Goal: Contribute content

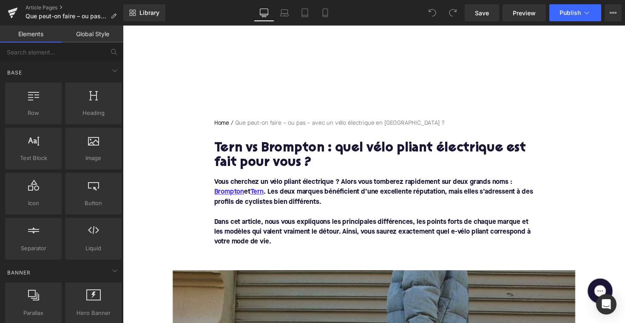
click at [268, 157] on h1 "Tern vs Brompton : quel vélo pliant électrique est fait pour vous ?" at bounding box center [379, 159] width 327 height 30
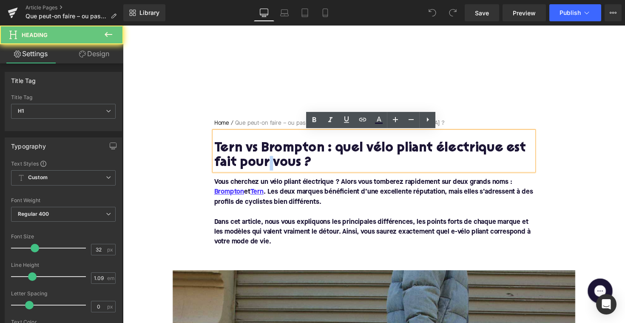
click at [268, 157] on h1 "Tern vs Brompton : quel vélo pliant électrique est fait pour vous ?" at bounding box center [379, 159] width 327 height 30
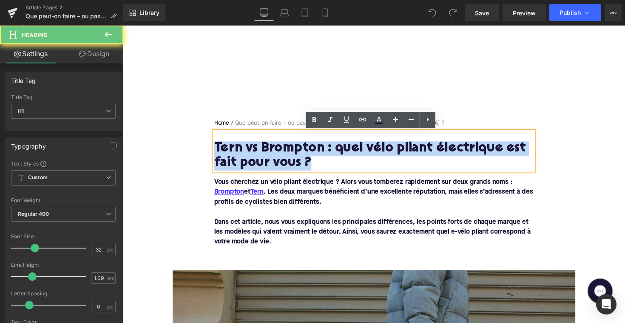
click at [268, 157] on h1 "Tern vs Brompton : quel vélo pliant électrique est fait pour vous ?" at bounding box center [379, 159] width 327 height 30
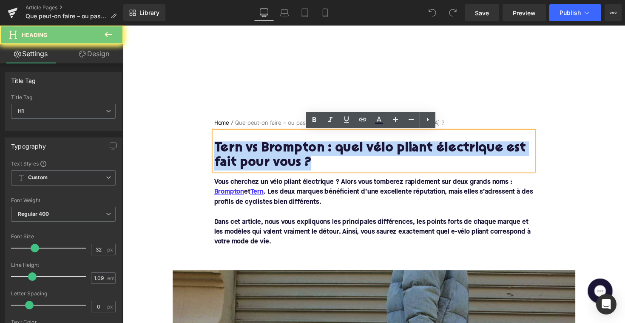
paste div
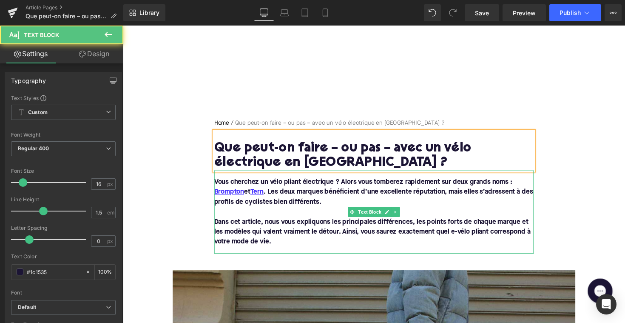
click at [281, 245] on p "Dans cet article, nous vous expliquons les principales différences, les points …" at bounding box center [379, 236] width 327 height 31
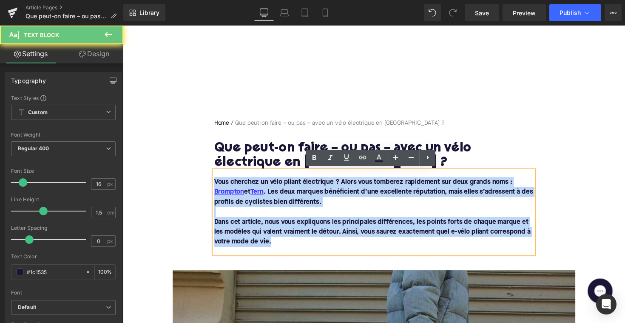
drag, startPoint x: 278, startPoint y: 245, endPoint x: 210, endPoint y: 179, distance: 95.3
click at [210, 179] on div "Home / Que peut-on faire – ou pas – avec un vélo électrique en [GEOGRAPHIC_DATA…" at bounding box center [380, 190] width 340 height 138
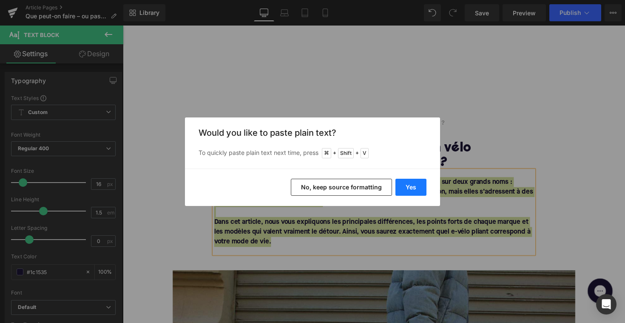
click at [406, 186] on button "Yes" at bounding box center [410, 187] width 31 height 17
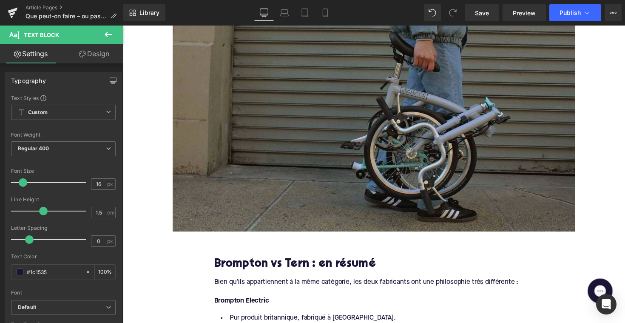
scroll to position [316, 0]
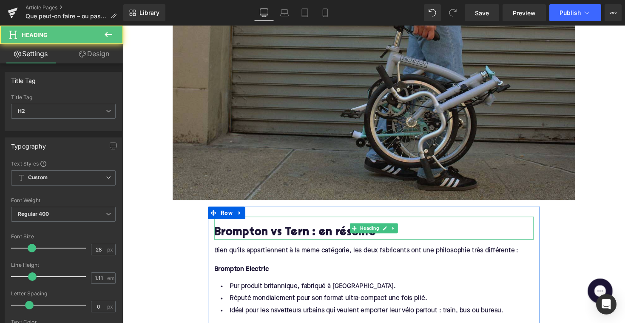
click at [292, 241] on h2 "Brompton vs Tern : en résumé" at bounding box center [379, 237] width 327 height 13
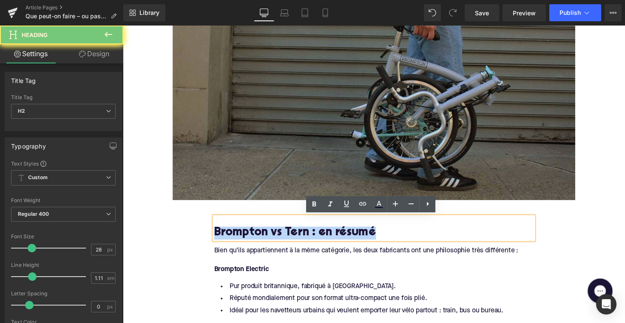
paste div
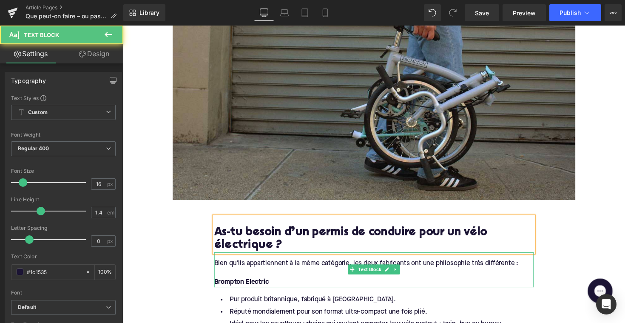
click at [300, 271] on div "Bien qu’ils appartiennent à la même catégorie, les deux fabricants ont une phil…" at bounding box center [379, 275] width 327 height 35
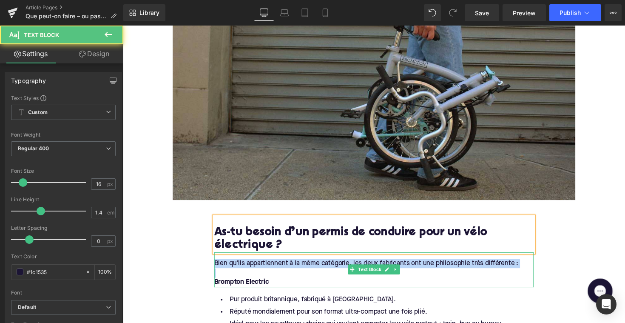
click at [300, 271] on div "Bien qu’ils appartiennent à la même catégorie, les deux fabricants ont une phil…" at bounding box center [379, 275] width 327 height 35
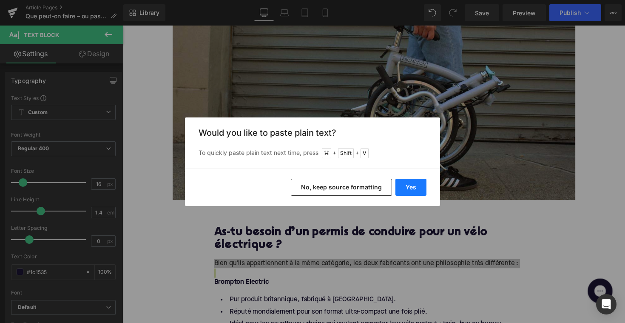
click at [409, 188] on button "Yes" at bounding box center [410, 187] width 31 height 17
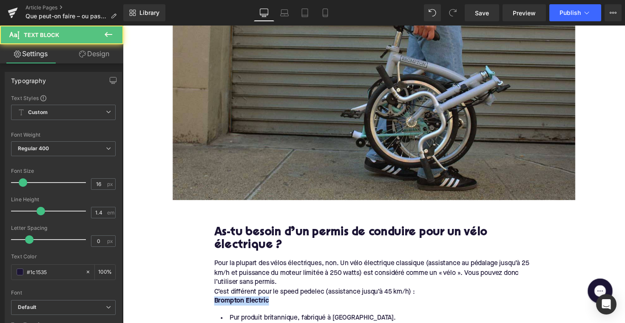
drag, startPoint x: 278, startPoint y: 303, endPoint x: 207, endPoint y: 302, distance: 70.6
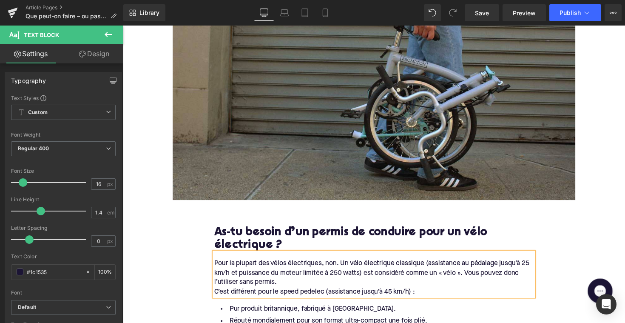
click at [216, 295] on div "C’est différent pour le speed pedelec (assistance jusqu’à 45 km/h) :" at bounding box center [379, 297] width 327 height 9
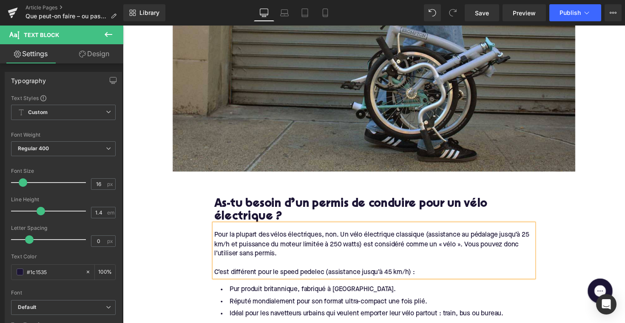
scroll to position [456, 0]
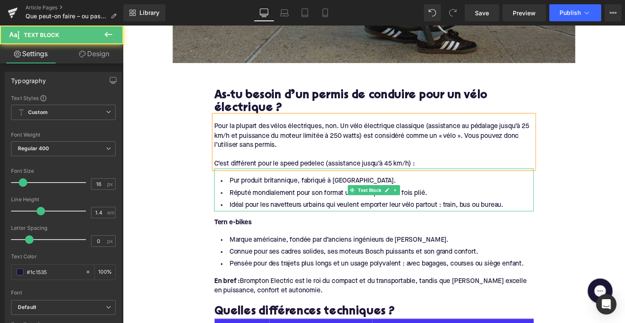
click at [342, 204] on li "Idéal pour les navetteurs urbains qui veulent emporter leur vélo partout : trai…" at bounding box center [379, 209] width 327 height 12
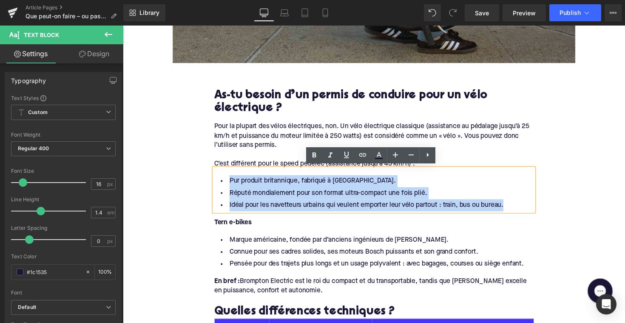
drag, startPoint x: 516, startPoint y: 208, endPoint x: 215, endPoint y: 178, distance: 302.9
click at [216, 179] on ul "Pur produit britannique, fabriqué à [GEOGRAPHIC_DATA]. Réputé mondialement pour…" at bounding box center [379, 197] width 327 height 37
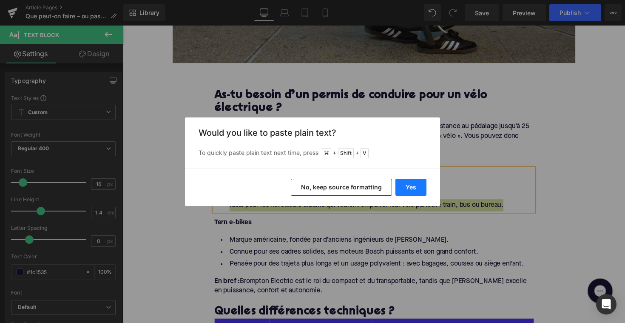
click at [402, 186] on button "Yes" at bounding box center [410, 187] width 31 height 17
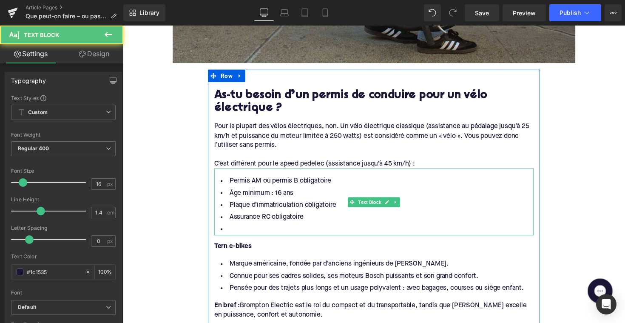
click at [247, 231] on li at bounding box center [379, 234] width 327 height 12
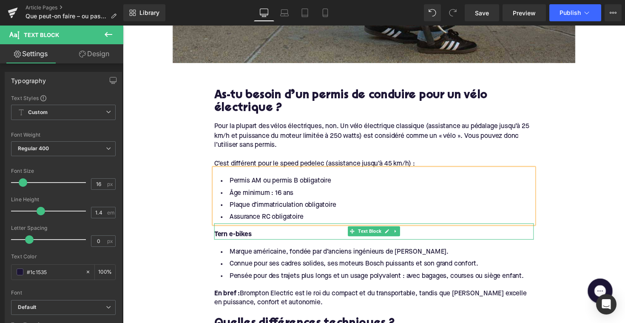
click at [286, 239] on div "Tern e-bikes" at bounding box center [379, 239] width 327 height 9
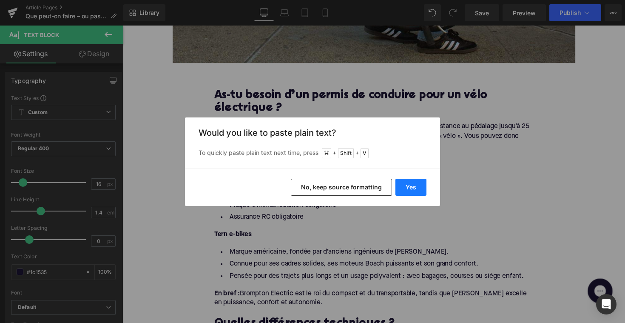
click at [400, 192] on button "Yes" at bounding box center [410, 187] width 31 height 17
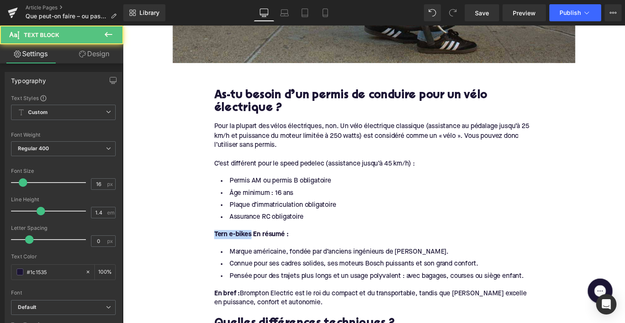
drag, startPoint x: 253, startPoint y: 238, endPoint x: 191, endPoint y: 238, distance: 62.1
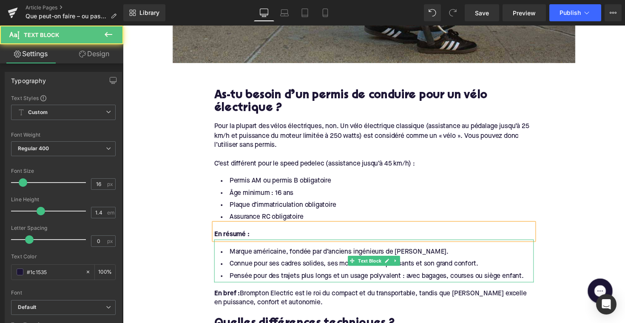
click at [317, 278] on li "Pensée pour des trajets plus longs et un usage polyvalent : avec bagages, cours…" at bounding box center [379, 282] width 327 height 12
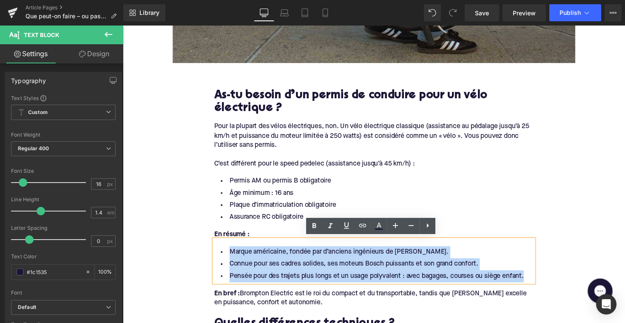
drag, startPoint x: 515, startPoint y: 280, endPoint x: 223, endPoint y: 248, distance: 293.8
click at [223, 248] on div "Marque américaine, fondée par d’anciens ingénieurs de [PERSON_NAME]. Connue pou…" at bounding box center [379, 266] width 327 height 44
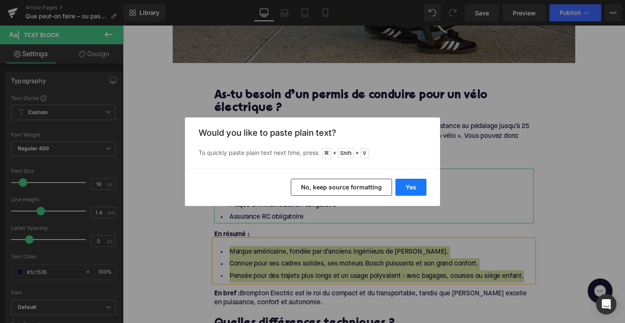
click at [416, 188] on button "Yes" at bounding box center [410, 187] width 31 height 17
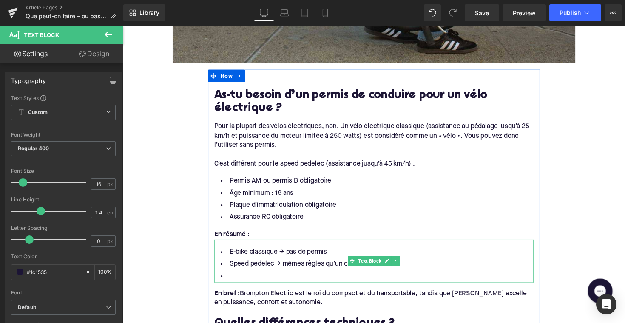
click at [263, 278] on li at bounding box center [379, 282] width 327 height 12
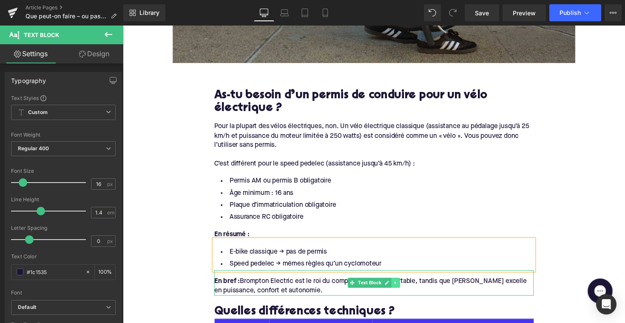
click at [400, 287] on icon at bounding box center [402, 288] width 5 height 5
click at [402, 287] on link at bounding box center [406, 289] width 9 height 10
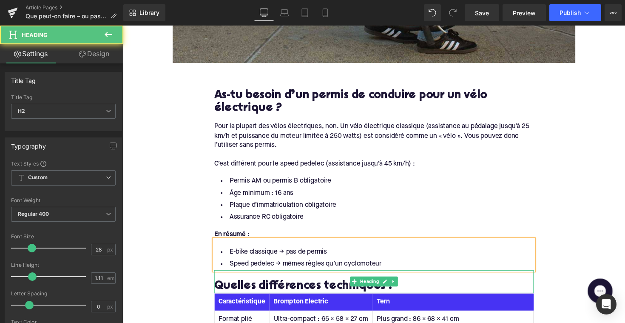
click at [305, 288] on h2 "Quelles différences techniques ?" at bounding box center [379, 292] width 327 height 13
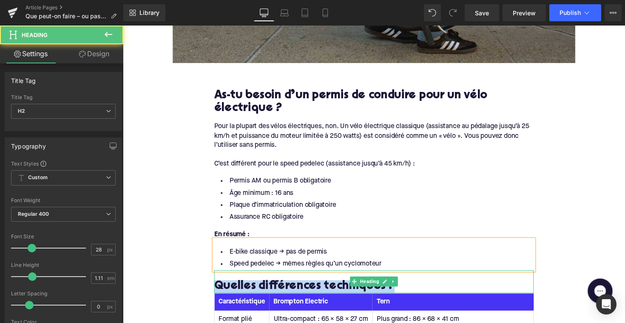
paste div
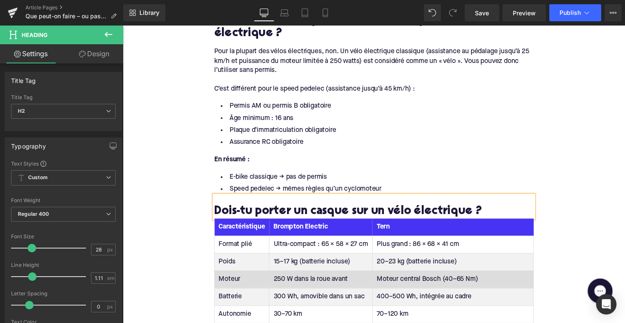
scroll to position [529, 0]
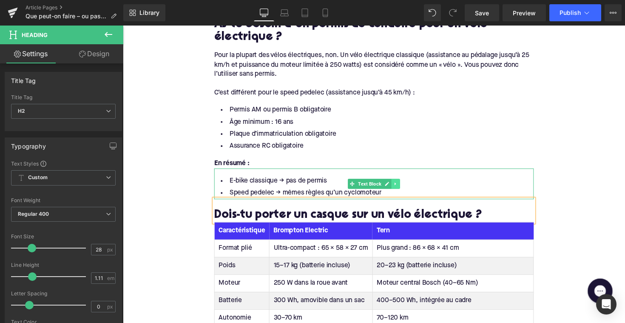
click at [401, 186] on icon at bounding box center [401, 187] width 1 height 3
click at [397, 187] on icon at bounding box center [397, 187] width 5 height 5
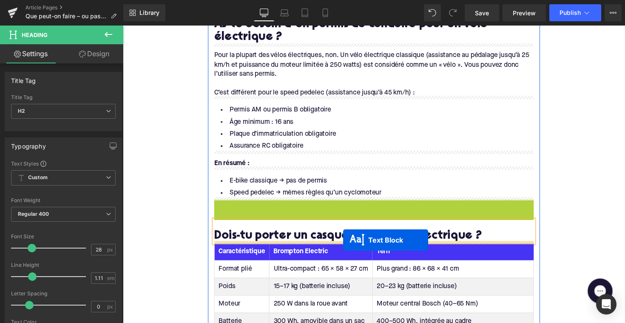
drag, startPoint x: 356, startPoint y: 218, endPoint x: 350, endPoint y: 240, distance: 23.3
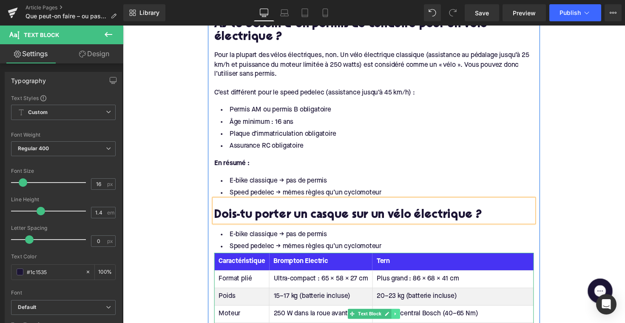
click at [401, 321] on icon at bounding box center [402, 320] width 5 height 5
click at [404, 318] on icon at bounding box center [406, 320] width 5 height 5
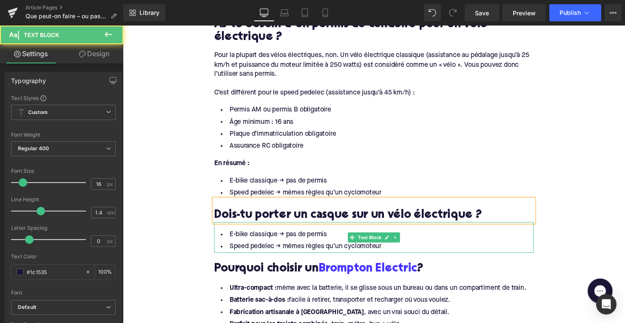
click at [365, 249] on li "Speed pedelec → mêmes règles qu’un cyclomoteur" at bounding box center [379, 252] width 327 height 12
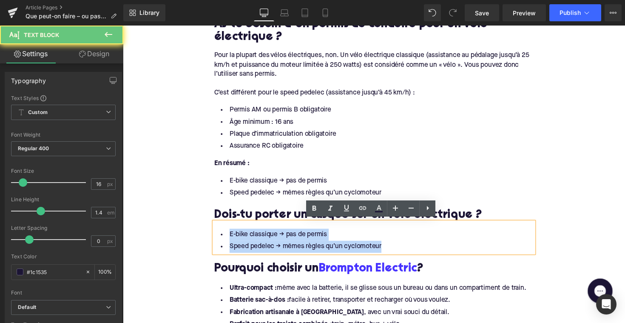
drag, startPoint x: 390, startPoint y: 249, endPoint x: 224, endPoint y: 234, distance: 167.3
click at [224, 234] on ul "E-bike classique → pas de permis Speed pedelec → mêmes règles qu’un cyclomoteur" at bounding box center [379, 245] width 327 height 25
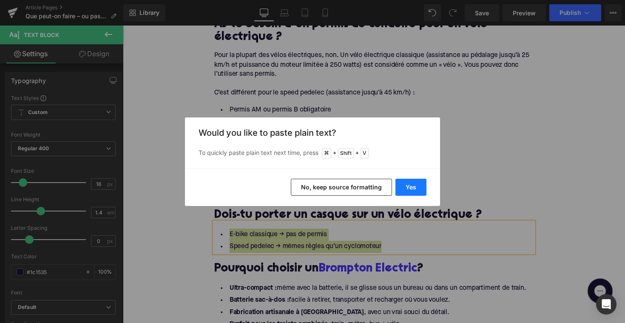
click at [417, 183] on button "Yes" at bounding box center [410, 187] width 31 height 17
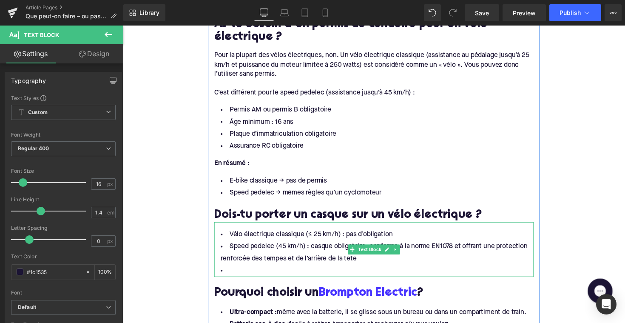
click at [279, 272] on li at bounding box center [379, 276] width 327 height 12
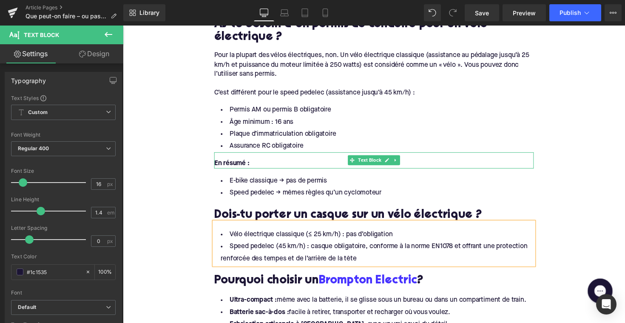
scroll to position [506, 0]
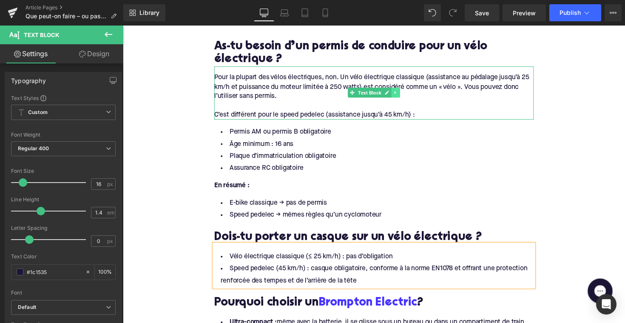
click at [402, 95] on icon at bounding box center [402, 93] width 5 height 5
click at [399, 96] on link at bounding box center [398, 94] width 9 height 10
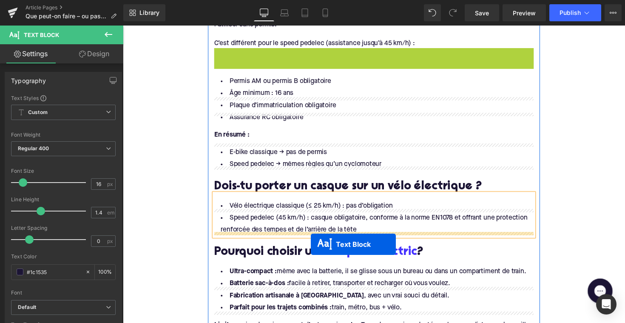
scroll to position [605, 0]
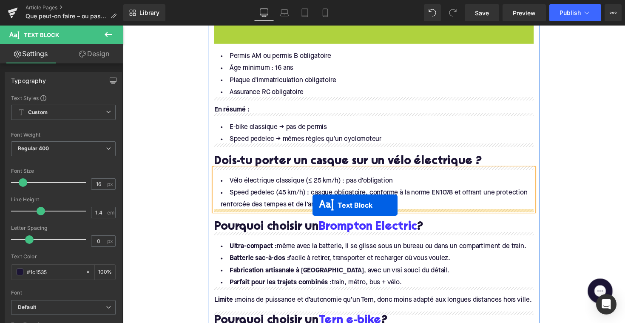
drag, startPoint x: 352, startPoint y: 146, endPoint x: 317, endPoint y: 209, distance: 72.1
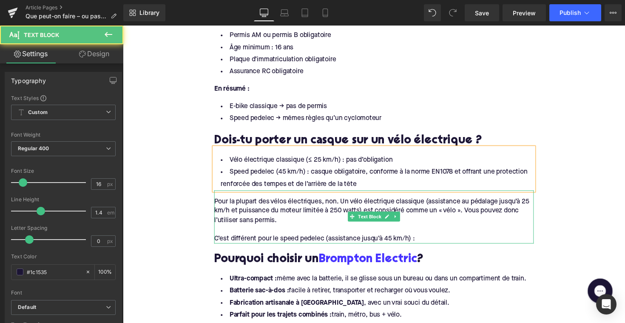
click at [310, 239] on div "C’est différent pour le speed pedelec (assistance jusqu’à 45 km/h) :" at bounding box center [379, 243] width 327 height 9
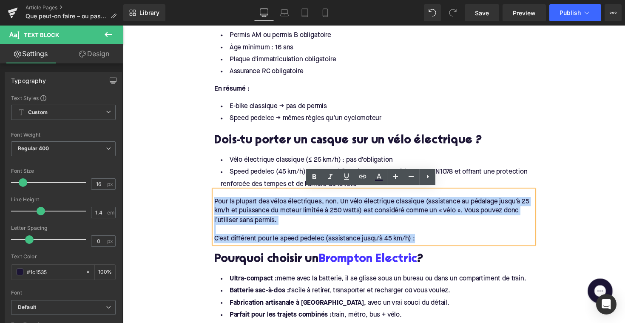
drag, startPoint x: 426, startPoint y: 240, endPoint x: 204, endPoint y: 201, distance: 225.2
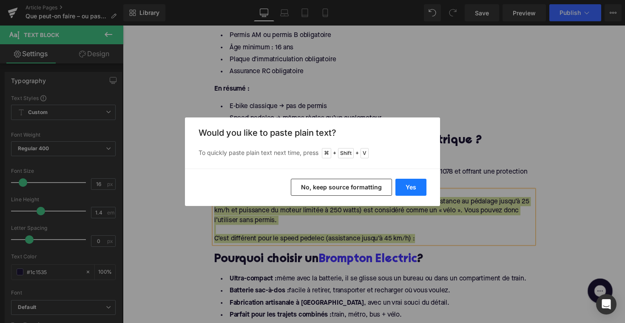
click at [414, 182] on button "Yes" at bounding box center [410, 187] width 31 height 17
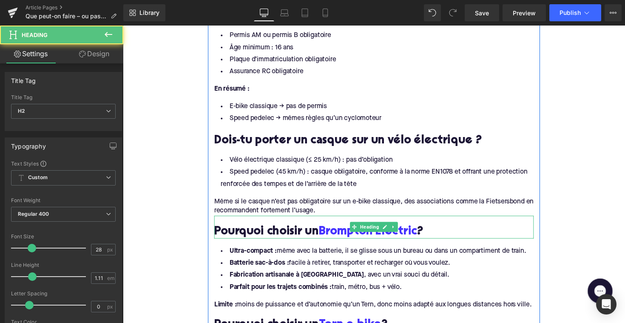
click at [293, 238] on h2 "Pourquoi choisir un Brompton Electric ?" at bounding box center [379, 236] width 327 height 13
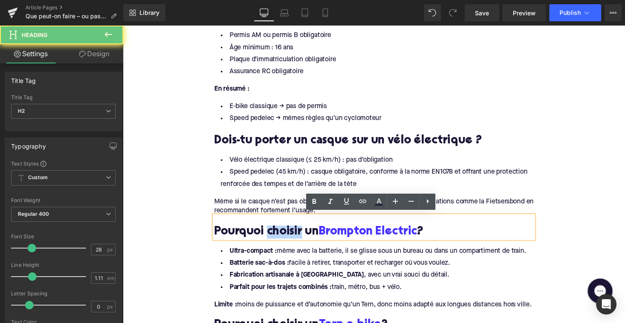
paste div
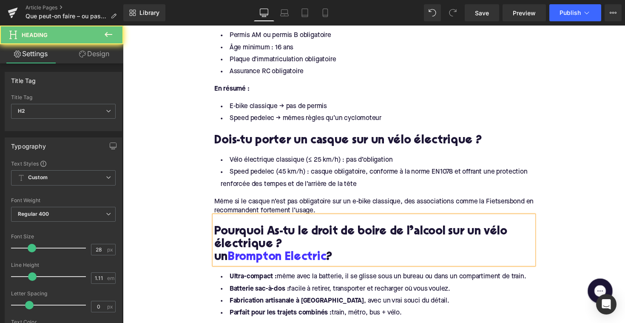
click at [293, 238] on h2 "Pourquoi As-tu le droit de boire de l’alcool sur un vélo électrique ?" at bounding box center [379, 243] width 327 height 26
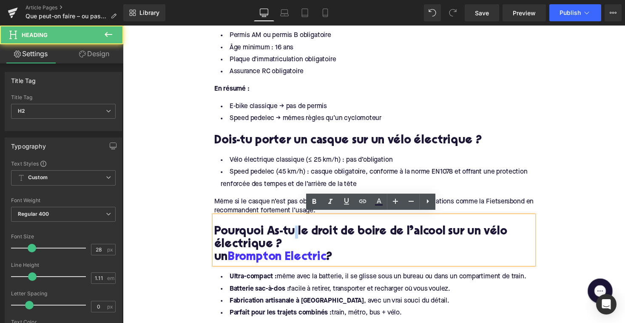
click at [293, 238] on h2 "Pourquoi As-tu le droit de boire de l’alcool sur un vélo électrique ?" at bounding box center [379, 243] width 327 height 26
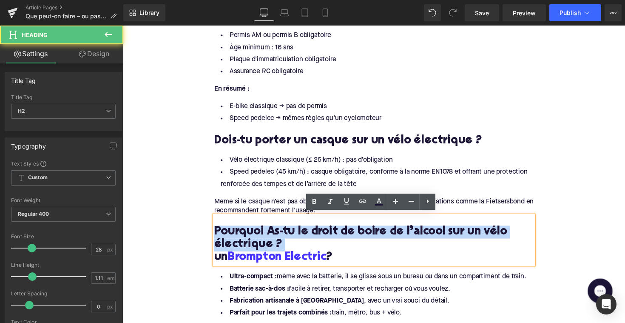
click at [293, 238] on h2 "Pourquoi As-tu le droit de boire de l’alcool sur un vélo électrique ?" at bounding box center [379, 243] width 327 height 26
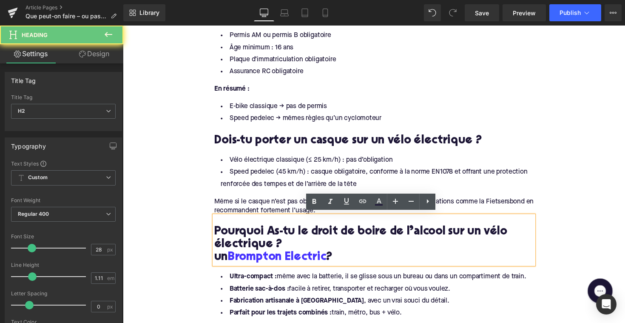
click at [361, 257] on h2 "un Brompton Electric ?" at bounding box center [379, 263] width 327 height 13
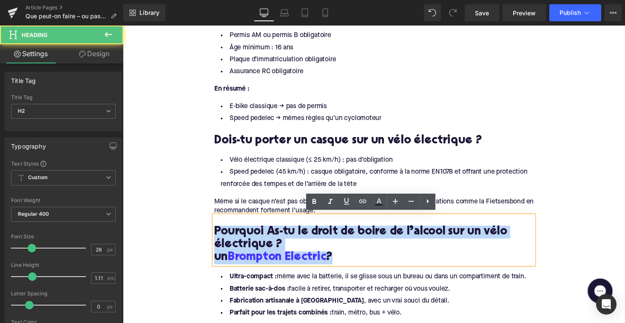
drag, startPoint x: 361, startPoint y: 257, endPoint x: 210, endPoint y: 229, distance: 153.4
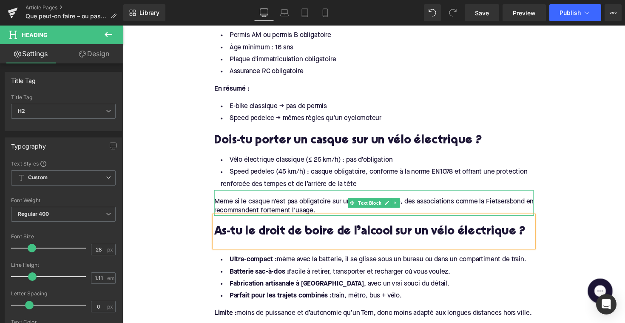
click at [325, 204] on div "Même si le casque n’est pas obligatoire sur un e-bike classique, des associatio…" at bounding box center [379, 210] width 327 height 19
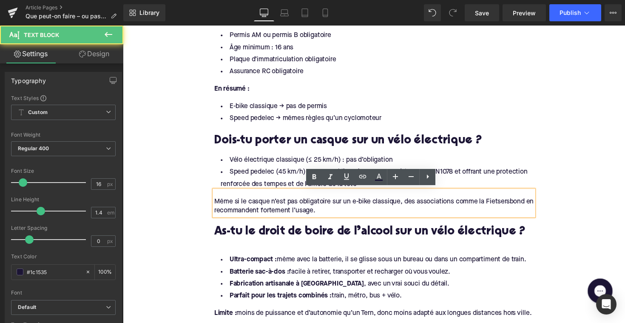
click at [274, 164] on li "Vélo électrique classique (≤ 25 km/h) : pas d’obligation" at bounding box center [379, 163] width 327 height 12
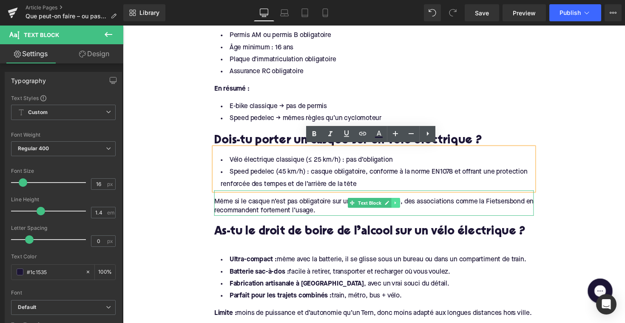
click at [401, 205] on icon at bounding box center [401, 206] width 1 height 3
click at [397, 205] on icon at bounding box center [397, 206] width 5 height 5
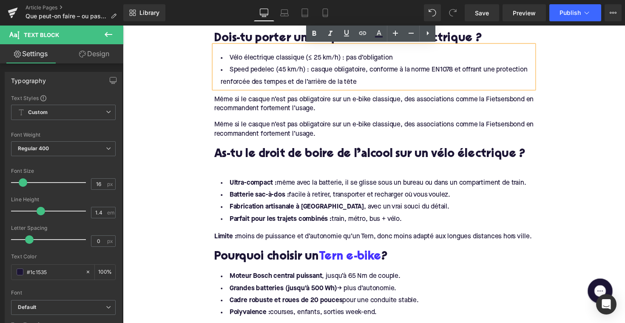
scroll to position [708, 0]
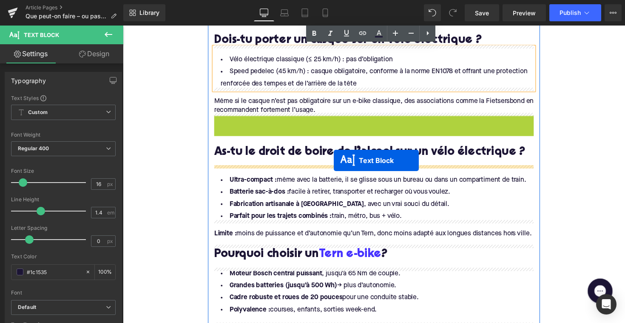
drag, startPoint x: 354, startPoint y: 128, endPoint x: 339, endPoint y: 164, distance: 38.6
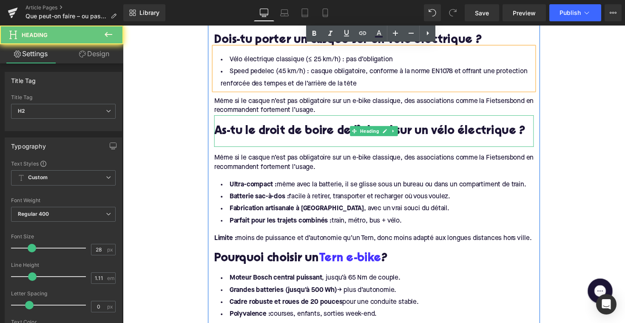
click at [248, 144] on div at bounding box center [379, 145] width 327 height 9
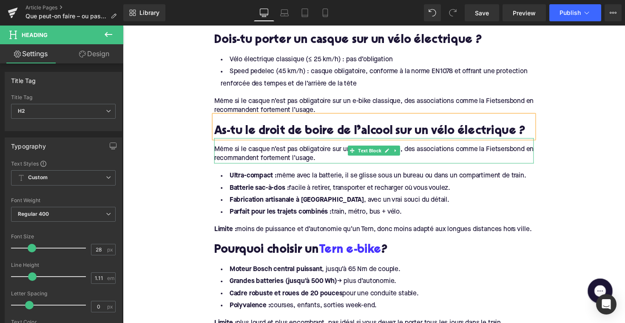
click at [264, 156] on div "Même si le casque n’est pas obligatoire sur un e-bike classique, des associatio…" at bounding box center [379, 156] width 327 height 19
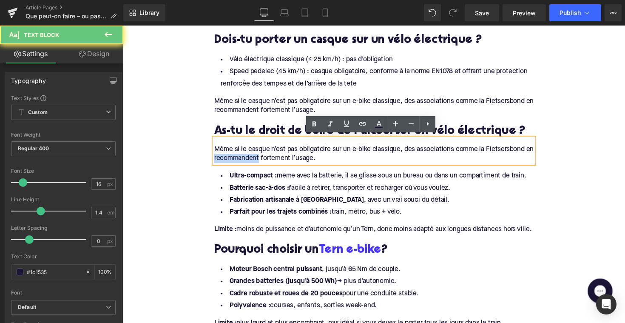
click at [264, 156] on div "Même si le casque n’est pas obligatoire sur un e-bike classique, des associatio…" at bounding box center [379, 156] width 327 height 19
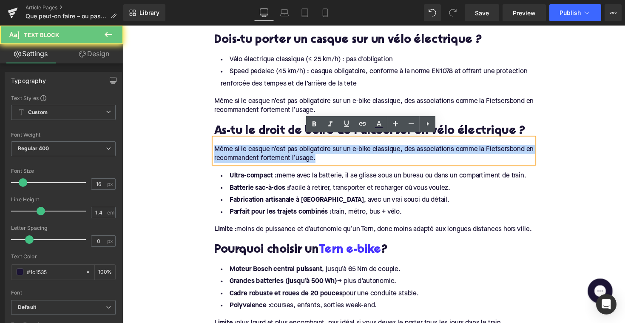
click at [264, 156] on div "Même si le casque n’est pas obligatoire sur un e-bike classique, des associatio…" at bounding box center [379, 156] width 327 height 19
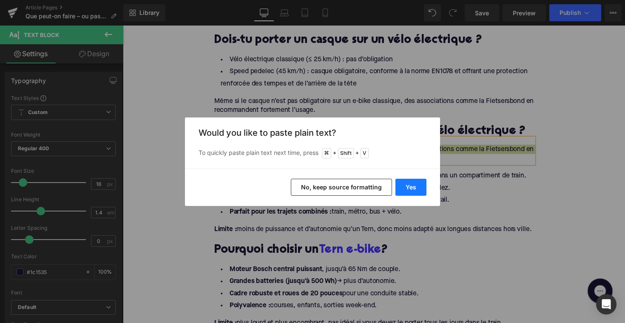
click at [413, 186] on button "Yes" at bounding box center [410, 187] width 31 height 17
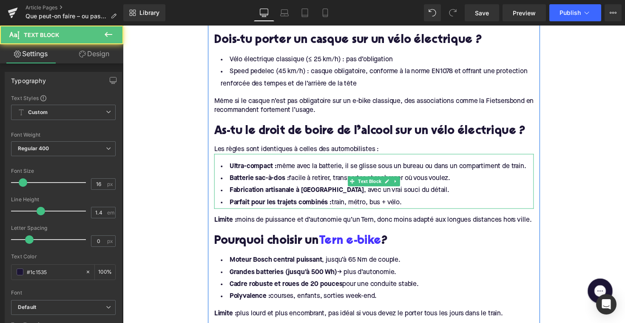
click at [420, 202] on li "Parfait pour les trajets combinés : train, métro, bus + vélo." at bounding box center [379, 207] width 327 height 12
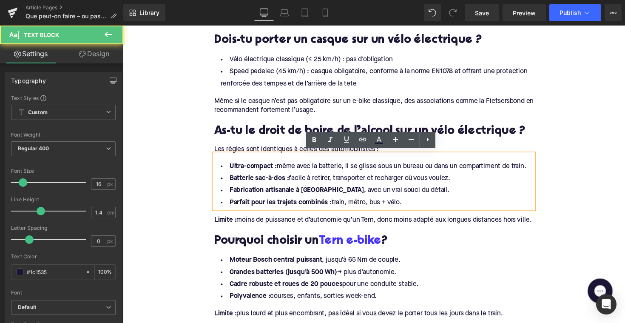
click at [412, 207] on li "Parfait pour les trajets combinés : train, métro, bus + vélo." at bounding box center [379, 207] width 327 height 12
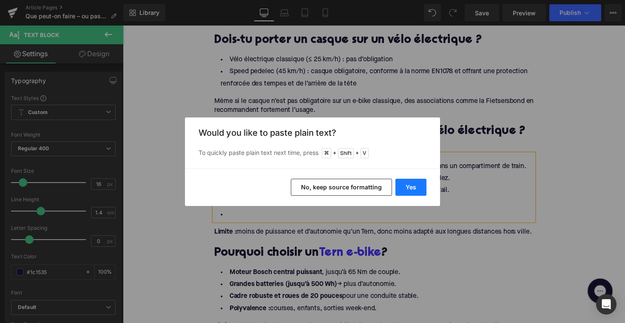
click at [421, 181] on button "Yes" at bounding box center [410, 187] width 31 height 17
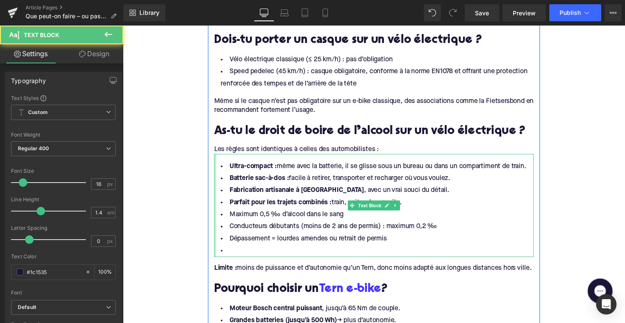
drag, startPoint x: 427, startPoint y: 202, endPoint x: 216, endPoint y: 160, distance: 215.4
click at [216, 160] on div "Ultra-compact : même avec la batterie, il se glisse sous un bureau ou dans un c…" at bounding box center [379, 209] width 327 height 105
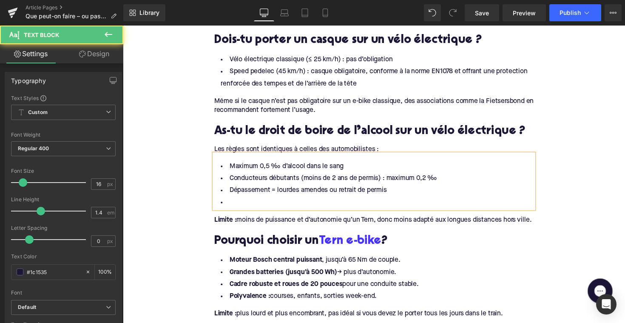
click at [234, 202] on li at bounding box center [379, 207] width 327 height 12
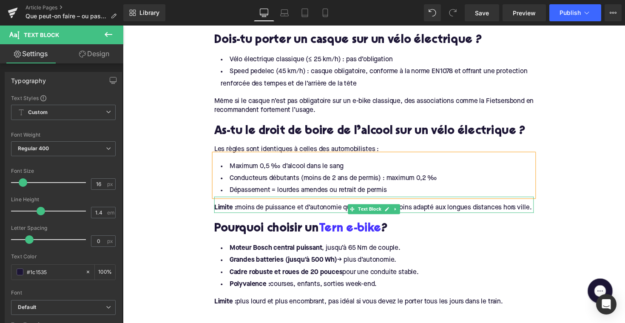
click at [284, 217] on div "Limite : moins de puissance et d’autonomie qu’un Tern, donc moins adapté aux lo…" at bounding box center [379, 211] width 327 height 9
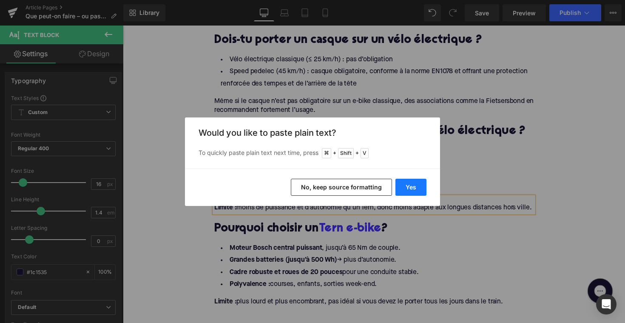
click at [400, 190] on button "Yes" at bounding box center [410, 187] width 31 height 17
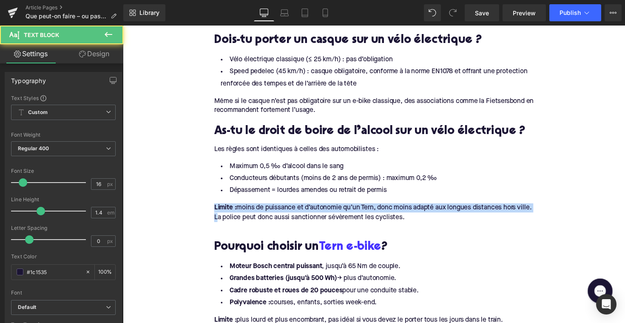
drag, startPoint x: 232, startPoint y: 217, endPoint x: 184, endPoint y: 204, distance: 49.9
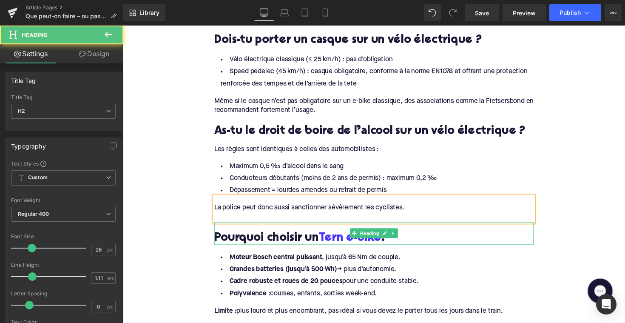
click at [288, 237] on h2 "Pourquoi choisir un Tern e-bike ?" at bounding box center [379, 243] width 327 height 13
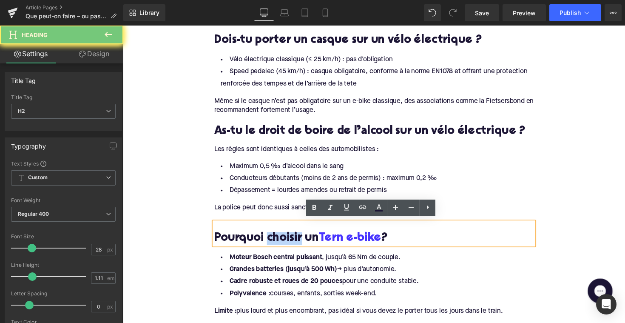
paste div
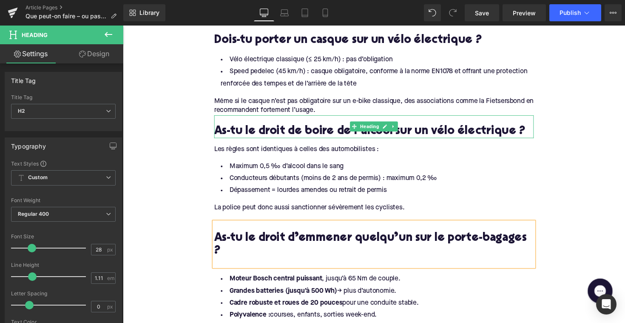
click at [300, 128] on h2 "As-tu le droit de boire de l’alcool sur un vélo électrique ?" at bounding box center [379, 134] width 327 height 13
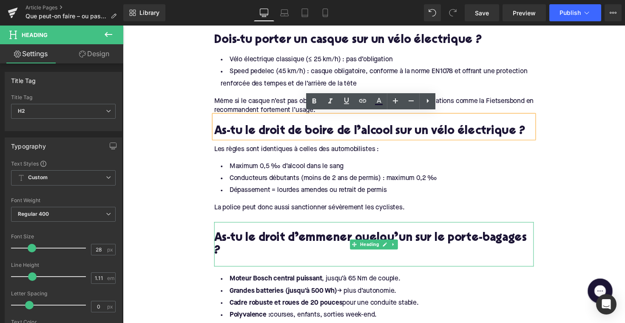
click at [272, 247] on h2 "As-tu le droit d’emmener quelqu’un sur le porte-bagages ?" at bounding box center [379, 250] width 327 height 26
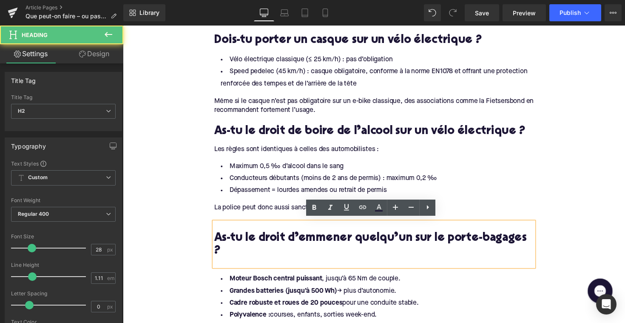
click at [255, 263] on div at bounding box center [379, 267] width 327 height 9
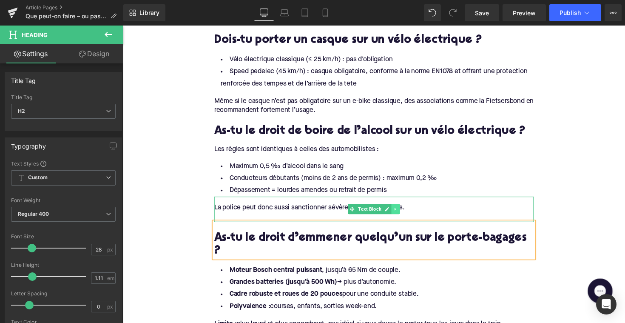
click at [398, 215] on link at bounding box center [402, 213] width 9 height 10
click at [395, 211] on icon at bounding box center [397, 213] width 5 height 5
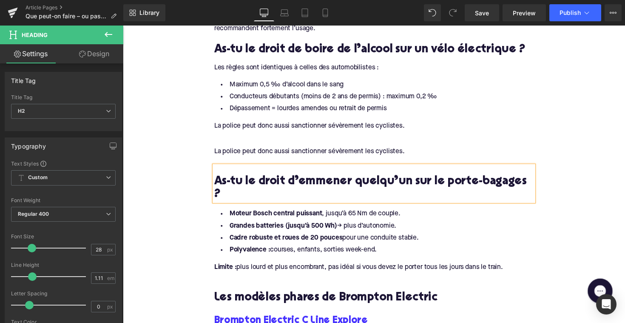
scroll to position [782, 0]
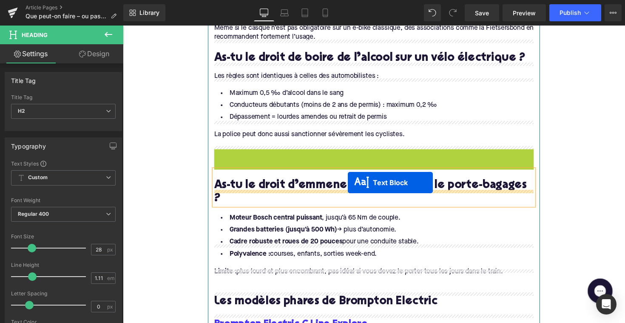
drag, startPoint x: 354, startPoint y: 160, endPoint x: 353, endPoint y: 186, distance: 25.9
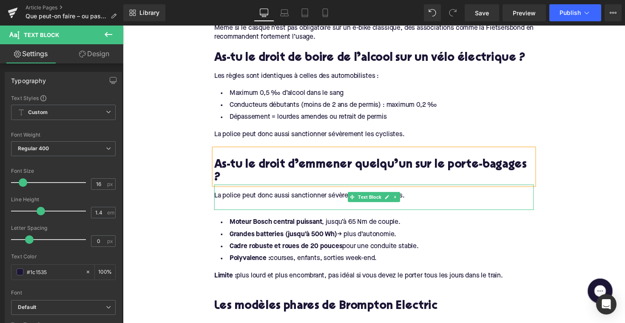
click at [313, 195] on div "La police peut donc aussi sanctionner sévèrement les cyclistes." at bounding box center [379, 199] width 327 height 9
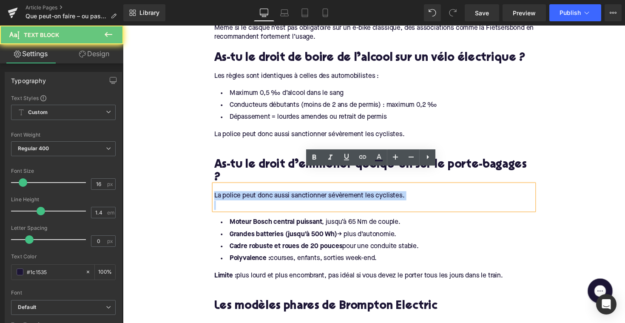
click at [313, 195] on div "La police peut donc aussi sanctionner sévèrement les cyclistes." at bounding box center [379, 199] width 327 height 9
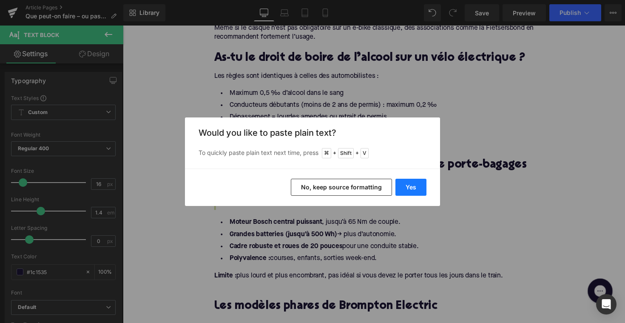
click at [402, 189] on button "Yes" at bounding box center [410, 187] width 31 height 17
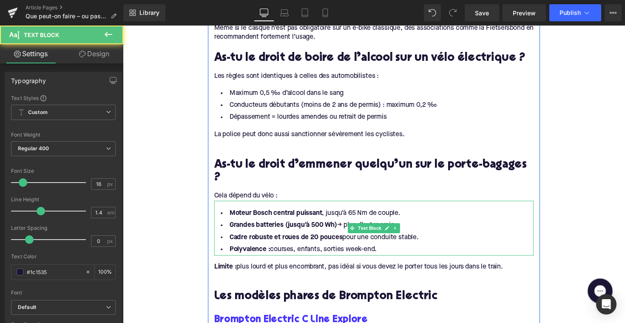
click at [379, 249] on li "Polyvalence : courses, enfants, sorties week-end." at bounding box center [379, 255] width 327 height 12
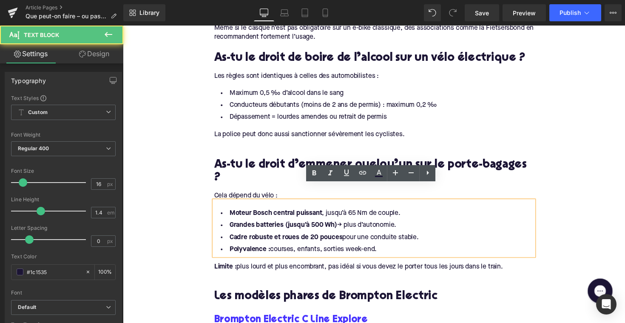
click at [386, 249] on li "Polyvalence : courses, enfants, sorties week-end." at bounding box center [379, 255] width 327 height 12
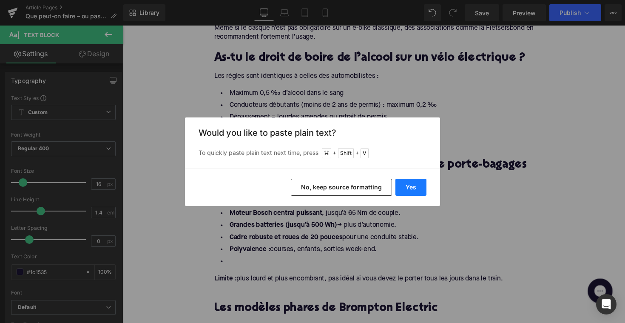
click at [421, 191] on button "Yes" at bounding box center [410, 187] width 31 height 17
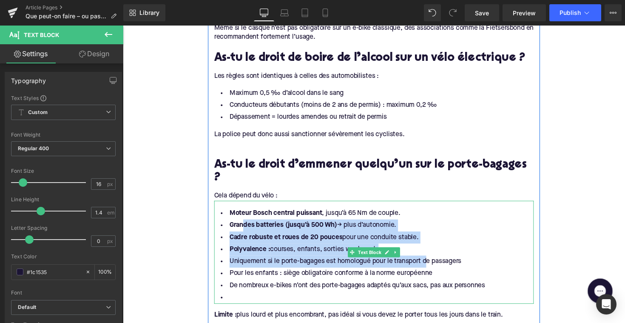
drag, startPoint x: 394, startPoint y: 241, endPoint x: 244, endPoint y: 217, distance: 152.1
click at [244, 217] on div "Moteur Bosch central puissant , jusqu’à 65 Nm de couple. Grandes batteries (jus…" at bounding box center [379, 257] width 327 height 105
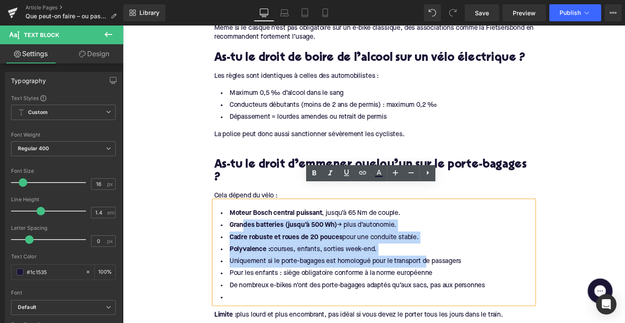
click at [254, 239] on strong "Cadre robuste et roues de 20 pouces" at bounding box center [290, 242] width 116 height 7
drag, startPoint x: 385, startPoint y: 236, endPoint x: 212, endPoint y: 196, distance: 177.5
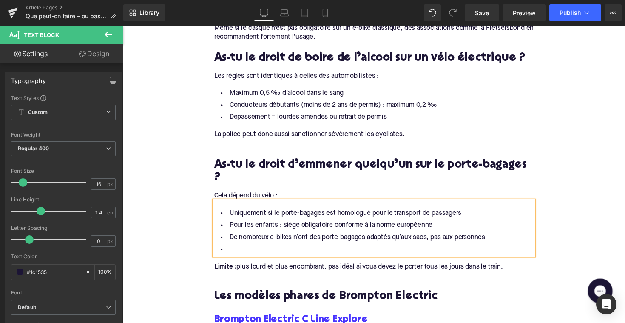
click at [236, 249] on li at bounding box center [379, 255] width 327 height 12
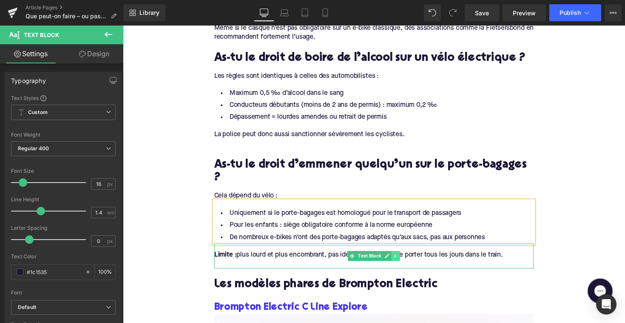
click at [403, 256] on link at bounding box center [402, 261] width 9 height 10
click at [404, 259] on icon at bounding box center [406, 261] width 5 height 5
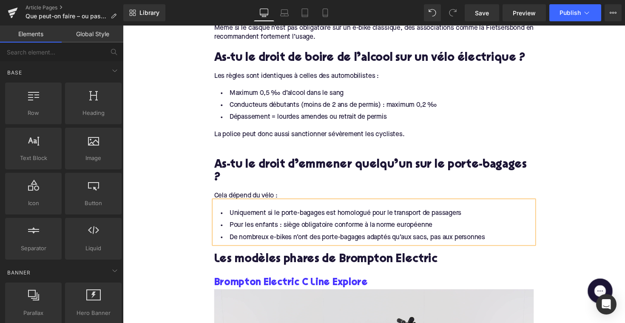
click at [290, 259] on h2 "Les modèles phares de Brompton Electric" at bounding box center [379, 265] width 327 height 13
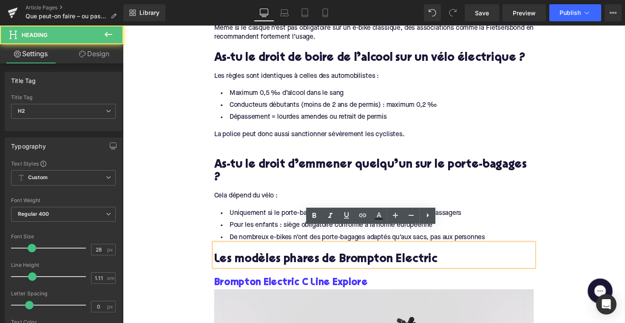
click at [290, 259] on h2 "Les modèles phares de Brompton Electric" at bounding box center [379, 265] width 327 height 13
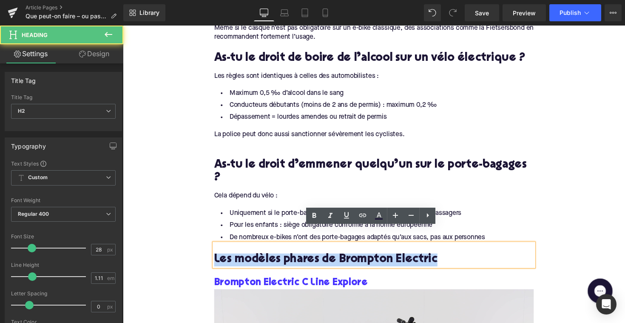
click at [290, 259] on h2 "Les modèles phares de Brompton Electric" at bounding box center [379, 265] width 327 height 13
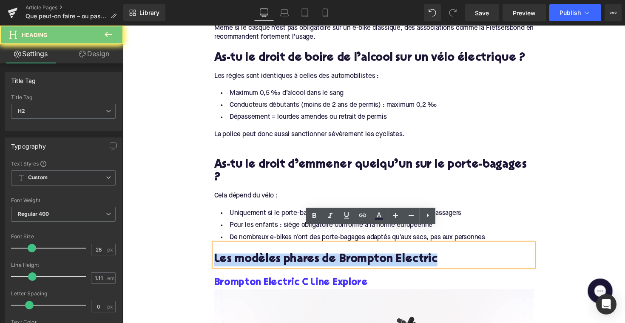
paste div
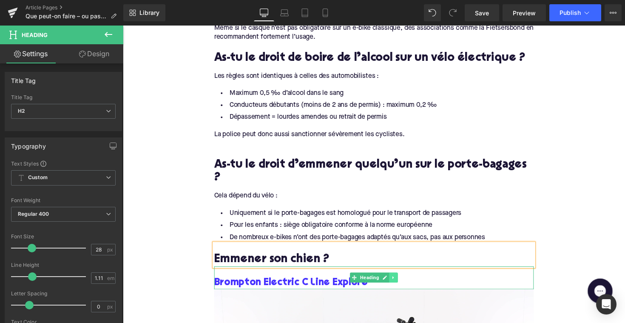
click at [399, 281] on icon at bounding box center [400, 283] width 5 height 5
click at [402, 278] on link at bounding box center [404, 283] width 9 height 10
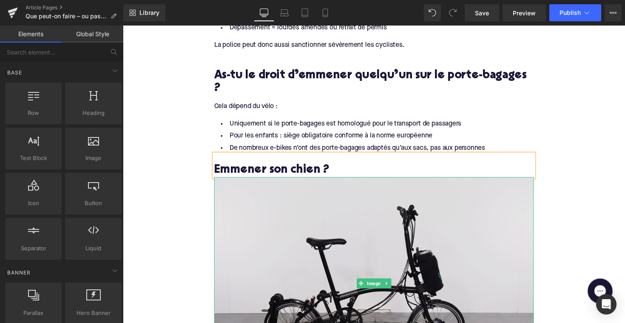
scroll to position [902, 0]
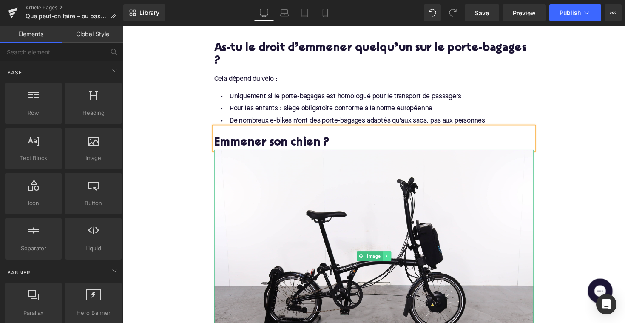
click at [393, 259] on icon at bounding box center [393, 261] width 5 height 5
click at [395, 259] on icon at bounding box center [397, 261] width 5 height 5
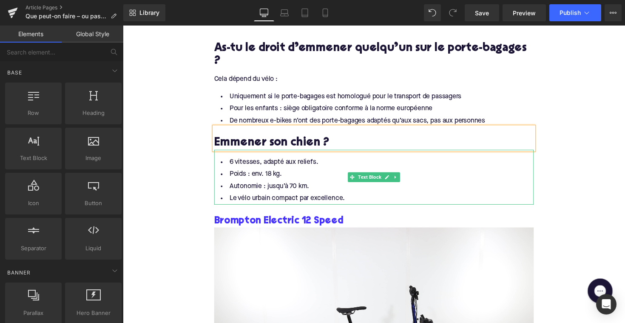
scroll to position [865, 0]
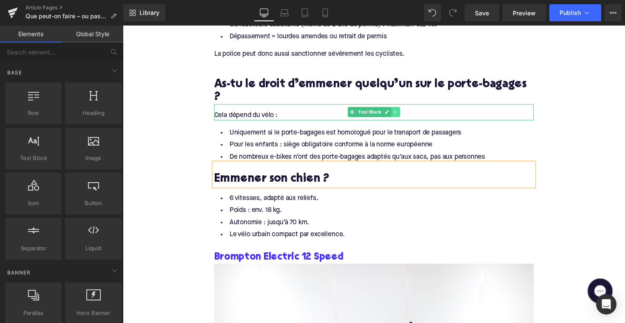
click at [402, 111] on icon at bounding box center [402, 113] width 5 height 5
click at [400, 109] on link at bounding box center [398, 114] width 9 height 10
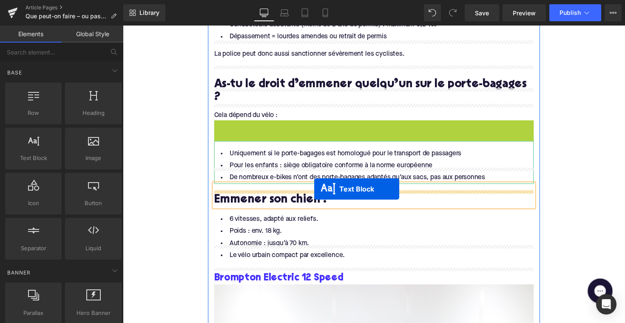
drag, startPoint x: 357, startPoint y: 113, endPoint x: 318, endPoint y: 193, distance: 89.0
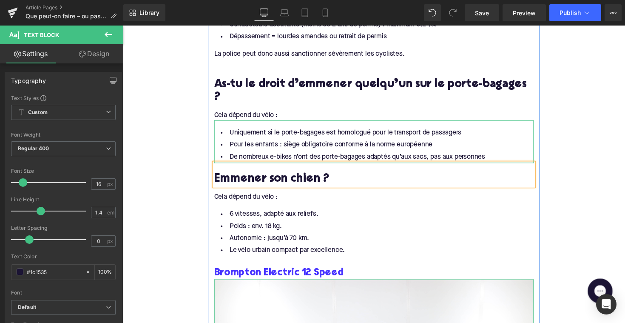
click at [254, 196] on div "Cela dépend du vélo :" at bounding box center [379, 200] width 327 height 9
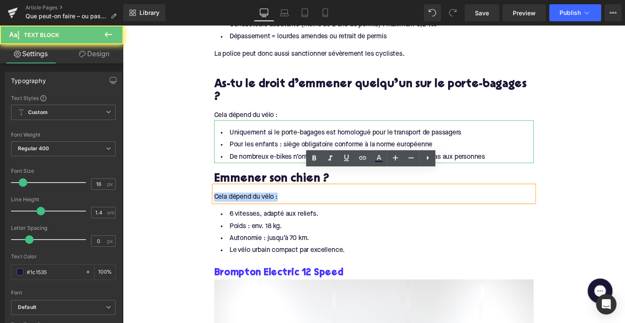
click at [254, 196] on div "Cela dépend du vélo :" at bounding box center [379, 200] width 327 height 9
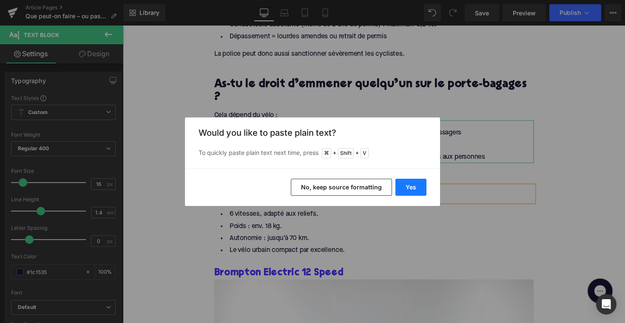
click at [411, 183] on button "Yes" at bounding box center [410, 187] width 31 height 17
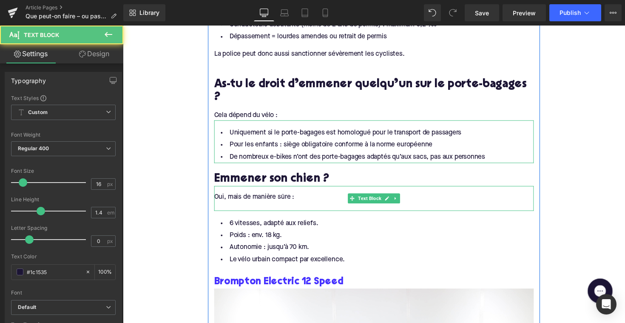
click at [343, 206] on div at bounding box center [379, 210] width 327 height 9
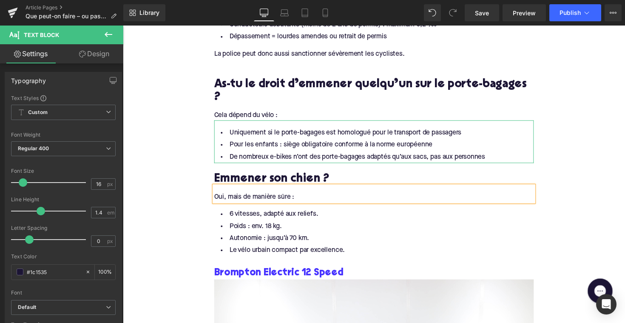
click at [262, 237] on li "Autonomie : jusqu’à 70 km." at bounding box center [379, 243] width 327 height 12
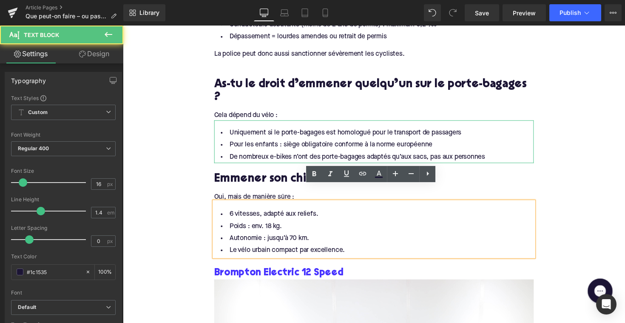
click at [262, 237] on li "Autonomie : jusqu’à 70 km." at bounding box center [379, 243] width 327 height 12
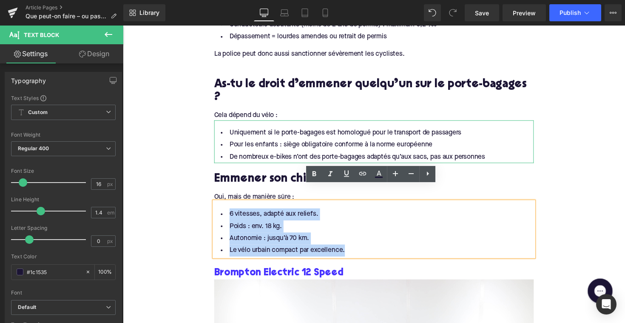
drag, startPoint x: 364, startPoint y: 237, endPoint x: 206, endPoint y: 198, distance: 162.4
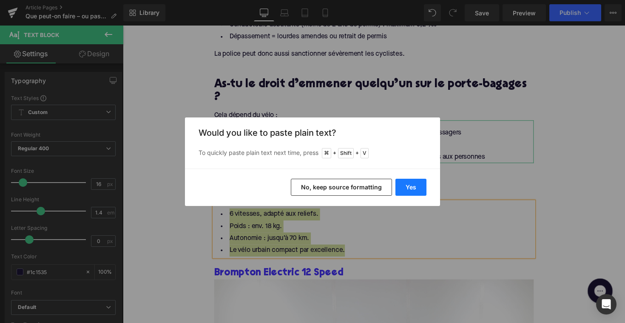
click at [414, 188] on button "Yes" at bounding box center [410, 187] width 31 height 17
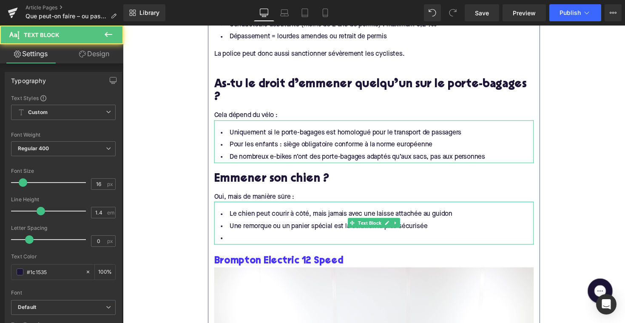
click at [273, 237] on li at bounding box center [379, 243] width 327 height 12
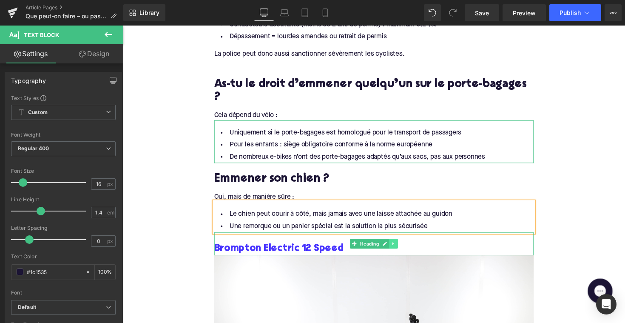
click at [398, 246] on icon at bounding box center [400, 248] width 5 height 5
click at [404, 244] on link at bounding box center [404, 249] width 9 height 10
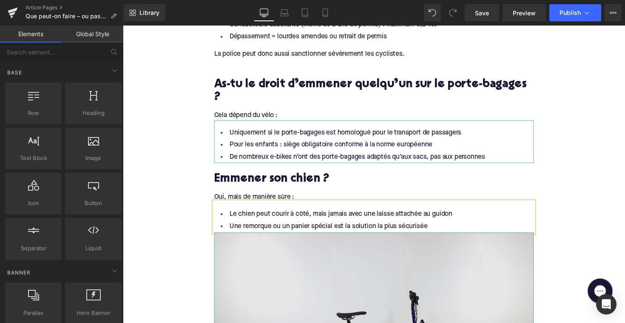
scroll to position [905, 0]
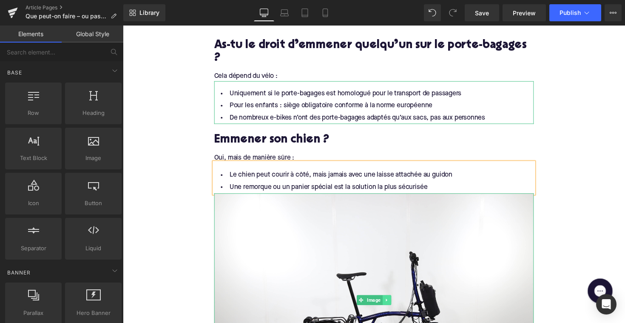
click at [392, 304] on icon at bounding box center [393, 306] width 5 height 5
click at [395, 304] on icon at bounding box center [397, 306] width 5 height 5
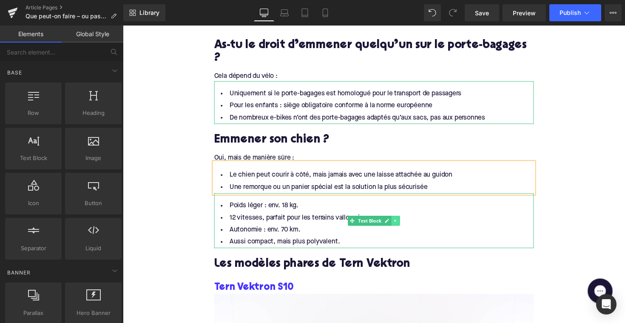
click at [401, 220] on link at bounding box center [402, 225] width 9 height 10
click at [400, 220] on link at bounding box center [398, 225] width 9 height 10
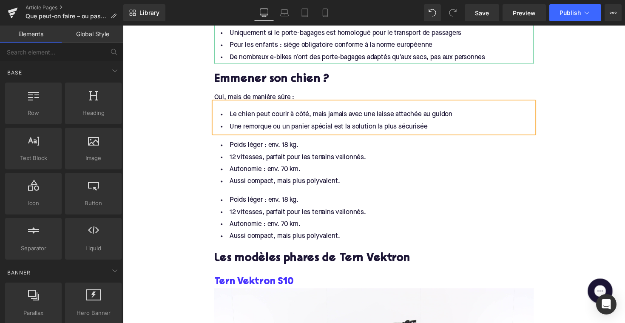
scroll to position [930, 0]
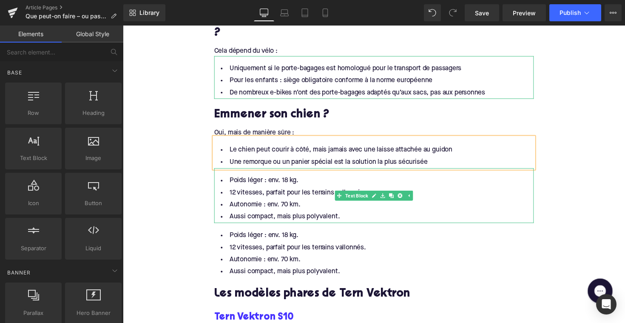
click at [408, 195] on link at bounding box center [406, 200] width 9 height 10
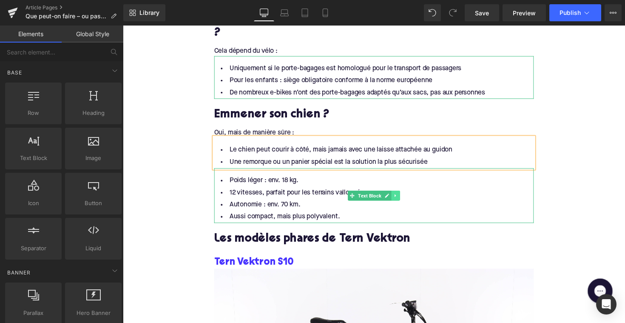
click at [400, 197] on icon at bounding box center [402, 199] width 5 height 5
click at [403, 195] on link at bounding box center [406, 200] width 9 height 10
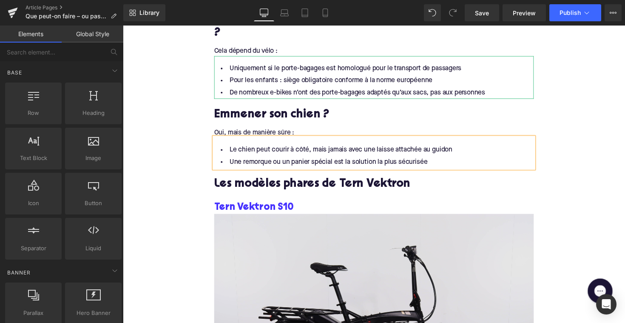
click at [266, 182] on h2 "Les modèles phares de Tern Vektron" at bounding box center [379, 188] width 327 height 13
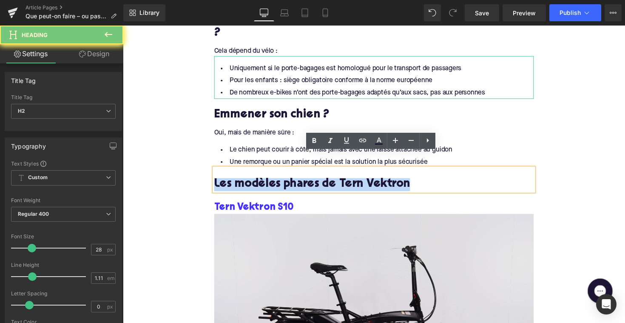
click at [266, 182] on h2 "Les modèles phares de Tern Vektron" at bounding box center [379, 188] width 327 height 13
paste div
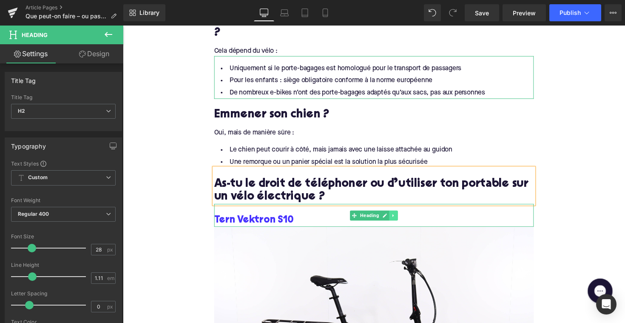
click at [402, 215] on link at bounding box center [400, 220] width 9 height 10
click at [404, 218] on icon at bounding box center [404, 220] width 5 height 5
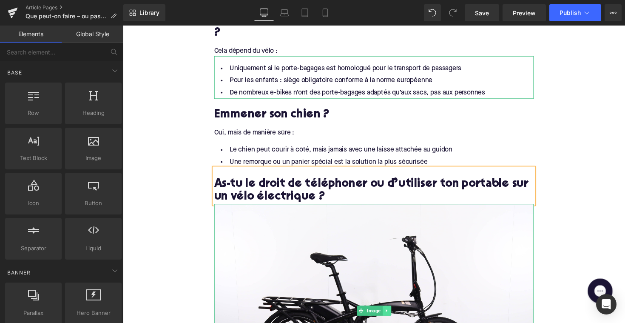
click at [392, 312] on link at bounding box center [393, 317] width 9 height 10
click at [395, 315] on icon at bounding box center [397, 317] width 5 height 5
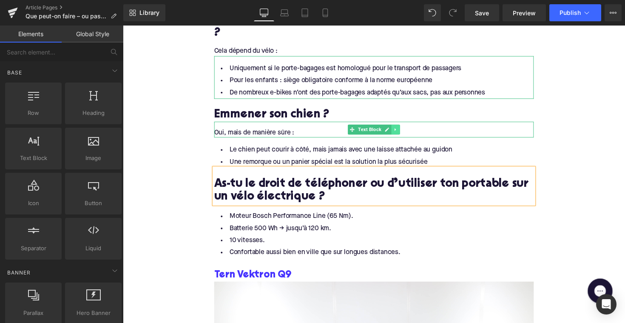
click at [403, 130] on icon at bounding box center [402, 132] width 5 height 5
click at [396, 130] on icon at bounding box center [397, 132] width 5 height 5
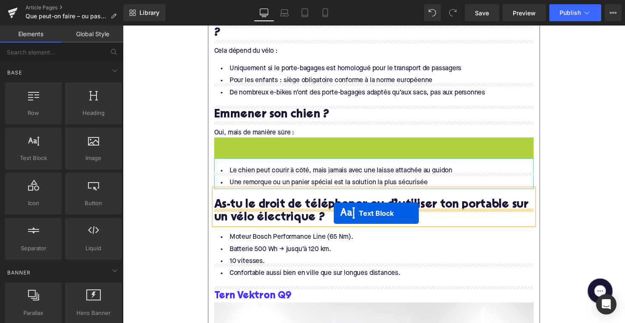
drag, startPoint x: 358, startPoint y: 133, endPoint x: 339, endPoint y: 217, distance: 86.7
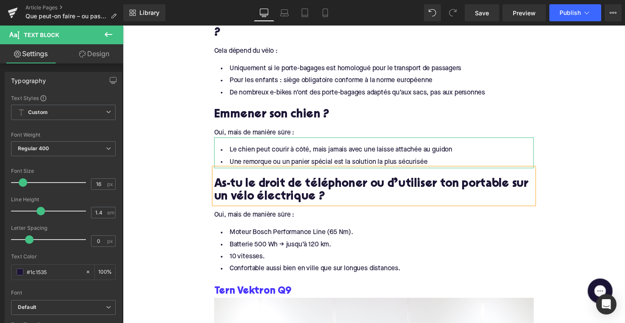
click at [254, 215] on div "Oui, mais de manière sûre :" at bounding box center [379, 219] width 327 height 9
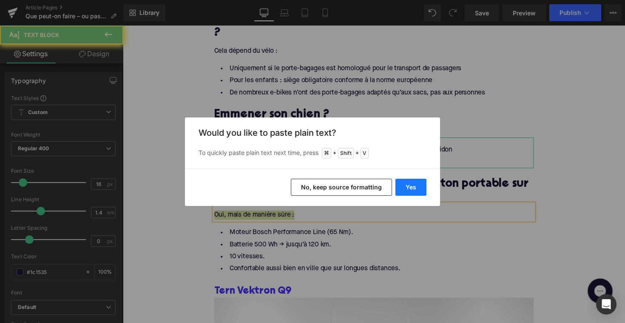
click at [408, 180] on button "Yes" at bounding box center [410, 187] width 31 height 17
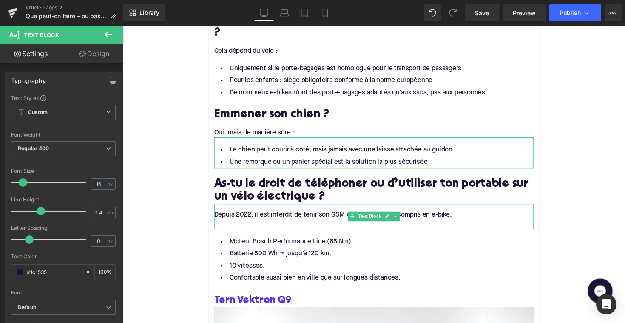
click at [303, 225] on div at bounding box center [379, 229] width 327 height 9
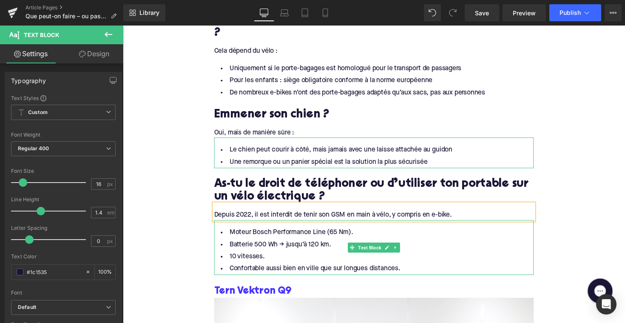
click at [299, 256] on li "10 vitesses." at bounding box center [379, 262] width 327 height 12
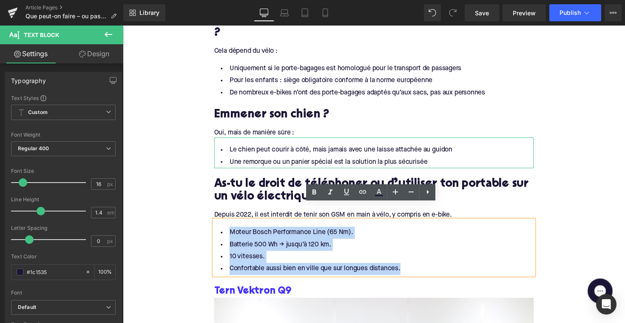
drag, startPoint x: 416, startPoint y: 257, endPoint x: 220, endPoint y: 219, distance: 200.0
click at [220, 232] on ul "Moteur Bosch Performance Line (65 Nm). Batterie 500 Wh → jusqu’à 120 km. 10 vit…" at bounding box center [379, 256] width 327 height 49
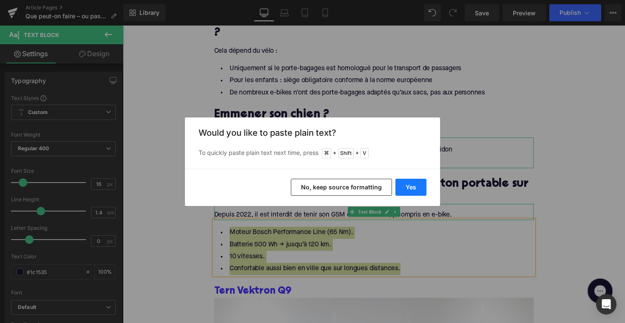
click at [408, 186] on button "Yes" at bounding box center [410, 187] width 31 height 17
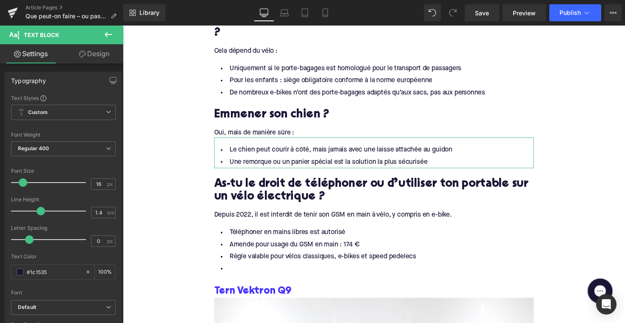
click at [270, 269] on li at bounding box center [379, 275] width 327 height 12
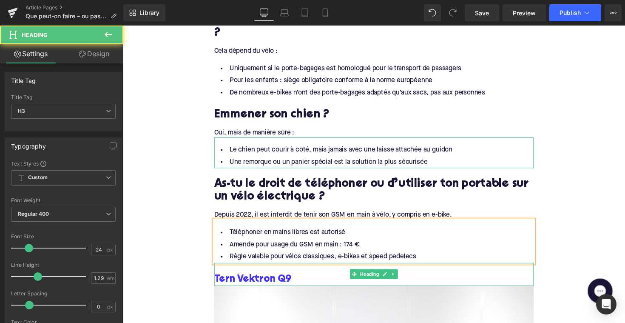
click at [295, 279] on h3 "Tern Vektron Q9" at bounding box center [379, 285] width 327 height 13
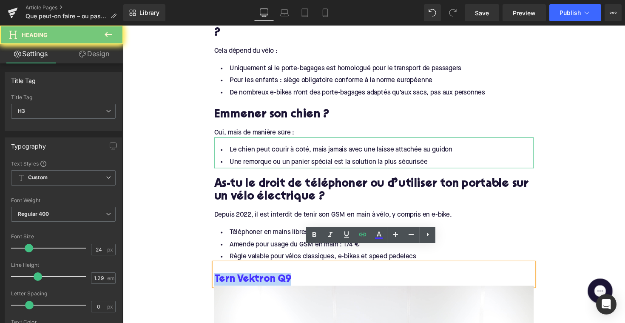
paste div
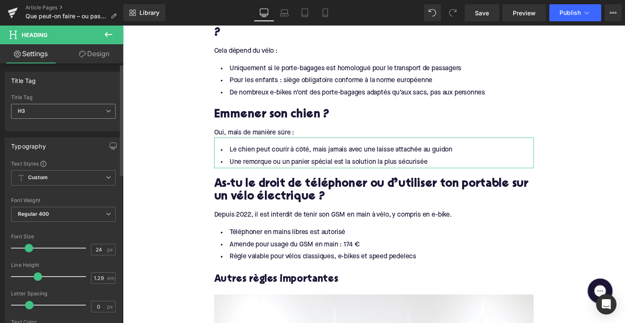
click at [49, 104] on span "H3" at bounding box center [63, 111] width 105 height 15
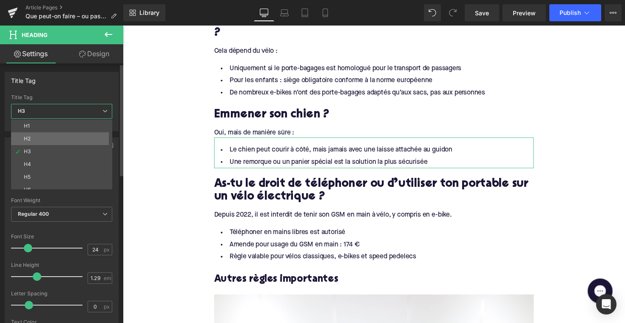
click at [52, 141] on li "H2" at bounding box center [63, 138] width 105 height 13
type input "28"
type input "1.11"
type input "100"
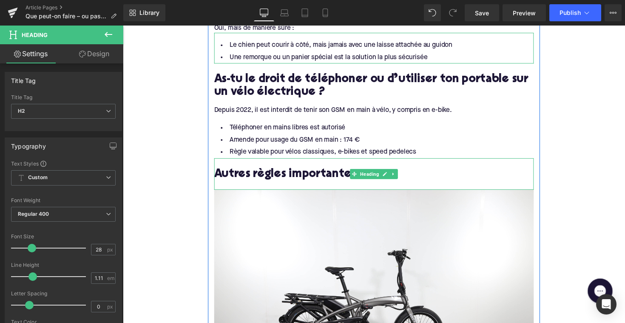
scroll to position [1049, 0]
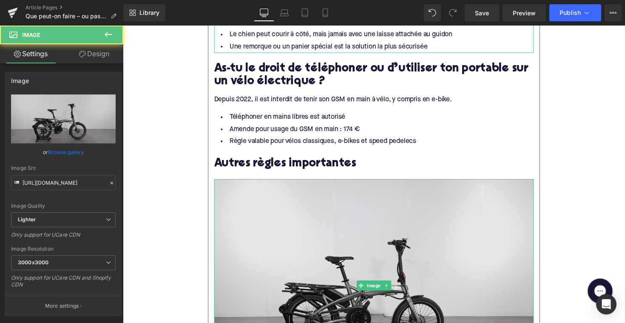
click at [320, 228] on img at bounding box center [379, 292] width 327 height 218
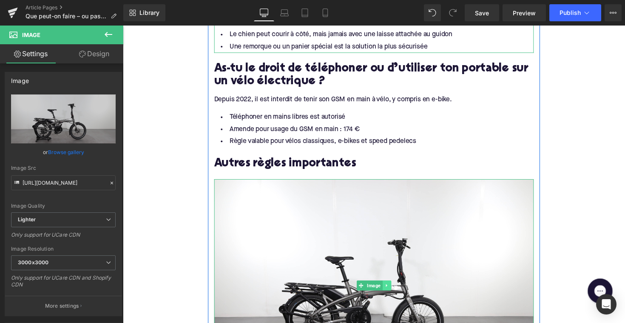
click at [393, 289] on icon at bounding box center [393, 291] width 5 height 5
click at [395, 289] on icon at bounding box center [397, 291] width 5 height 5
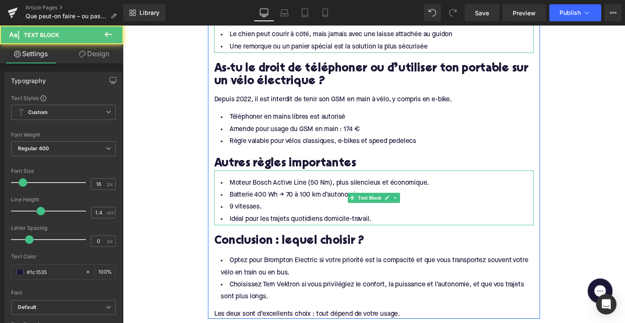
click at [381, 218] on li "Idéal pour les trajets quotidiens domicile-travail." at bounding box center [379, 224] width 327 height 12
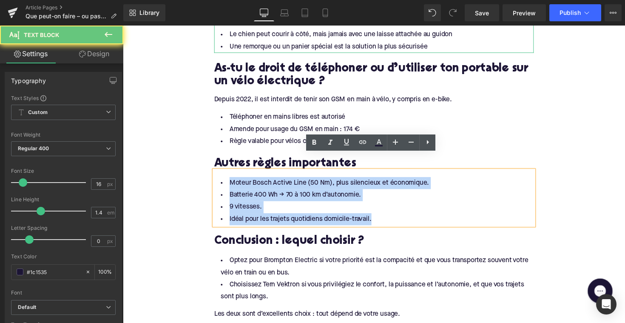
drag, startPoint x: 386, startPoint y: 206, endPoint x: 216, endPoint y: 168, distance: 173.7
click at [216, 181] on ul "Moteur Bosch Active Line (50 Nm), plus silencieux et économique. Batterie 400 W…" at bounding box center [379, 205] width 327 height 49
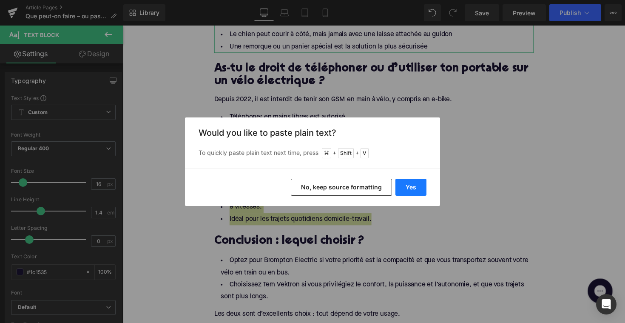
click at [407, 188] on button "Yes" at bounding box center [410, 187] width 31 height 17
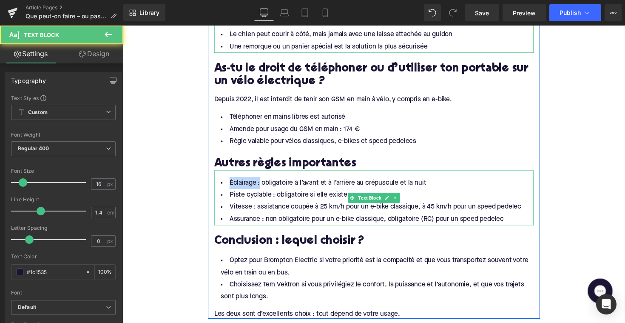
drag, startPoint x: 260, startPoint y: 172, endPoint x: 215, endPoint y: 169, distance: 44.8
click at [216, 174] on div "Éclairage : obligatoire à l’avant et à l’arrière au crépuscule et la nuit Piste…" at bounding box center [379, 202] width 327 height 56
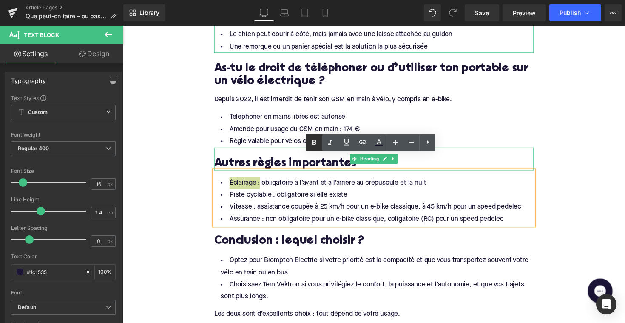
click at [313, 145] on icon at bounding box center [314, 142] width 10 height 10
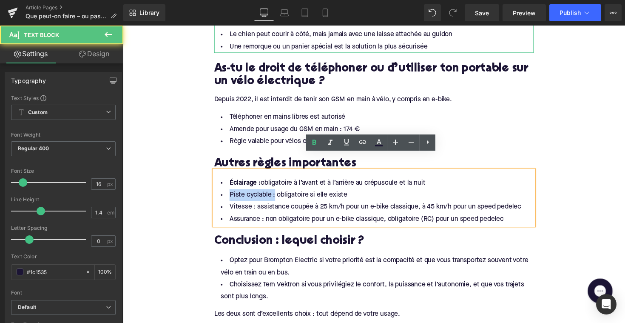
drag, startPoint x: 251, startPoint y: 183, endPoint x: 230, endPoint y: 181, distance: 20.9
click at [230, 193] on li "Piste cyclable : obligatoire si elle existe" at bounding box center [379, 199] width 327 height 12
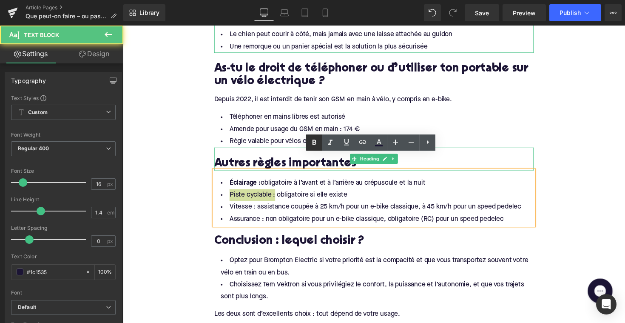
click at [318, 141] on icon at bounding box center [314, 142] width 10 height 10
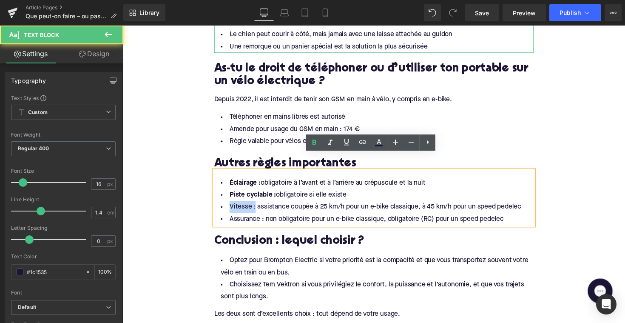
drag, startPoint x: 255, startPoint y: 193, endPoint x: 221, endPoint y: 191, distance: 34.0
click at [221, 205] on li "Vitesse : assistance coupée à 25 km/h pour un e-bike classique, à 45 km/h pour …" at bounding box center [379, 211] width 327 height 12
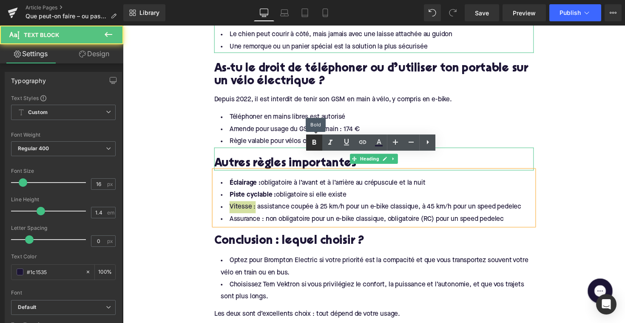
click at [321, 139] on link at bounding box center [314, 142] width 16 height 16
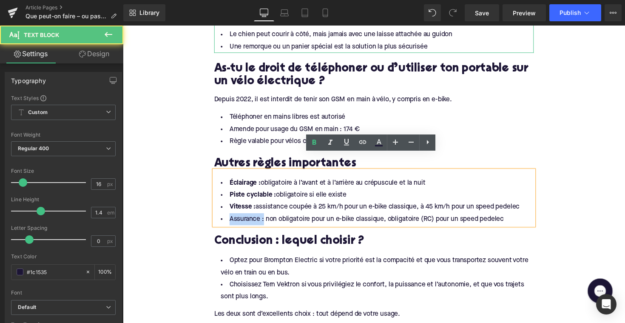
drag, startPoint x: 263, startPoint y: 208, endPoint x: 225, endPoint y: 209, distance: 38.3
click at [225, 218] on li "Assurance : non obligatoire pour un e-bike classique, obligatoire (RC) pour un …" at bounding box center [379, 224] width 327 height 12
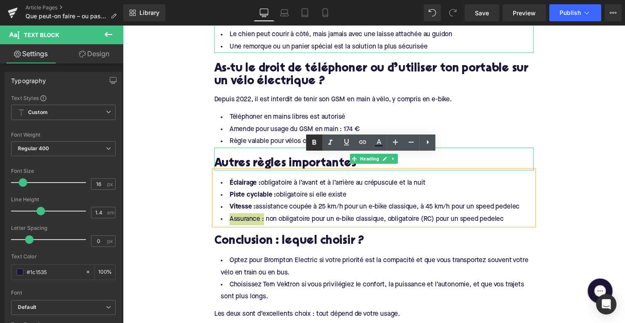
click at [315, 139] on icon at bounding box center [314, 142] width 10 height 10
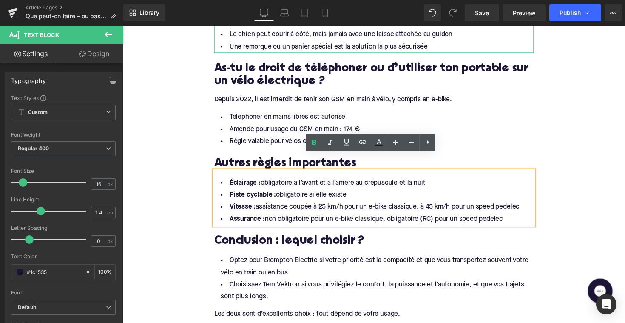
click at [263, 240] on h2 "Conclusion : lequel choisir ?" at bounding box center [379, 246] width 327 height 13
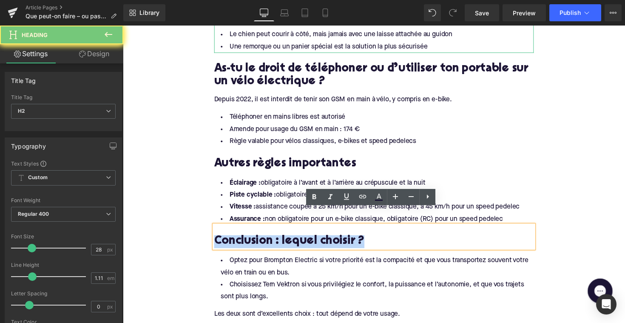
click at [263, 240] on h2 "Conclusion : lequel choisir ?" at bounding box center [379, 246] width 327 height 13
paste div
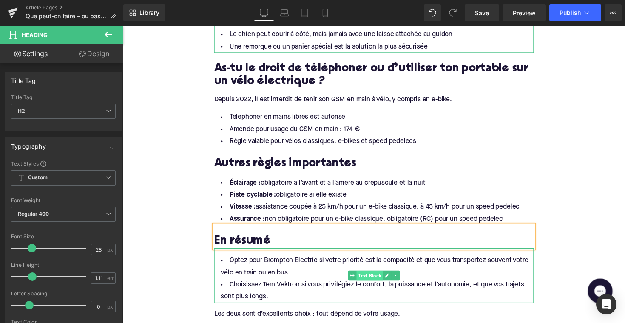
click at [363, 277] on span "Text Block" at bounding box center [375, 282] width 27 height 10
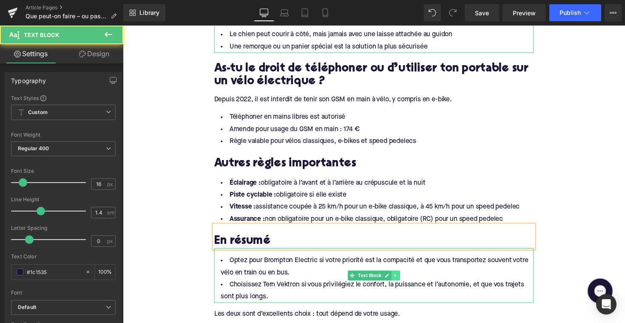
click at [398, 276] on link at bounding box center [402, 281] width 9 height 10
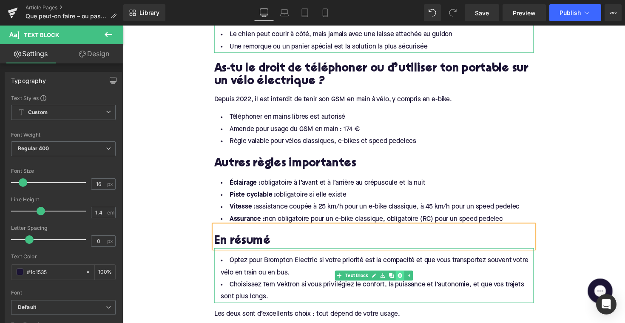
click at [404, 279] on icon at bounding box center [406, 281] width 5 height 5
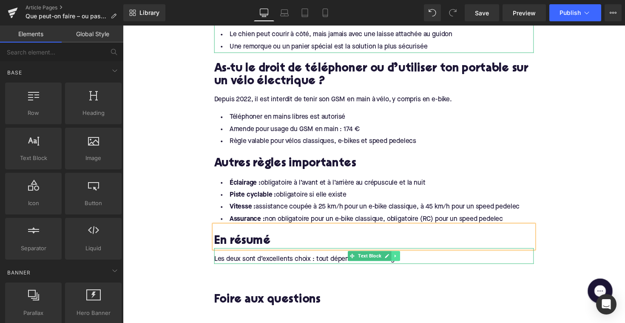
click at [401, 260] on icon at bounding box center [401, 261] width 1 height 3
click at [408, 256] on link at bounding box center [406, 261] width 9 height 10
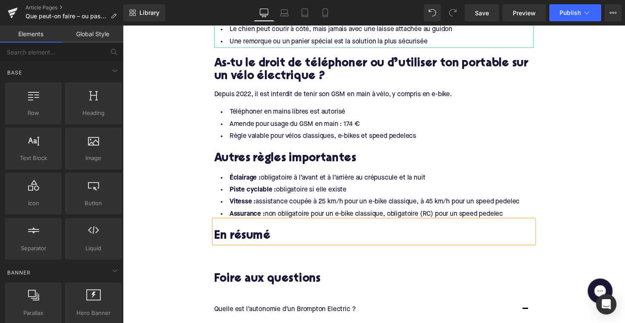
scroll to position [1078, 0]
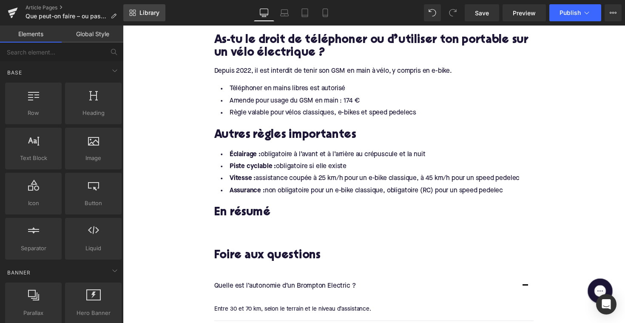
click at [150, 16] on span "Library" at bounding box center [149, 13] width 20 height 8
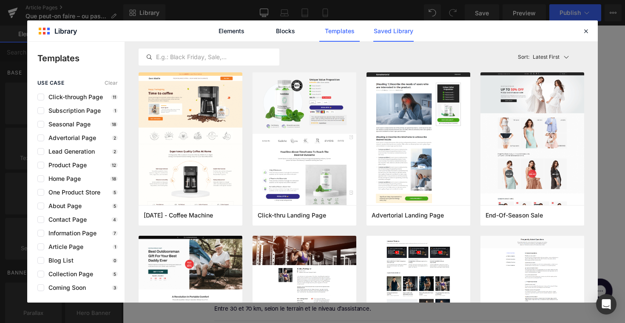
click at [384, 36] on link "Saved Library" at bounding box center [393, 30] width 40 height 21
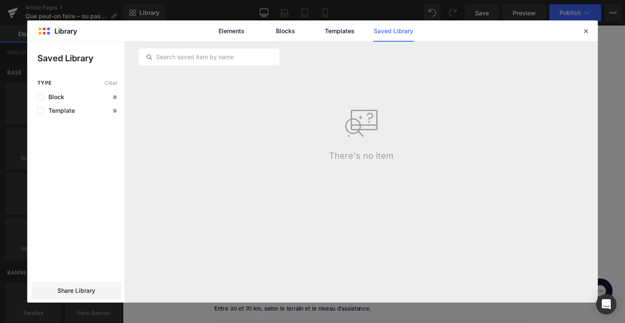
click at [265, 48] on div at bounding box center [361, 57] width 445 height 31
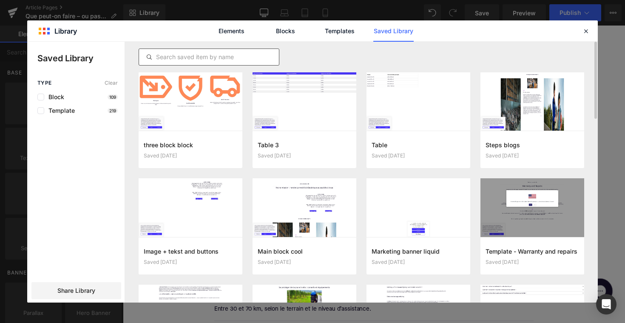
click at [237, 58] on input "text" at bounding box center [209, 57] width 140 height 10
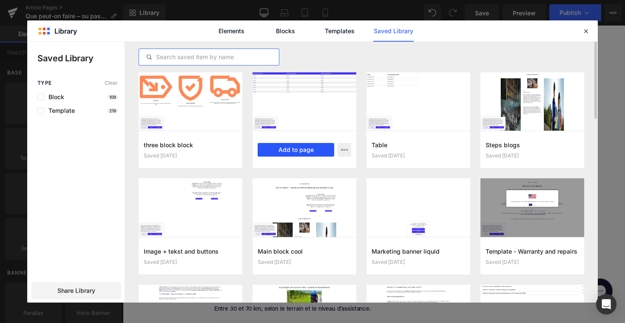
click at [273, 147] on button "Add to page" at bounding box center [296, 150] width 77 height 14
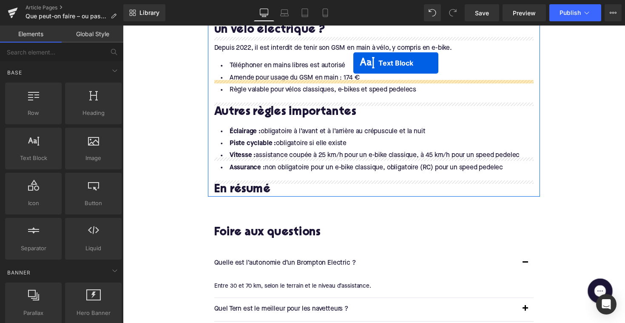
scroll to position [1093, 0]
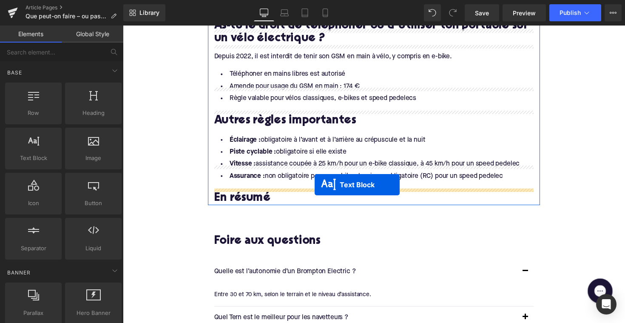
drag, startPoint x: 358, startPoint y: 150, endPoint x: 318, endPoint y: 190, distance: 55.6
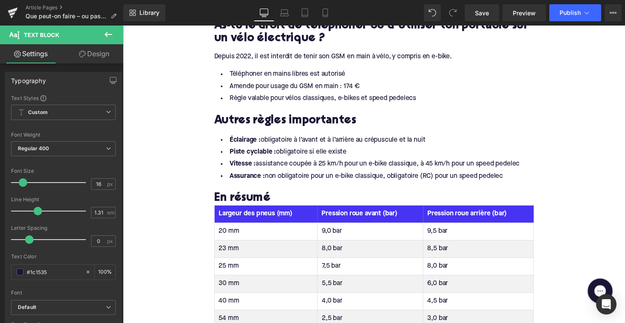
click at [245, 209] on th "Largeur des pneus (mm)" at bounding box center [269, 218] width 105 height 18
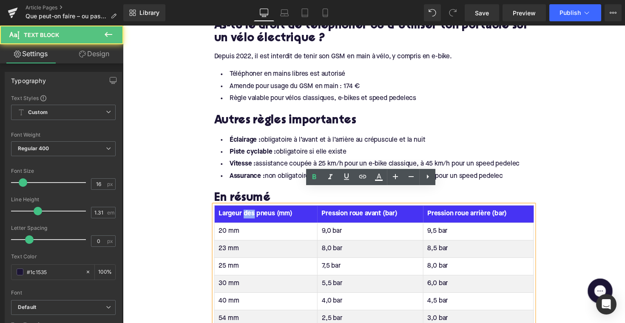
click at [245, 209] on th "Largeur des pneus (mm)" at bounding box center [269, 218] width 105 height 18
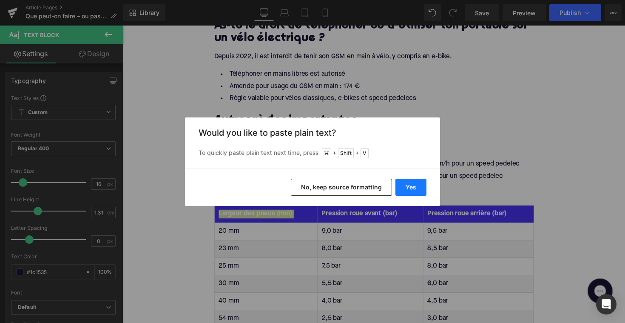
click at [395, 184] on button "Yes" at bounding box center [410, 187] width 31 height 17
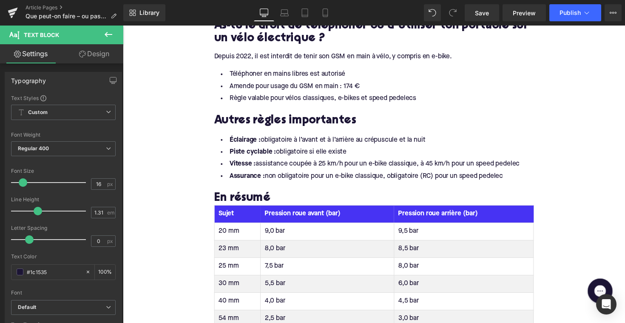
click at [303, 209] on th "Pression roue avant (bar)" at bounding box center [332, 218] width 137 height 18
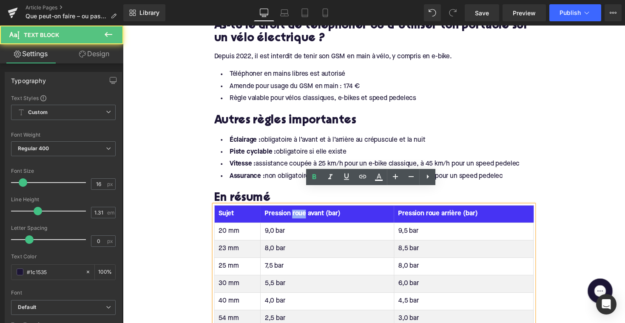
click at [303, 209] on th "Pression roue avant (bar)" at bounding box center [332, 218] width 137 height 18
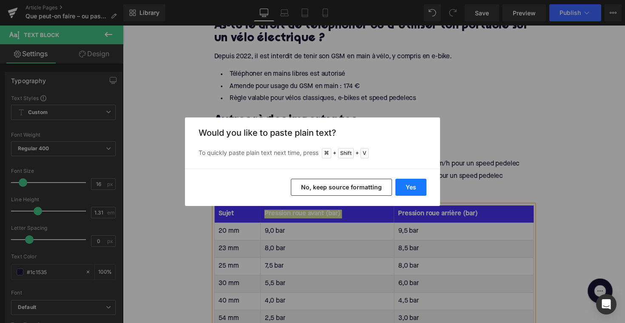
click at [414, 189] on button "Yes" at bounding box center [410, 187] width 31 height 17
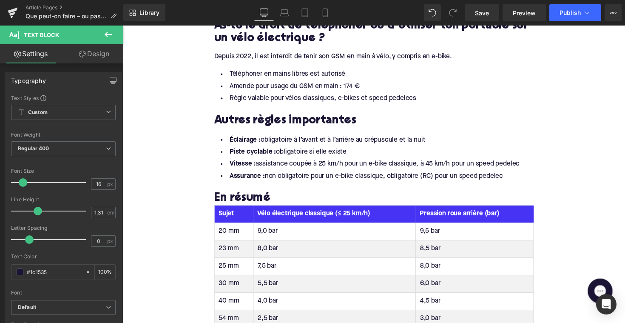
click at [444, 209] on th "Pression roue arrière (bar)" at bounding box center [482, 218] width 121 height 18
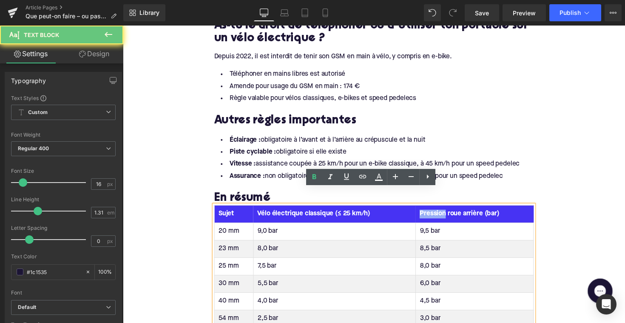
click at [444, 209] on th "Pression roue arrière (bar)" at bounding box center [482, 218] width 121 height 18
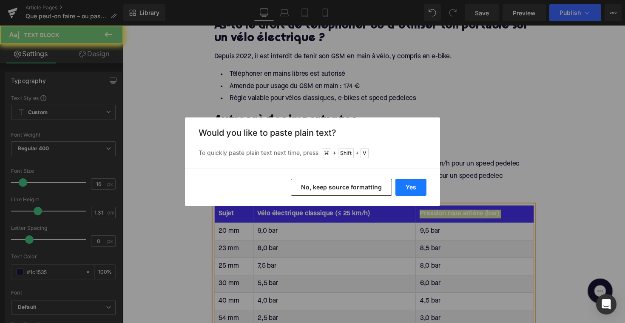
click at [413, 190] on button "Yes" at bounding box center [410, 187] width 31 height 17
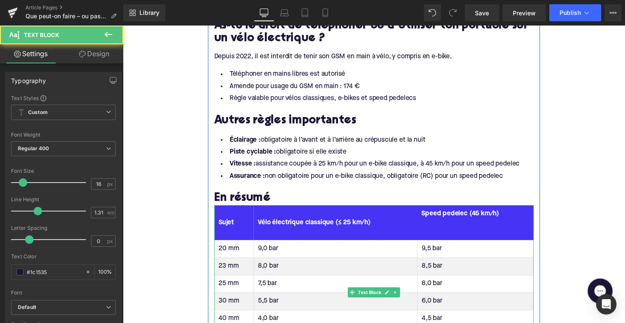
click at [437, 217] on th "Speed pedelec (45 km/h)" at bounding box center [484, 227] width 119 height 36
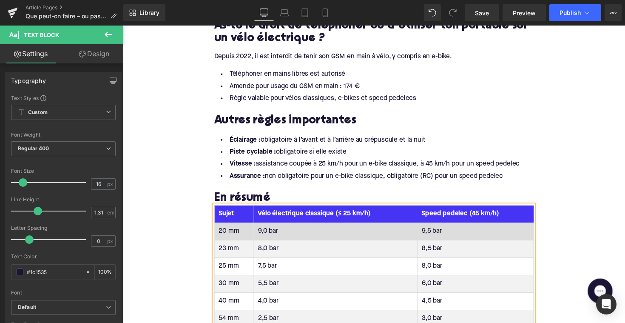
click at [230, 227] on td "20 mm" at bounding box center [237, 236] width 40 height 18
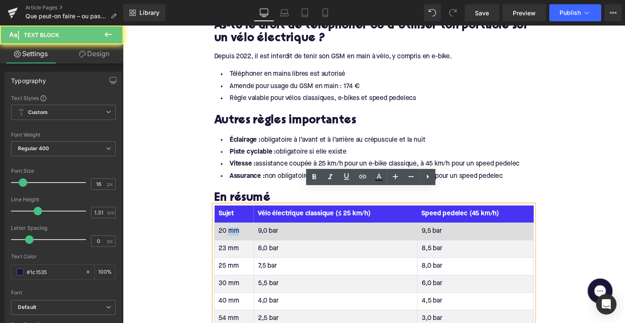
click at [230, 227] on td "20 mm" at bounding box center [237, 236] width 40 height 18
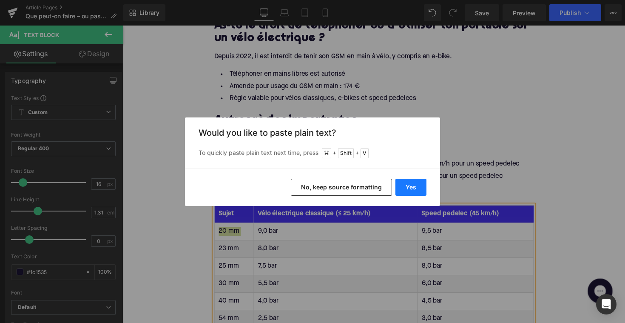
click at [402, 185] on button "Yes" at bounding box center [410, 187] width 31 height 17
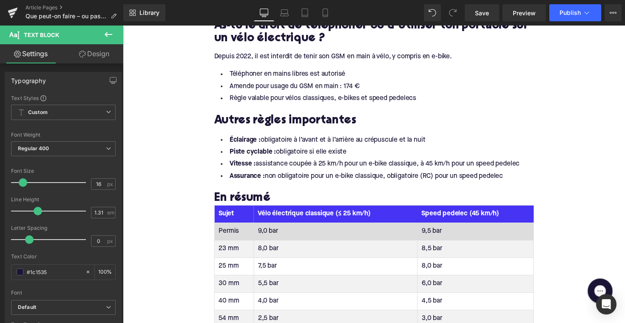
click at [271, 227] on td "9,0 bar" at bounding box center [341, 236] width 168 height 18
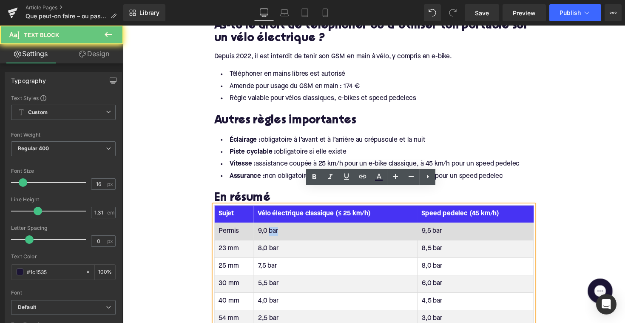
click at [271, 227] on td "9,0 bar" at bounding box center [341, 236] width 168 height 18
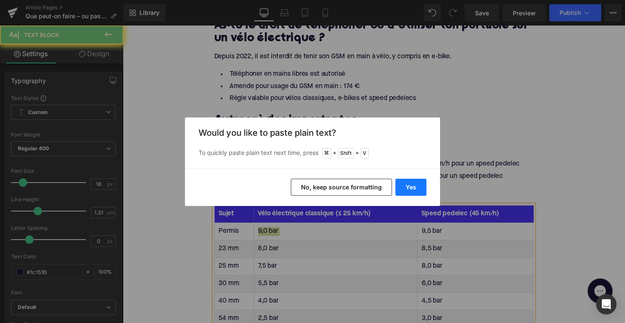
click at [419, 189] on button "Yes" at bounding box center [410, 187] width 31 height 17
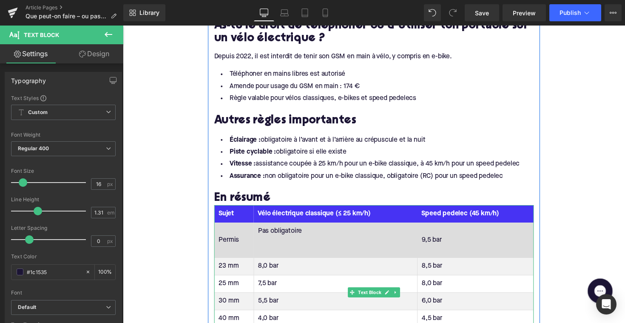
click at [356, 235] on td "Pas obligatoire" at bounding box center [341, 245] width 168 height 36
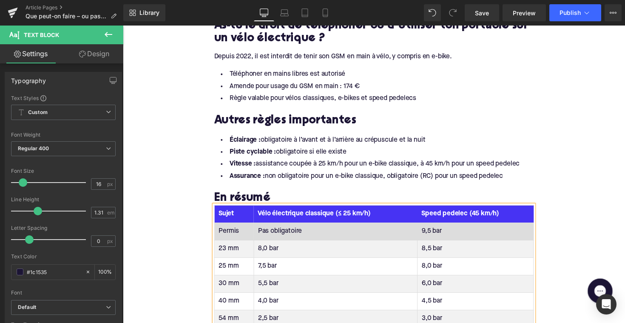
click at [429, 227] on td "9,5 bar" at bounding box center [484, 236] width 119 height 18
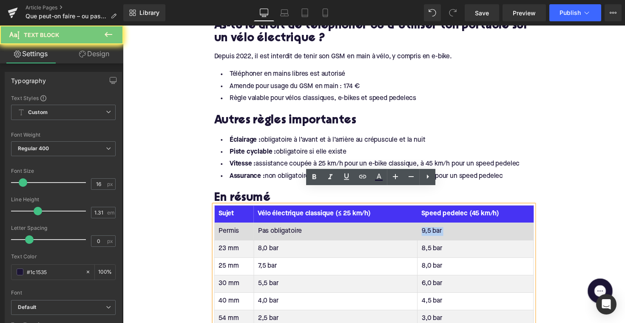
click at [429, 227] on td "9,5 bar" at bounding box center [484, 236] width 119 height 18
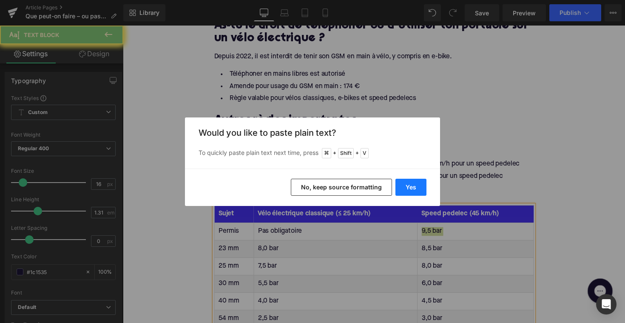
click at [414, 190] on button "Yes" at bounding box center [410, 187] width 31 height 17
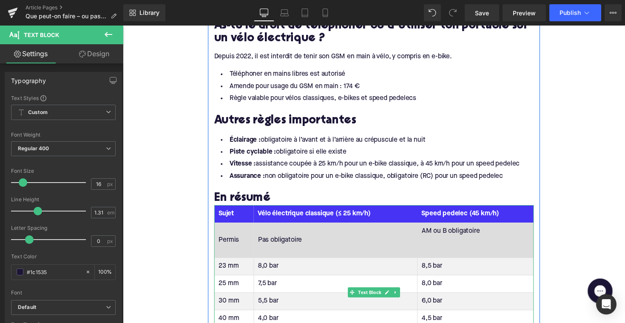
click at [437, 235] on td "AM ou B obligatoire" at bounding box center [484, 245] width 119 height 36
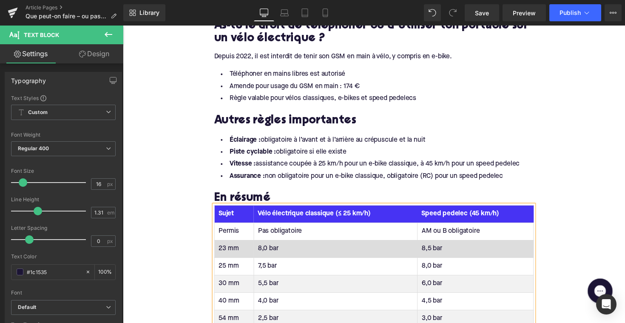
click at [228, 245] on td "23 mm" at bounding box center [237, 254] width 40 height 18
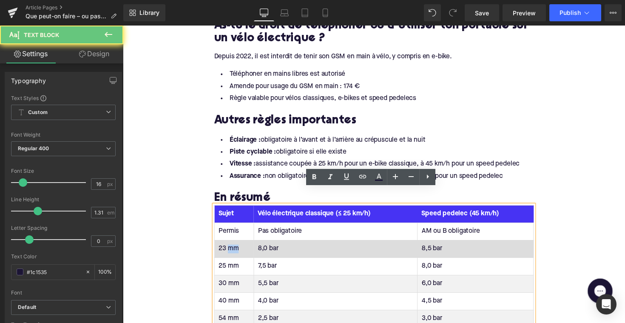
click at [228, 245] on td "23 mm" at bounding box center [237, 254] width 40 height 18
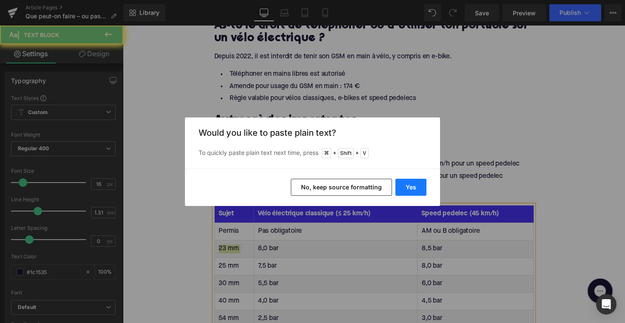
click at [405, 187] on button "Yes" at bounding box center [410, 187] width 31 height 17
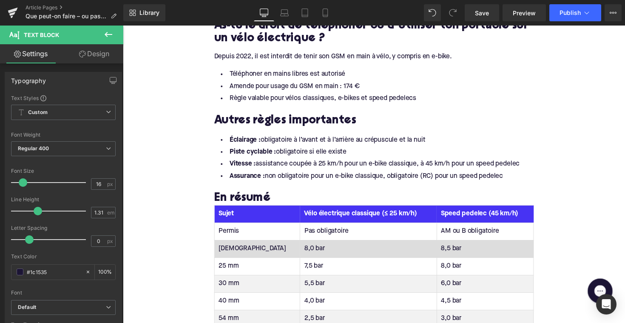
click at [304, 245] on td "8,0 bar" at bounding box center [374, 254] width 140 height 18
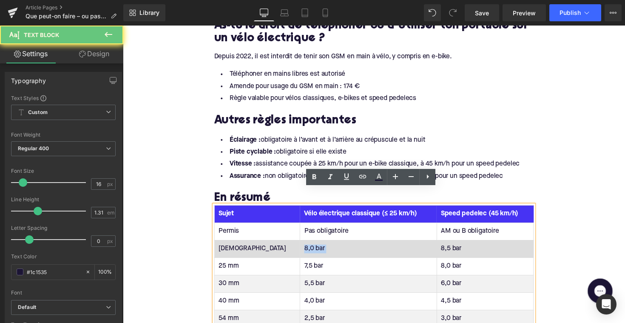
click at [304, 245] on td "8,0 bar" at bounding box center [374, 254] width 140 height 18
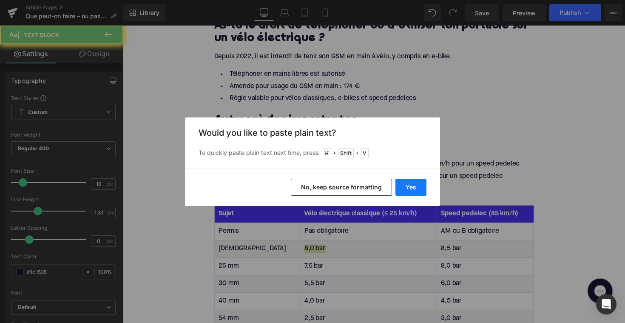
click at [413, 189] on button "Yes" at bounding box center [410, 187] width 31 height 17
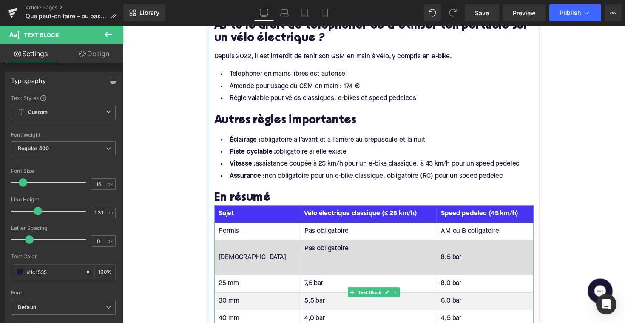
click at [320, 250] on td "Pas obligatoire" at bounding box center [374, 263] width 140 height 36
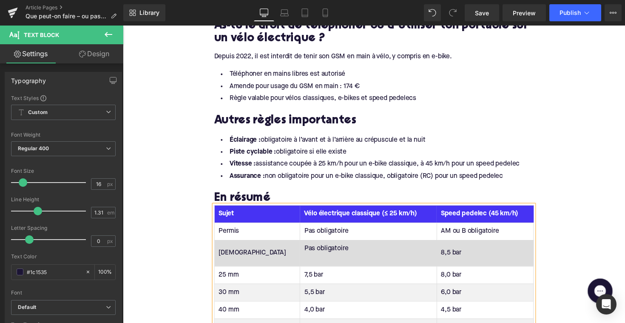
click at [304, 252] on td "Pas obligatoire" at bounding box center [374, 258] width 140 height 27
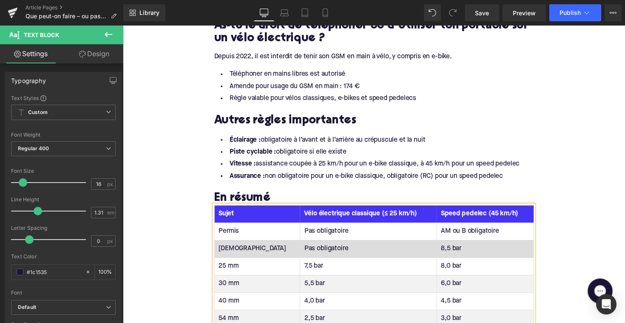
click at [444, 245] on td "8,5 bar" at bounding box center [493, 254] width 99 height 18
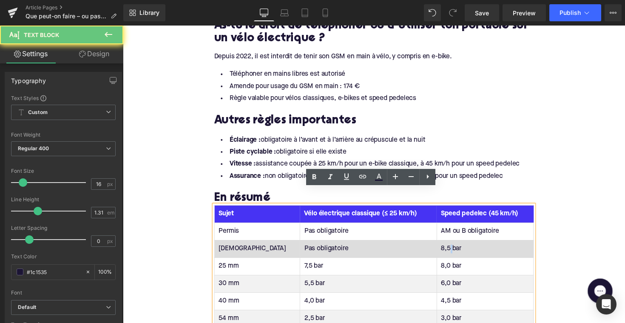
click at [444, 245] on td "8,5 bar" at bounding box center [493, 254] width 99 height 18
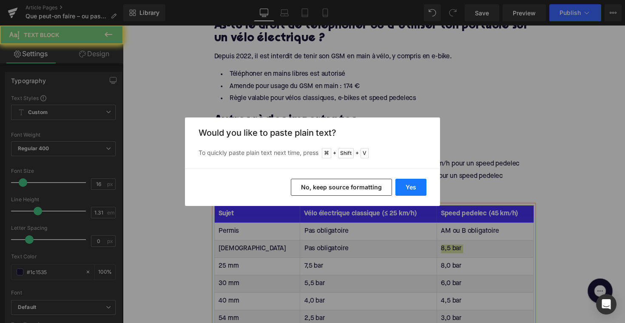
click at [420, 189] on button "Yes" at bounding box center [410, 187] width 31 height 17
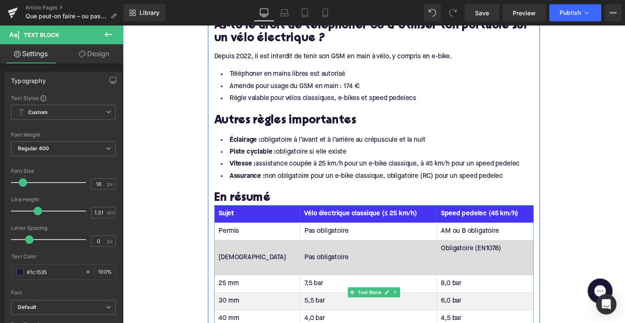
click at [444, 256] on td "Obligatoire (EN1078)" at bounding box center [493, 263] width 99 height 36
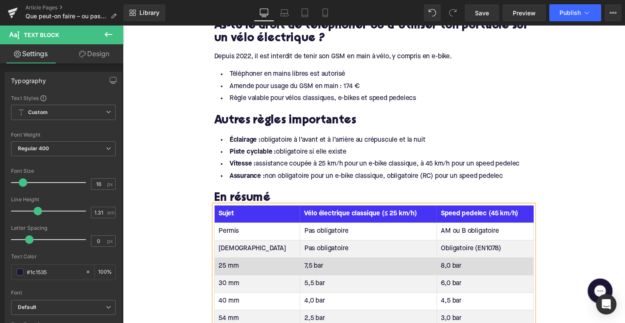
click at [225, 263] on td "25 mm" at bounding box center [261, 272] width 88 height 18
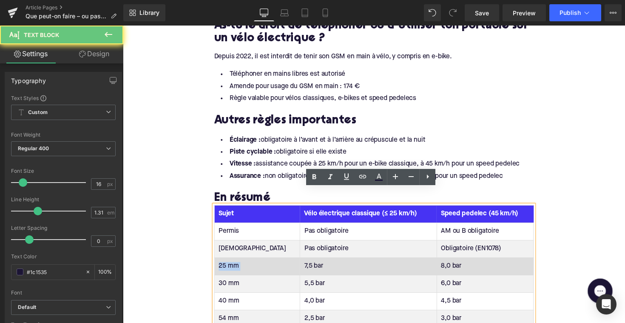
click at [225, 263] on td "25 mm" at bounding box center [261, 272] width 88 height 18
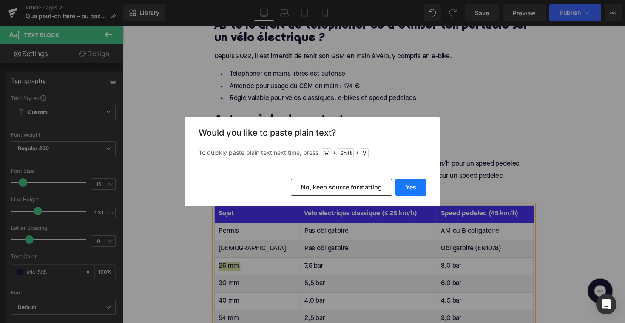
click at [398, 187] on button "Yes" at bounding box center [410, 187] width 31 height 17
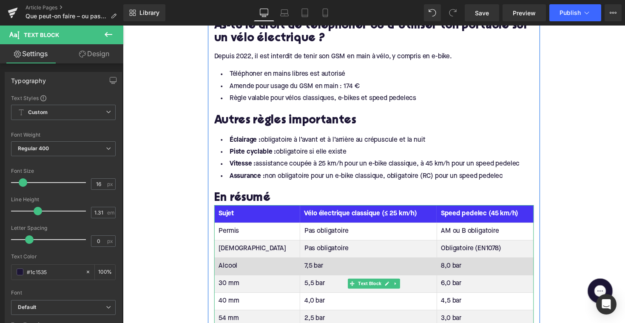
click at [304, 263] on td "7,5 bar" at bounding box center [374, 272] width 140 height 18
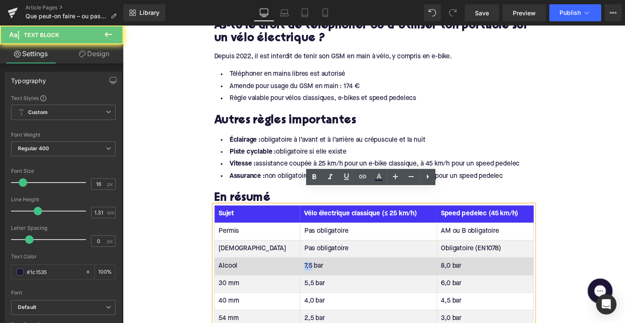
click at [304, 263] on td "7,5 bar" at bounding box center [374, 272] width 140 height 18
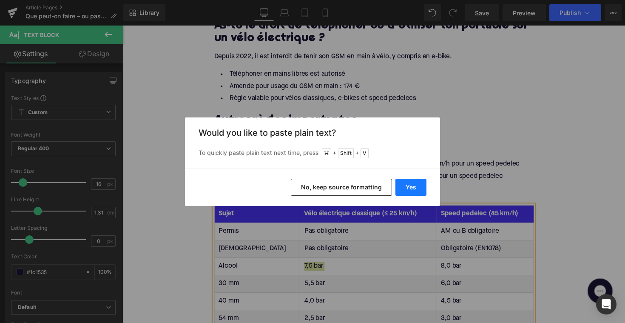
click at [416, 193] on button "Yes" at bounding box center [410, 187] width 31 height 17
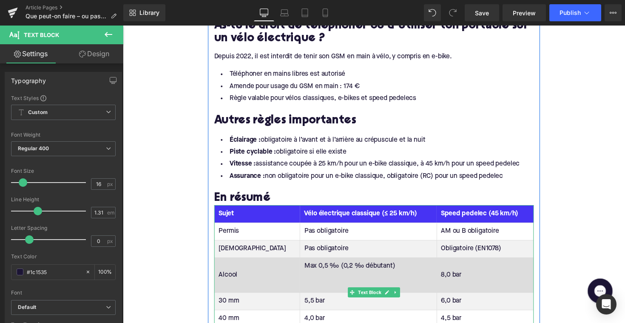
click at [304, 271] on td "Max 0,5 ‰ (0,2 ‰ débutant)" at bounding box center [374, 281] width 140 height 36
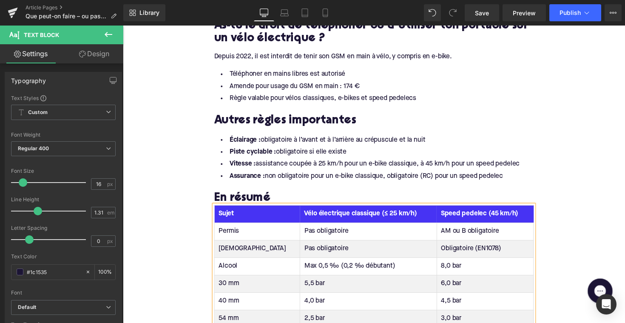
click at [444, 263] on td "8,0 bar" at bounding box center [493, 272] width 99 height 18
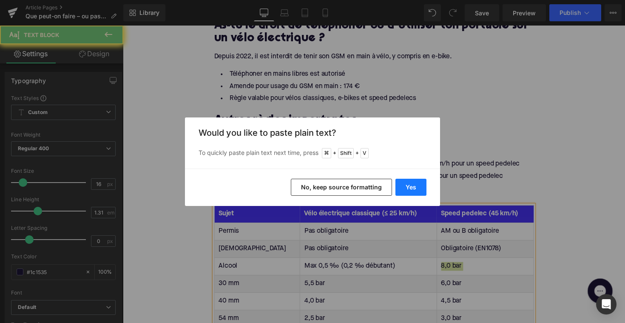
click at [420, 189] on button "Yes" at bounding box center [410, 187] width 31 height 17
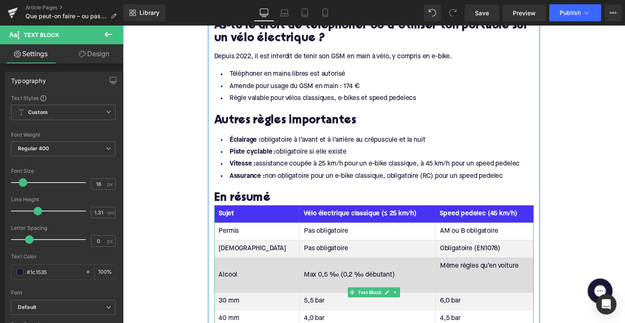
click at [444, 275] on td "Même règles qu’en voiture" at bounding box center [493, 281] width 100 height 36
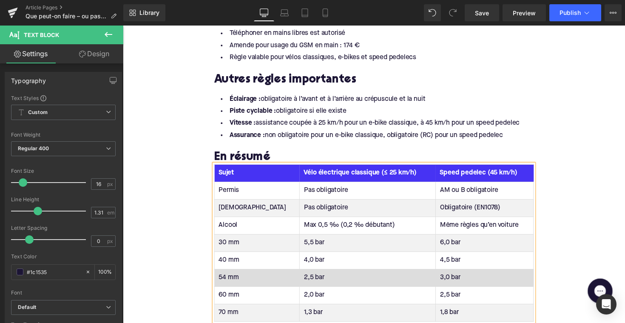
scroll to position [1136, 0]
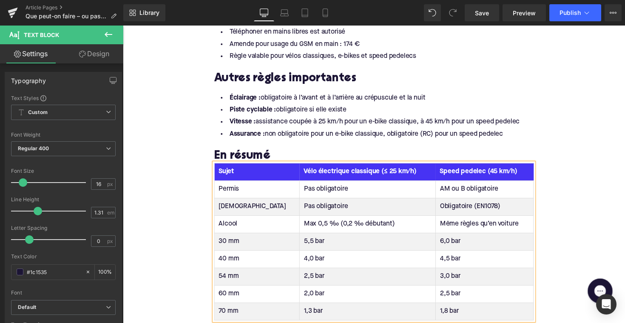
click at [231, 238] on td "30 mm" at bounding box center [260, 247] width 87 height 18
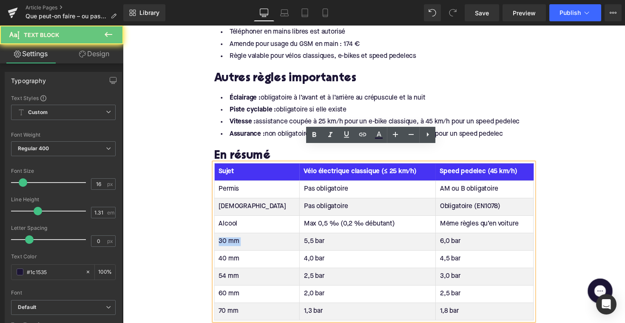
click at [231, 238] on td "30 mm" at bounding box center [260, 247] width 87 height 18
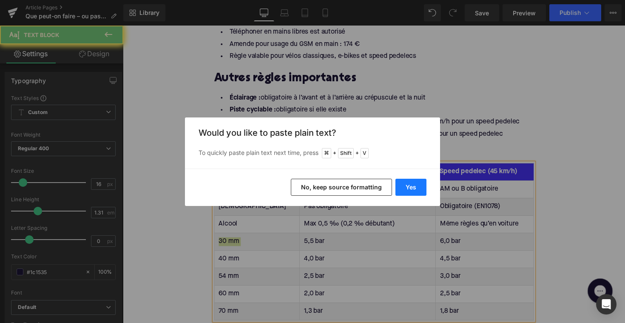
click at [406, 190] on button "Yes" at bounding box center [410, 187] width 31 height 17
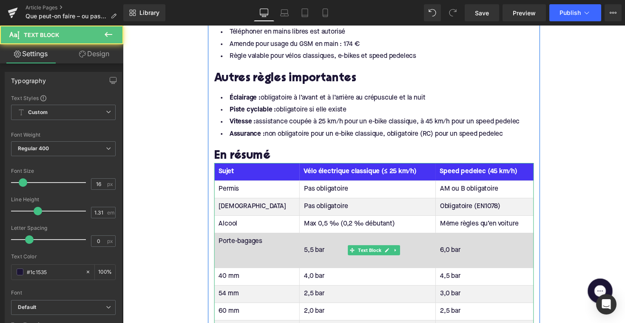
click at [232, 249] on td "Porte-bagages" at bounding box center [260, 256] width 87 height 36
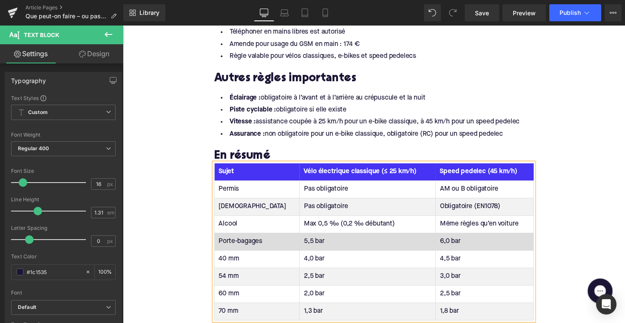
click at [304, 238] on td "5,5 bar" at bounding box center [373, 247] width 139 height 18
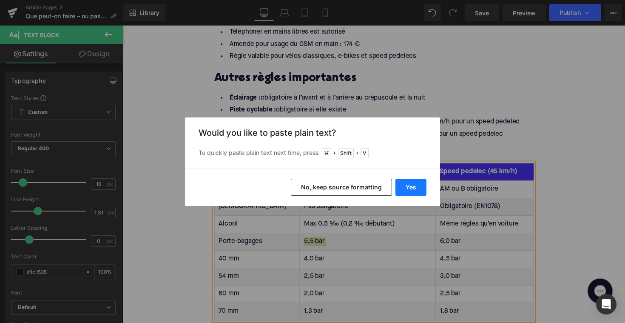
click at [410, 183] on button "Yes" at bounding box center [410, 187] width 31 height 17
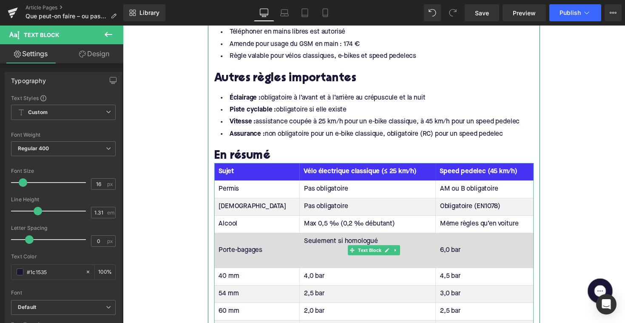
click at [318, 249] on td "Seulement si homologué" at bounding box center [373, 256] width 139 height 36
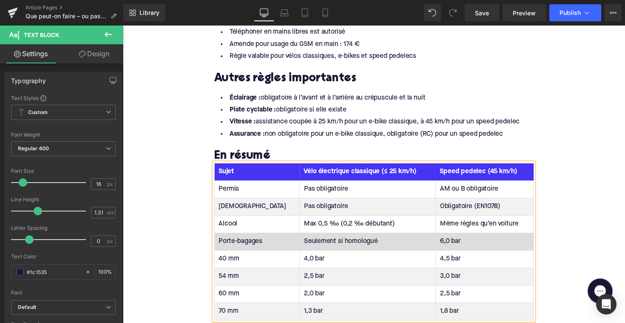
click at [445, 238] on td "6,0 bar" at bounding box center [493, 247] width 100 height 18
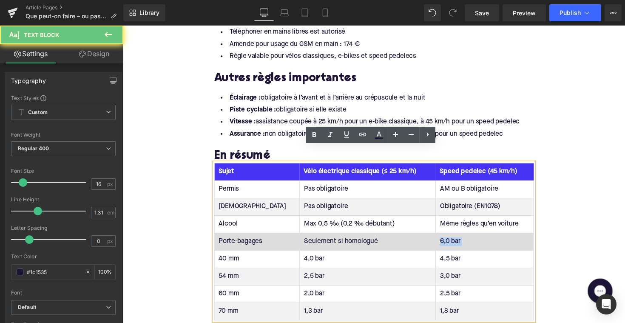
click at [445, 238] on td "6,0 bar" at bounding box center [493, 247] width 100 height 18
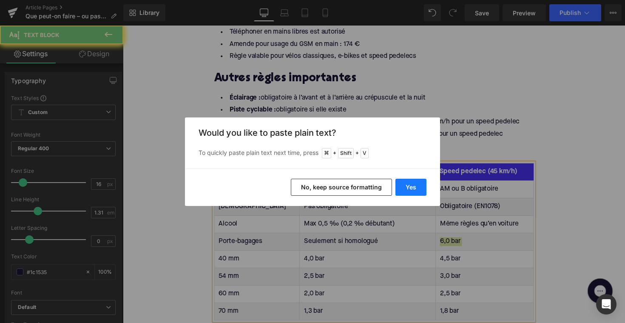
click at [422, 184] on button "Yes" at bounding box center [410, 187] width 31 height 17
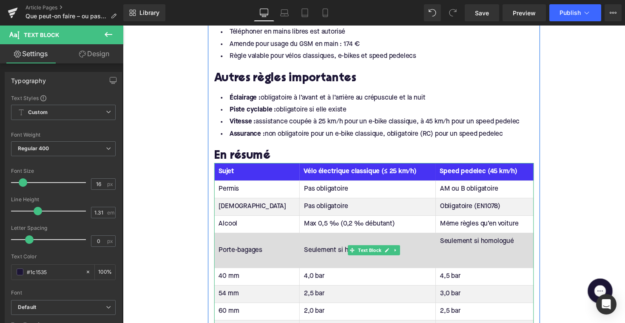
click at [453, 252] on td "Seulement si homologué" at bounding box center [493, 256] width 100 height 36
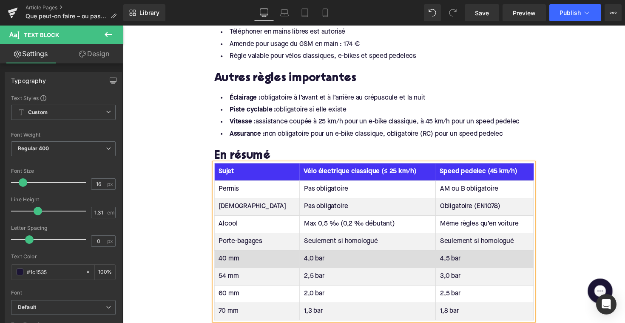
click at [229, 255] on td "40 mm" at bounding box center [260, 264] width 87 height 18
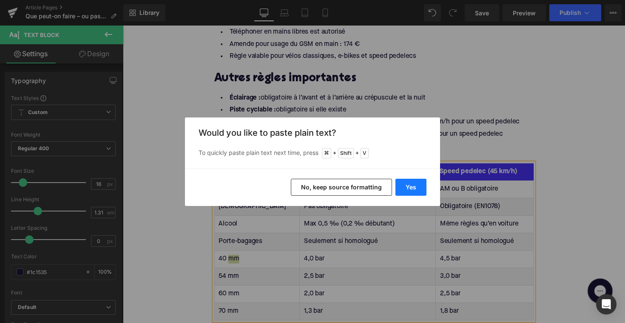
click at [408, 187] on button "Yes" at bounding box center [410, 187] width 31 height 17
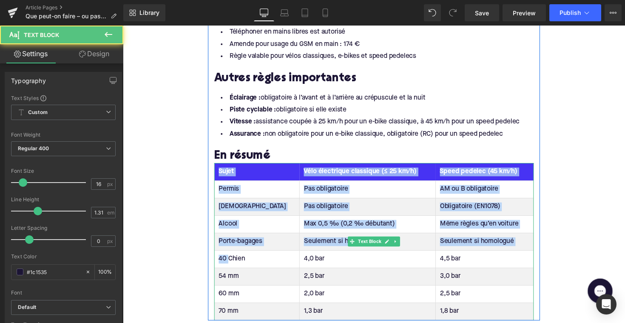
drag, startPoint x: 230, startPoint y: 248, endPoint x: 204, endPoint y: 248, distance: 25.9
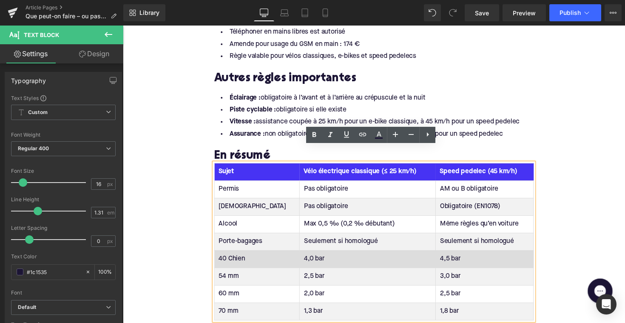
click at [237, 255] on td "40 Chien" at bounding box center [260, 264] width 87 height 18
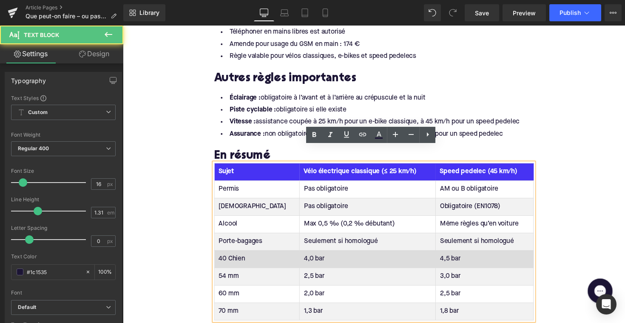
click at [231, 255] on td "40 Chien" at bounding box center [260, 264] width 87 height 18
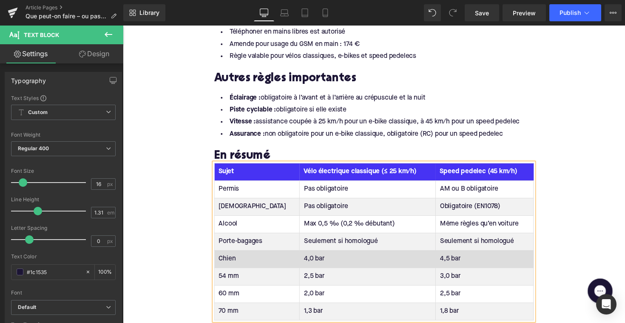
click at [304, 255] on td "4,0 bar" at bounding box center [373, 264] width 139 height 18
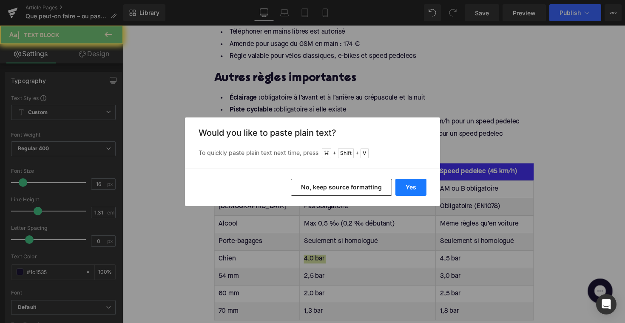
drag, startPoint x: 405, startPoint y: 185, endPoint x: 289, endPoint y: 163, distance: 118.5
click at [405, 185] on button "Yes" at bounding box center [410, 187] width 31 height 17
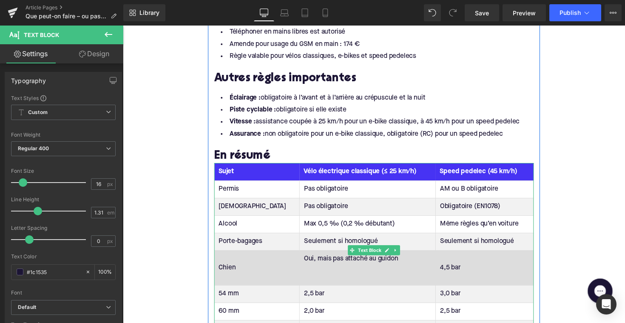
click at [304, 264] on td "Oui, mais pas attaché au guidon" at bounding box center [373, 273] width 139 height 36
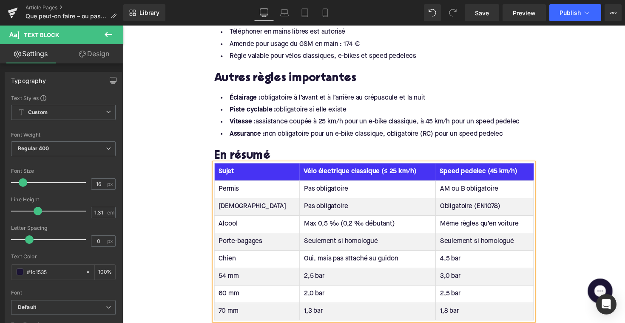
click at [443, 255] on td "4,5 bar" at bounding box center [493, 264] width 100 height 18
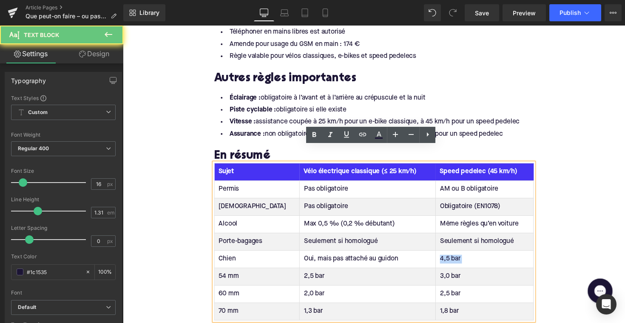
click at [443, 255] on td "4,5 bar" at bounding box center [493, 264] width 100 height 18
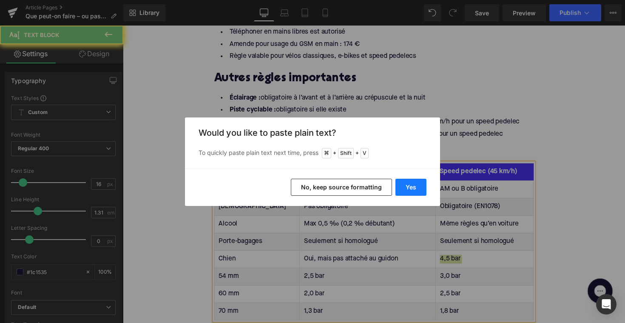
click at [415, 185] on button "Yes" at bounding box center [410, 187] width 31 height 17
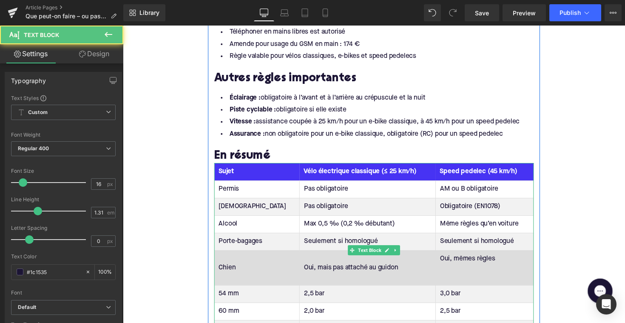
click at [460, 271] on td "Oui, mêmes règles" at bounding box center [493, 273] width 100 height 36
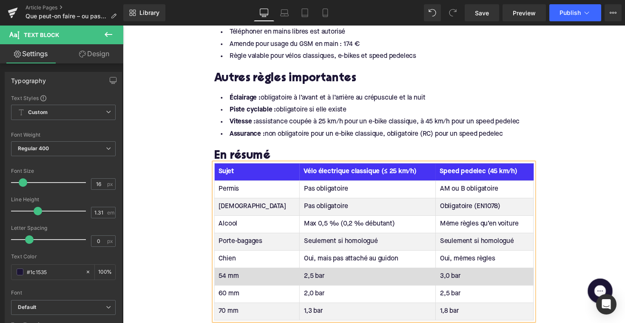
click at [228, 273] on td "54 mm" at bounding box center [260, 282] width 87 height 18
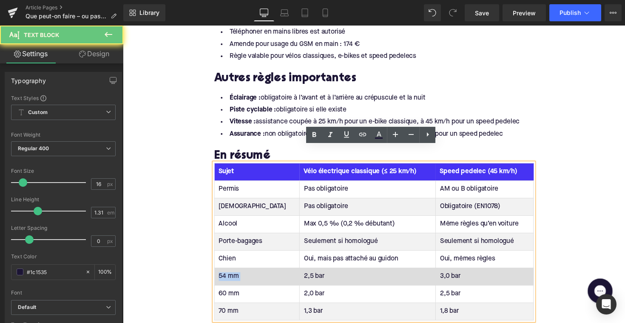
click at [228, 273] on td "54 mm" at bounding box center [260, 282] width 87 height 18
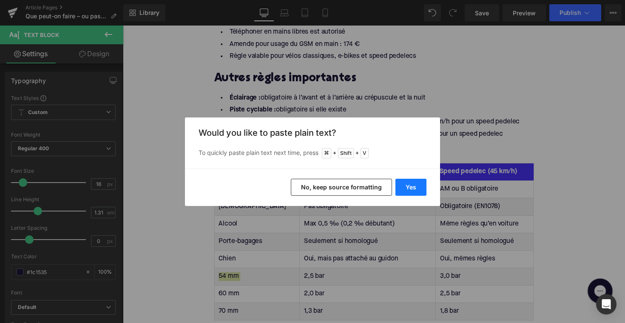
drag, startPoint x: 405, startPoint y: 185, endPoint x: 261, endPoint y: 175, distance: 145.3
click at [405, 185] on button "Yes" at bounding box center [410, 187] width 31 height 17
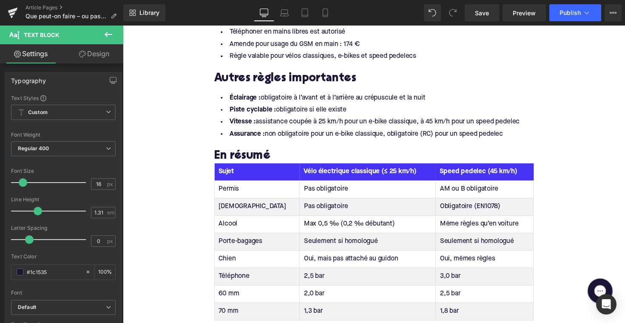
click at [304, 273] on td "2,5 bar" at bounding box center [373, 282] width 139 height 18
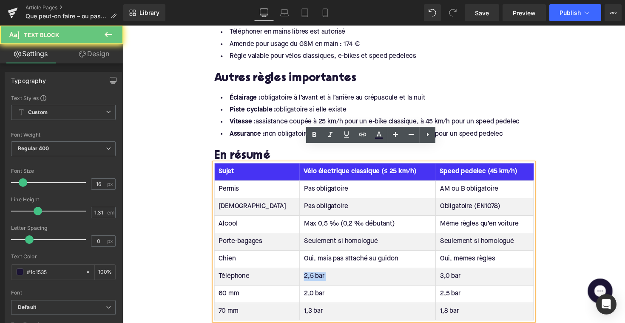
click at [304, 273] on td "2,5 bar" at bounding box center [373, 282] width 139 height 18
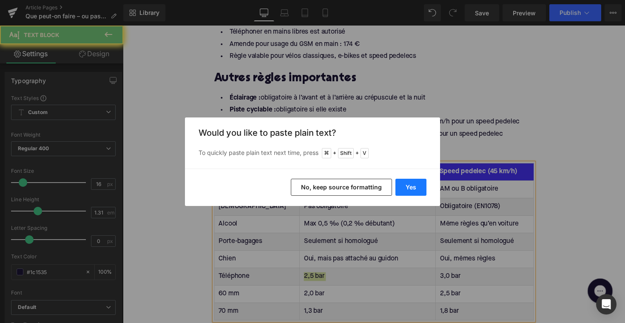
click at [415, 189] on button "Yes" at bounding box center [410, 187] width 31 height 17
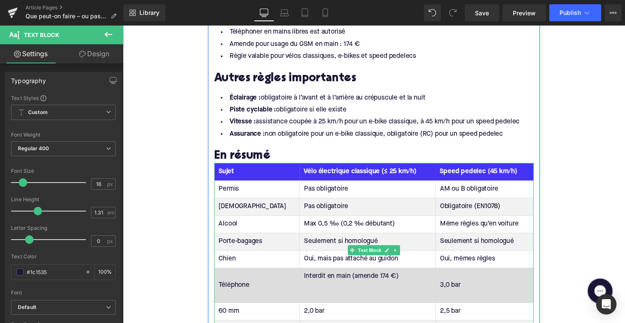
click at [307, 288] on td "Interdit en main (amende 174 €)" at bounding box center [373, 291] width 139 height 36
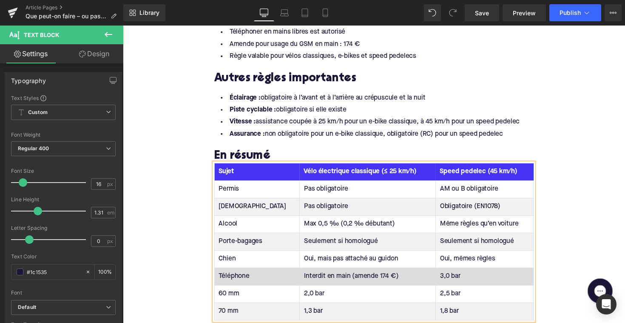
click at [445, 273] on td "3,0 bar" at bounding box center [493, 282] width 100 height 18
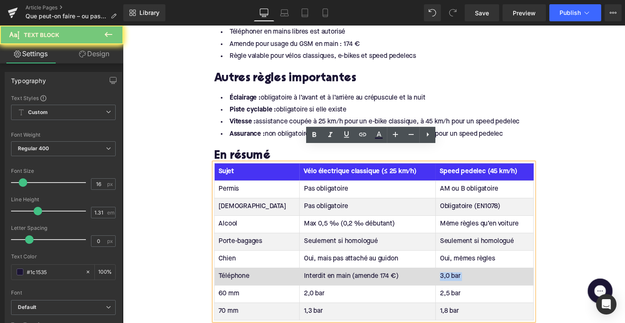
click at [445, 273] on td "3,0 bar" at bounding box center [493, 282] width 100 height 18
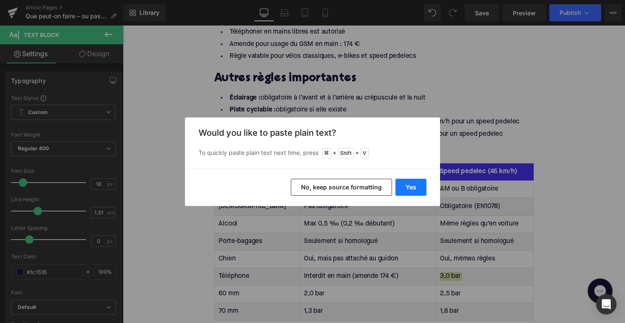
click at [420, 192] on button "Yes" at bounding box center [410, 187] width 31 height 17
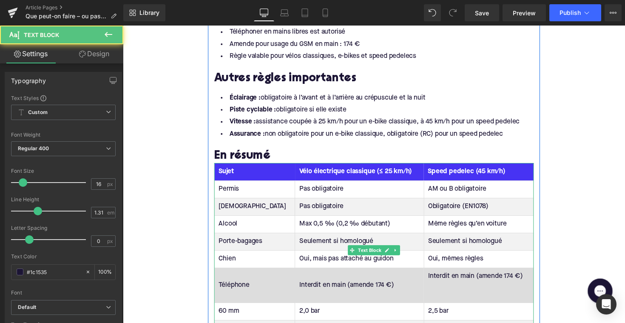
click at [452, 280] on td "Interdit en main (amende 174 €)" at bounding box center [487, 291] width 113 height 36
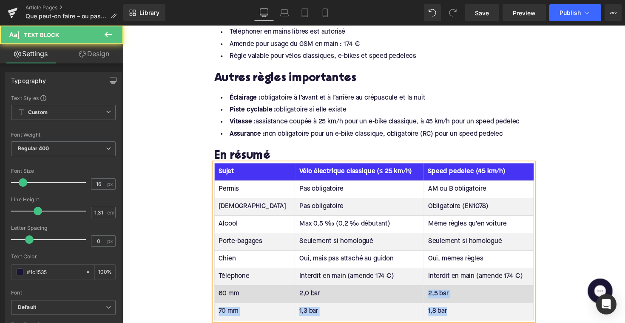
drag, startPoint x: 456, startPoint y: 302, endPoint x: 420, endPoint y: 284, distance: 40.7
click at [420, 284] on tbody "Permis Pas obligatoire AM ou B obligatoire Casque Pas obligatoire Obligatoire (…" at bounding box center [380, 255] width 327 height 143
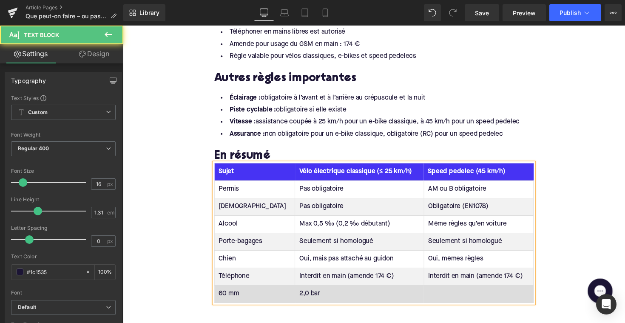
click at [237, 291] on td "60 mm" at bounding box center [258, 300] width 82 height 18
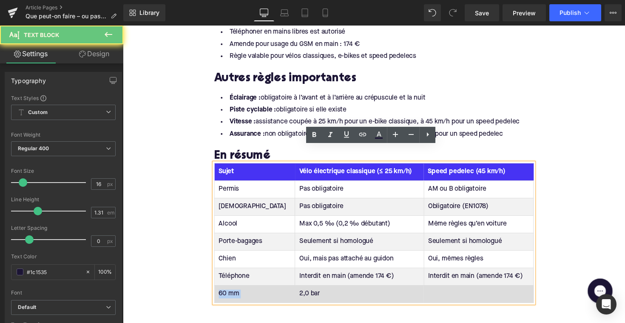
click at [237, 291] on td "60 mm" at bounding box center [258, 300] width 82 height 18
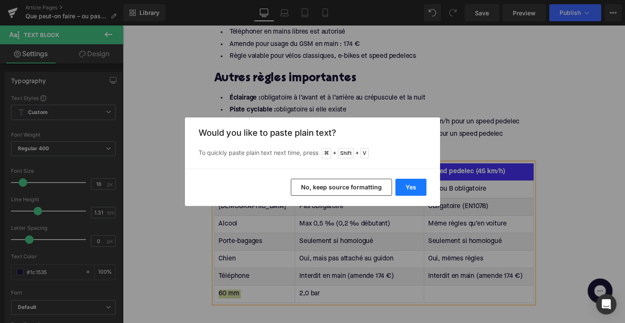
click at [408, 186] on button "Yes" at bounding box center [410, 187] width 31 height 17
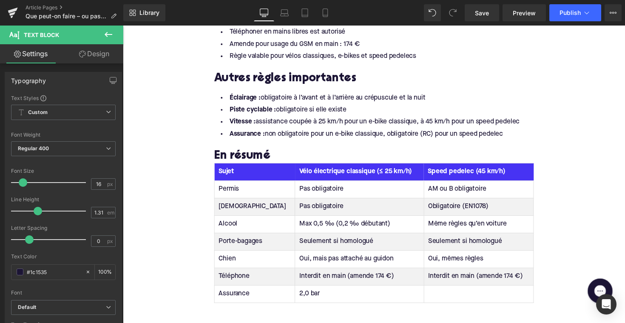
click at [299, 291] on td "2,0 bar" at bounding box center [365, 300] width 132 height 18
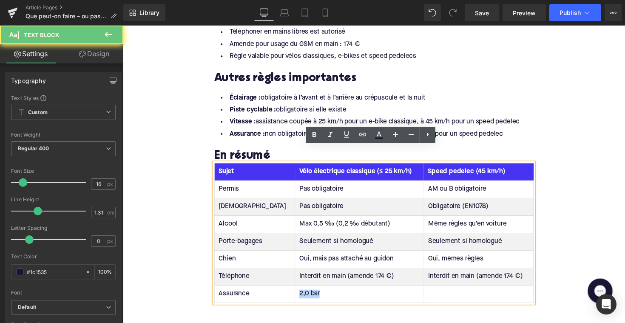
click at [299, 291] on td "2,0 bar" at bounding box center [365, 300] width 132 height 18
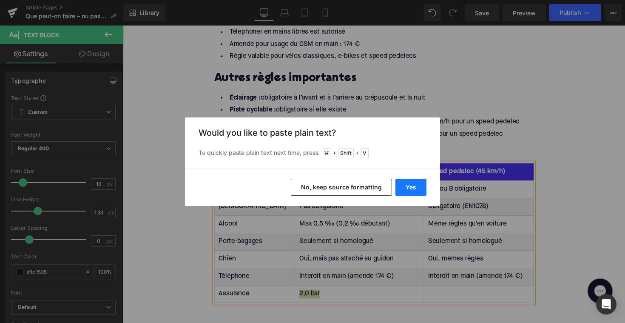
click at [401, 193] on button "Yes" at bounding box center [410, 187] width 31 height 17
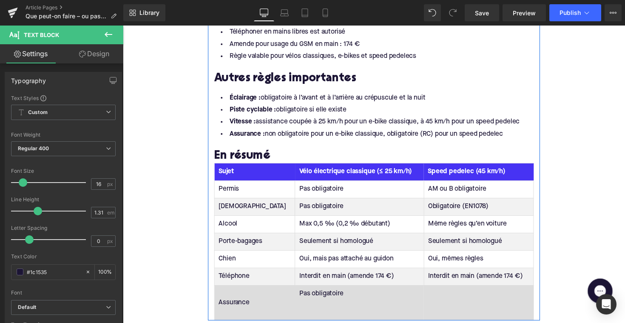
click at [302, 304] on td "Pas obligatoire" at bounding box center [365, 309] width 132 height 36
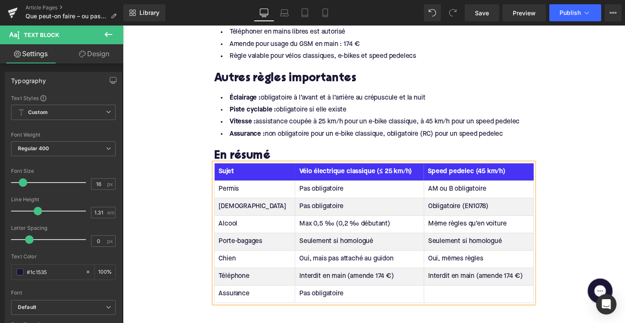
click at [460, 291] on td at bounding box center [487, 300] width 113 height 18
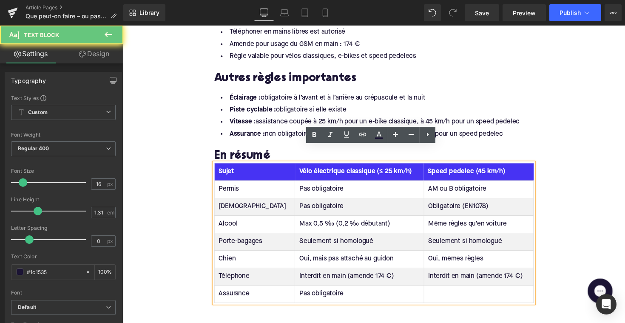
click at [460, 291] on td at bounding box center [487, 300] width 113 height 18
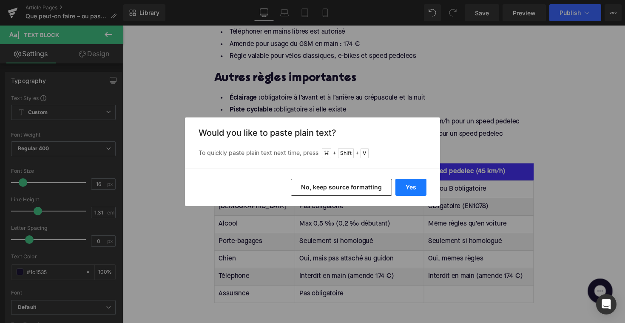
drag, startPoint x: 412, startPoint y: 193, endPoint x: 312, endPoint y: 260, distance: 119.9
click at [412, 193] on button "Yes" at bounding box center [410, 187] width 31 height 17
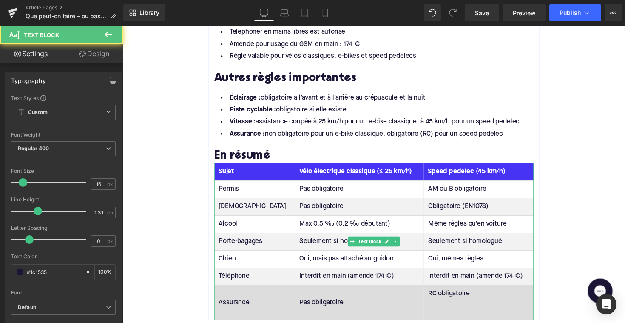
click at [437, 295] on td "RC obligatoire" at bounding box center [487, 309] width 113 height 36
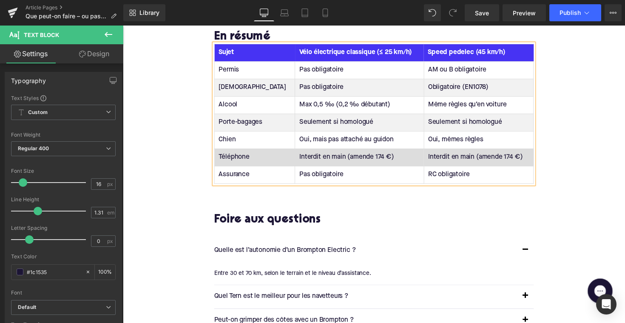
scroll to position [1283, 0]
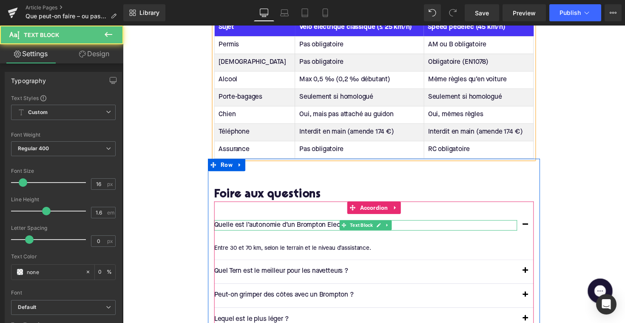
click at [272, 225] on p "Quelle est l’autonomie d’un Brompton Electric ?" at bounding box center [371, 230] width 310 height 11
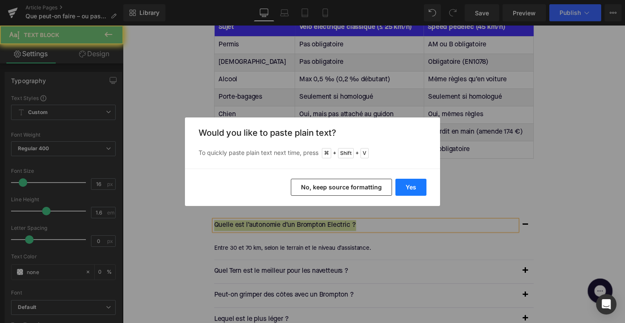
click at [405, 187] on button "Yes" at bounding box center [410, 187] width 31 height 17
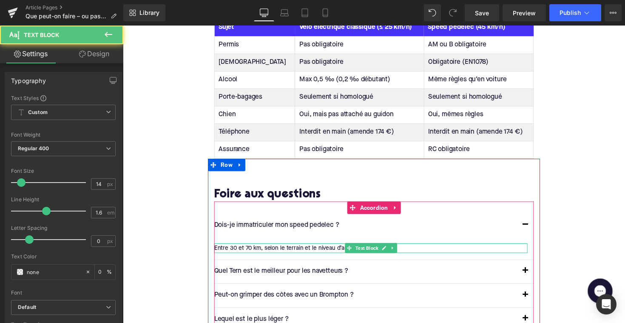
click at [244, 249] on div "Entre 30 et 70 km, selon le terrain et le niveau d’assistance." at bounding box center [376, 253] width 321 height 9
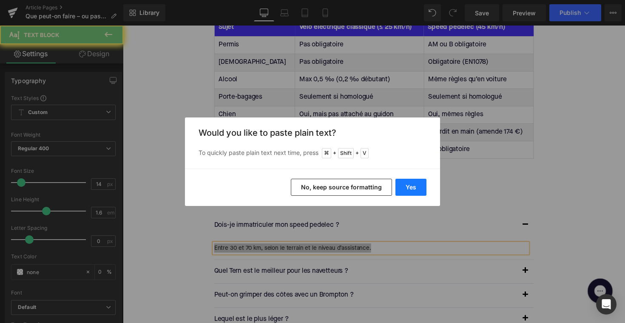
click at [410, 183] on button "Yes" at bounding box center [410, 187] width 31 height 17
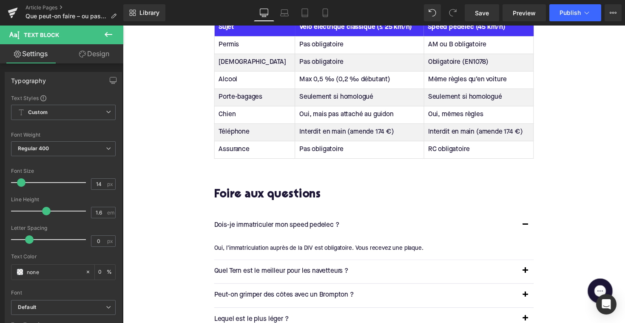
click at [285, 272] on p "Quel Tern est le meilleur pour les navetteurs ?" at bounding box center [371, 277] width 310 height 11
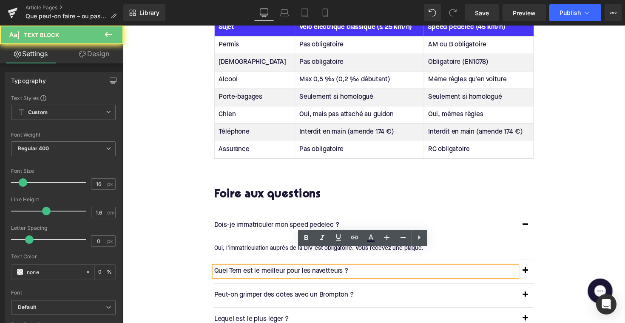
click at [285, 272] on p "Quel Tern est le meilleur pour les navetteurs ?" at bounding box center [371, 277] width 310 height 11
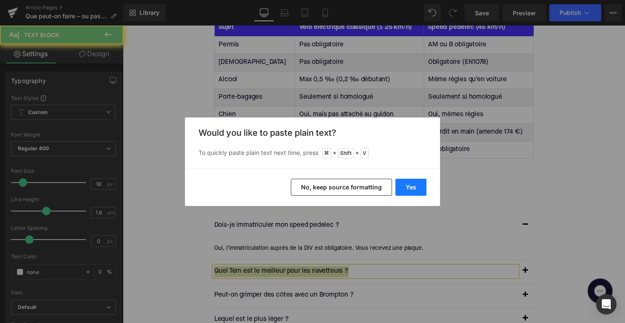
click at [402, 181] on button "Yes" at bounding box center [410, 187] width 31 height 17
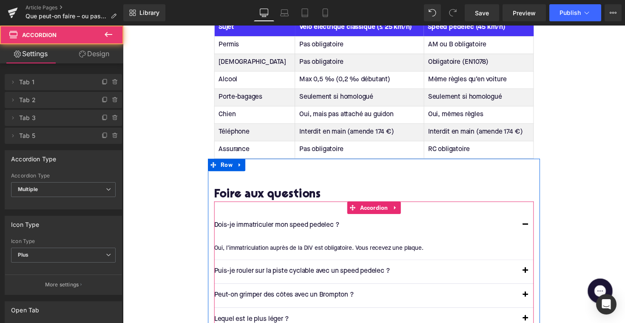
click at [535, 279] on span "button" at bounding box center [535, 279] width 0 height 0
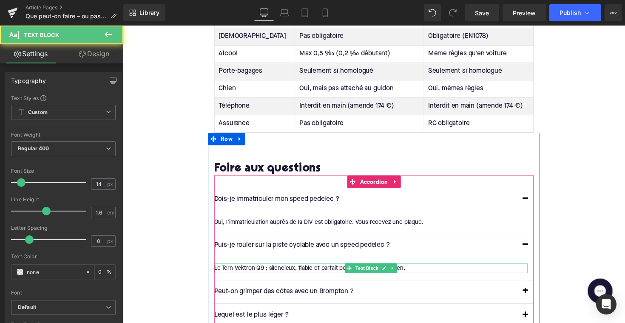
click at [319, 269] on div "Le Tern Vektron Q9 : silencieux, fiable et parfait pour un usage quotidien." at bounding box center [376, 273] width 321 height 9
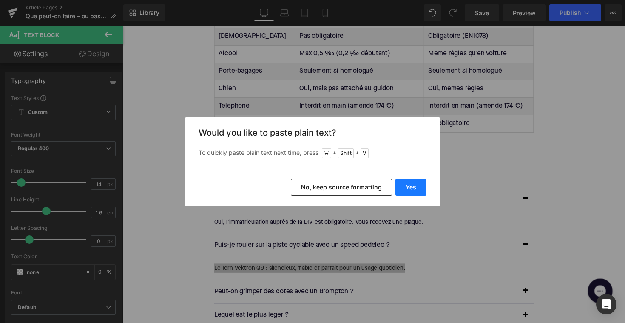
click at [406, 185] on button "Yes" at bounding box center [410, 187] width 31 height 17
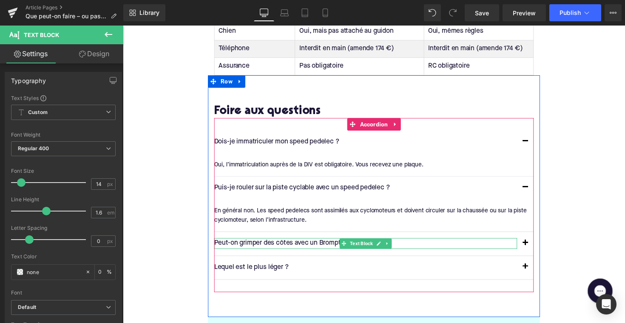
scroll to position [1375, 0]
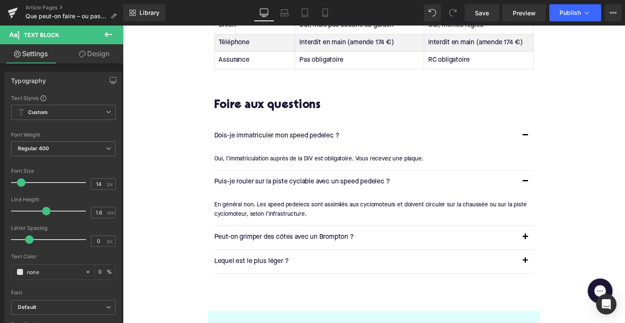
click at [252, 237] on p "Peut-on grimper des côtes avec un Brompton ?" at bounding box center [371, 242] width 310 height 11
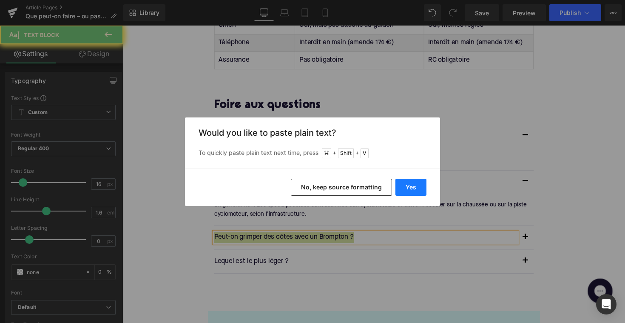
click at [404, 184] on button "Yes" at bounding box center [410, 187] width 31 height 17
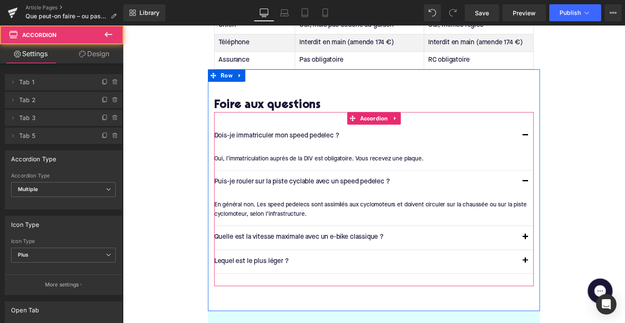
click at [535, 244] on span "button" at bounding box center [535, 244] width 0 height 0
click at [534, 230] on button "button" at bounding box center [535, 242] width 17 height 24
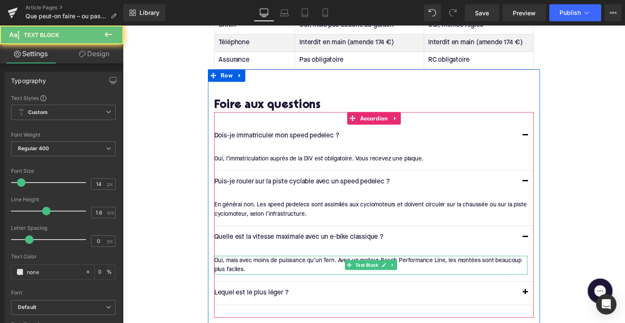
click at [300, 261] on div "Oui, mais avec moins de puissance qu’un Tern. Avec un moteur Bosch Performance …" at bounding box center [376, 270] width 321 height 19
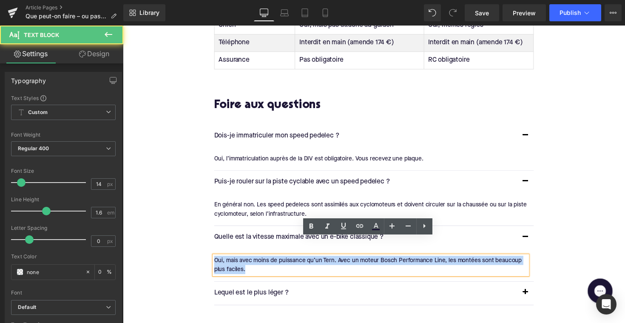
click at [300, 261] on div "Oui, mais avec moins de puissance qu’un Tern. Avec un moteur Bosch Performance …" at bounding box center [376, 270] width 321 height 19
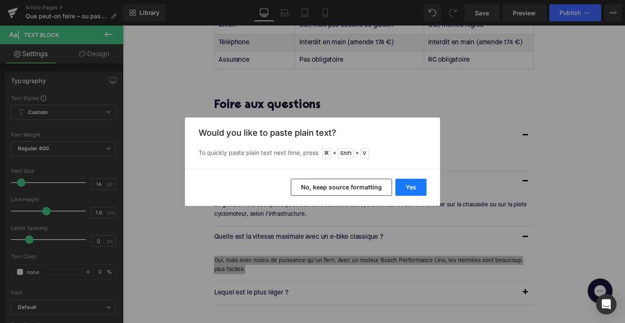
click at [416, 191] on button "Yes" at bounding box center [410, 187] width 31 height 17
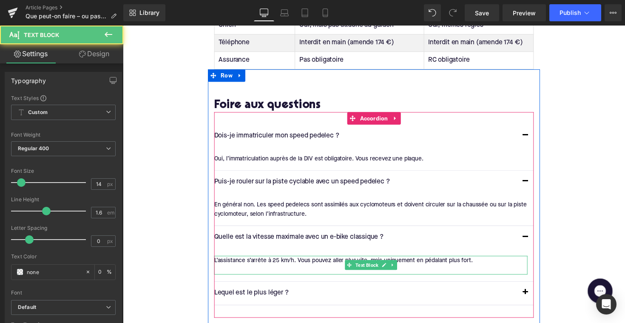
click at [226, 270] on div at bounding box center [376, 274] width 321 height 9
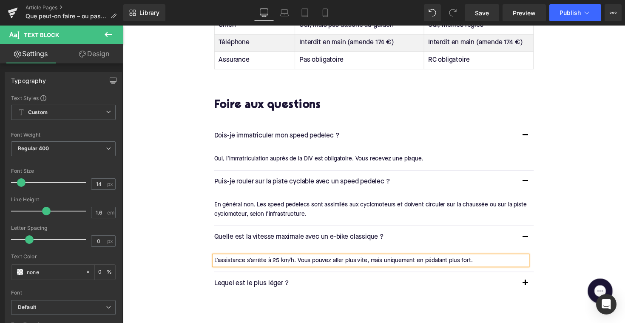
click at [266, 284] on p "Lequel est le plus léger ?" at bounding box center [371, 289] width 310 height 11
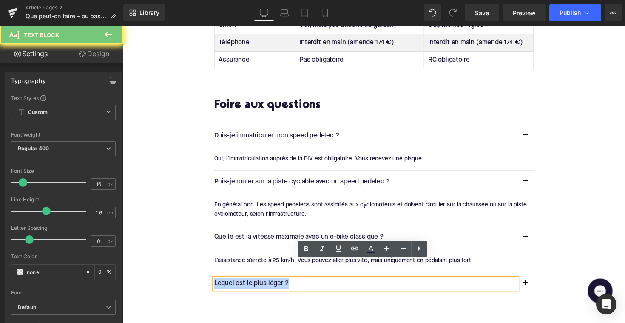
click at [266, 284] on p "Lequel est le plus léger ?" at bounding box center [371, 289] width 310 height 11
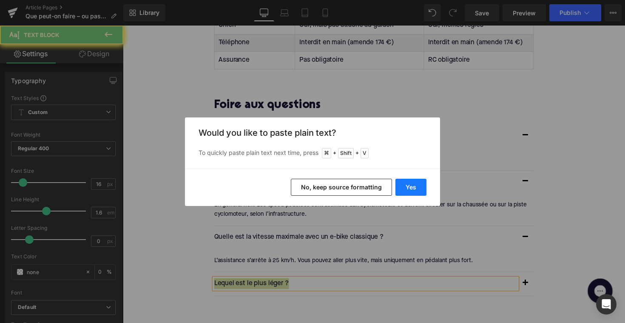
click at [417, 184] on button "Yes" at bounding box center [410, 187] width 31 height 17
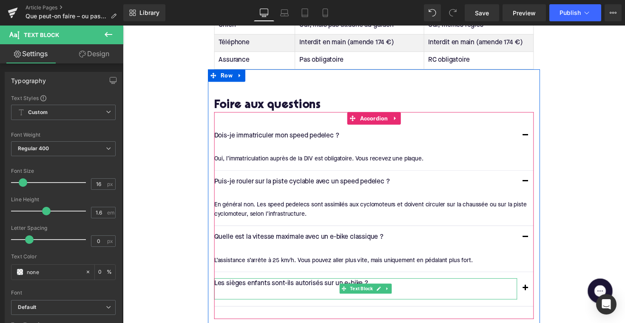
click at [255, 295] on p at bounding box center [371, 300] width 310 height 11
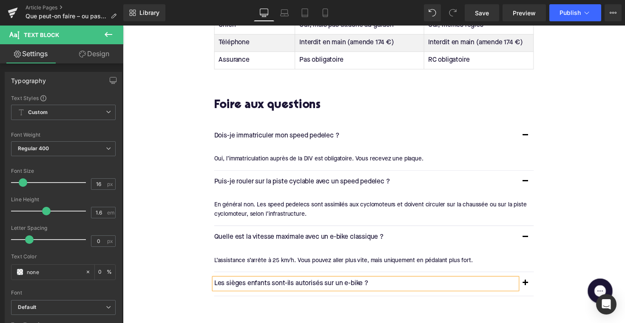
click at [535, 278] on button "button" at bounding box center [535, 290] width 17 height 24
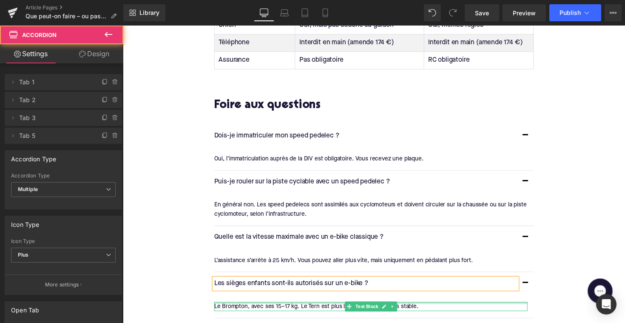
click at [322, 289] on div "Rendering Content" at bounding box center [312, 288] width 52 height 9
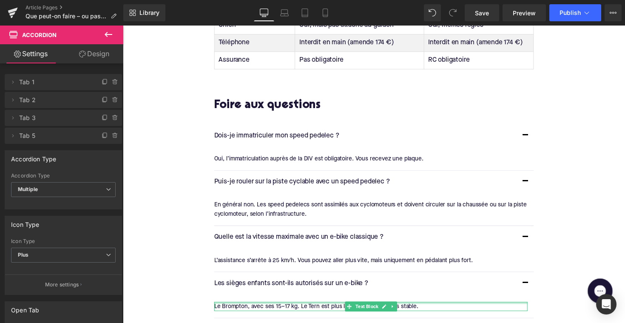
click at [322, 289] on div "Rendering Content" at bounding box center [312, 288] width 52 height 9
click at [312, 286] on div "Rendering Content" at bounding box center [312, 288] width 52 height 9
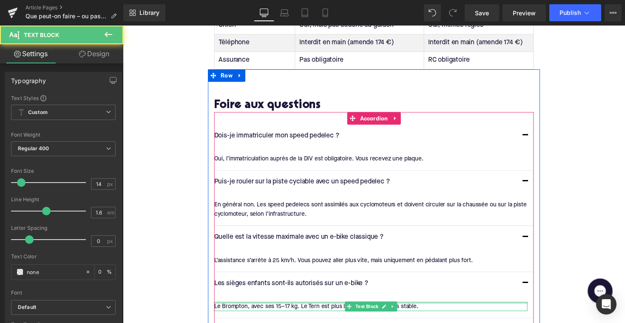
click at [281, 308] on div at bounding box center [376, 309] width 321 height 2
click at [281, 308] on div "Le Brompton, avec ses 15–17 kg. Le Tern est plus lourd, mais aussi plus stable." at bounding box center [376, 312] width 321 height 9
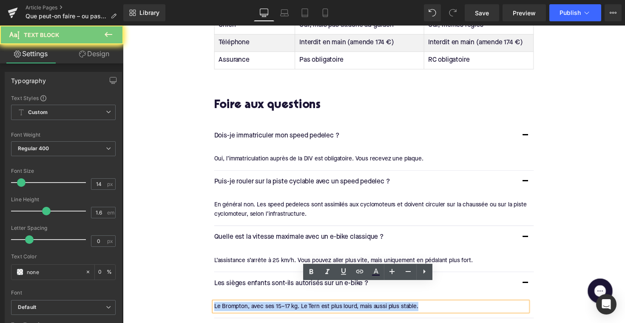
click at [281, 308] on div "Le Brompton, avec ses 15–17 kg. Le Tern est plus lourd, mais aussi plus stable." at bounding box center [376, 312] width 321 height 9
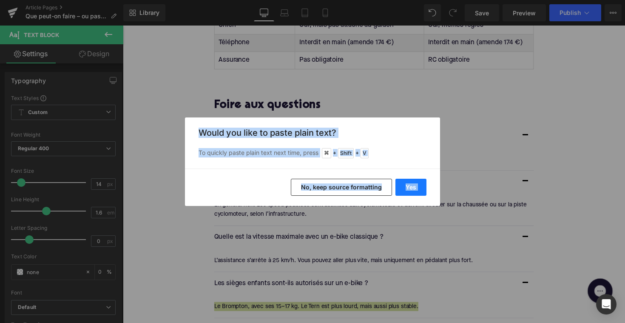
click at [400, 190] on button "Yes" at bounding box center [410, 187] width 31 height 17
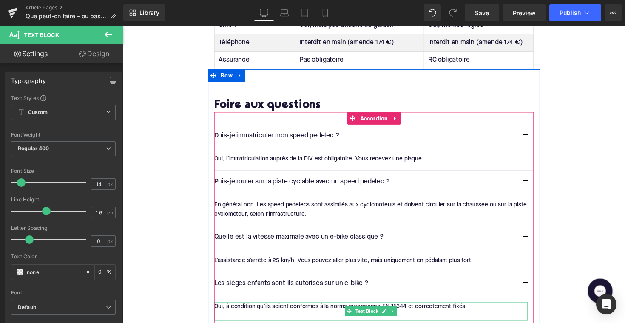
click at [293, 292] on div "Rendering Content" at bounding box center [312, 288] width 52 height 9
click at [283, 318] on div at bounding box center [376, 322] width 321 height 9
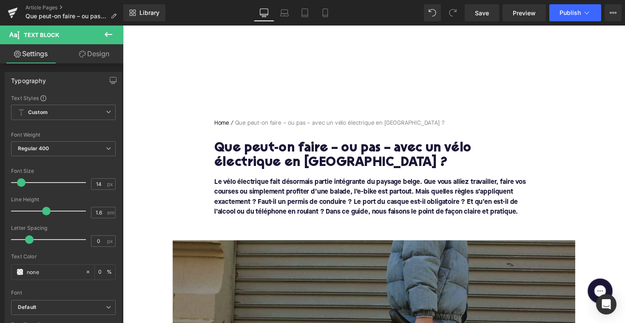
scroll to position [-2, 0]
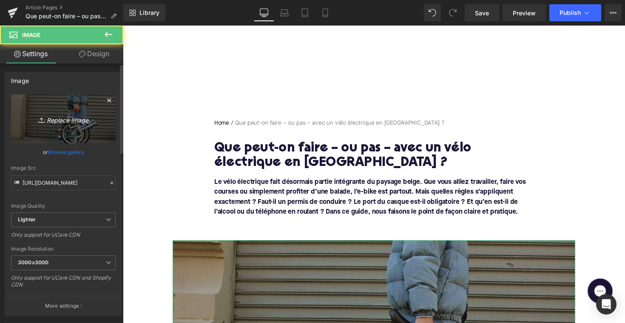
click at [63, 120] on icon "Replace Image" at bounding box center [63, 118] width 68 height 11
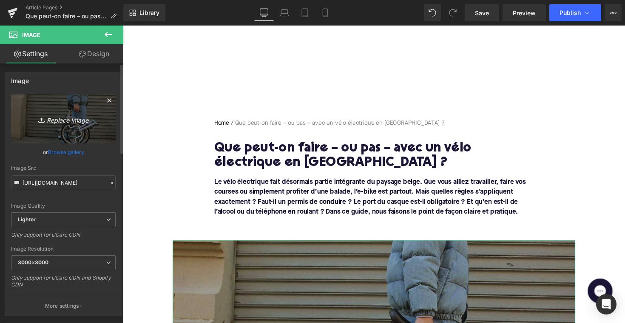
type input "C:\fakepath\ebikemethelm.png"
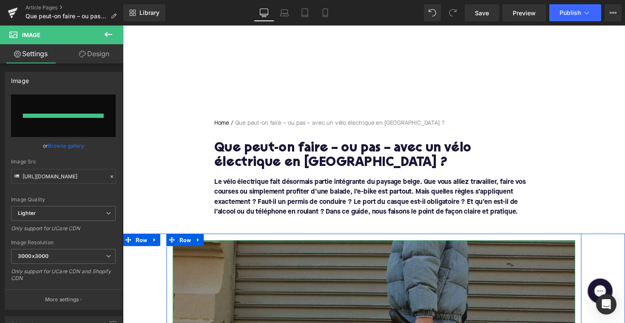
type input "[URL][DOMAIN_NAME]"
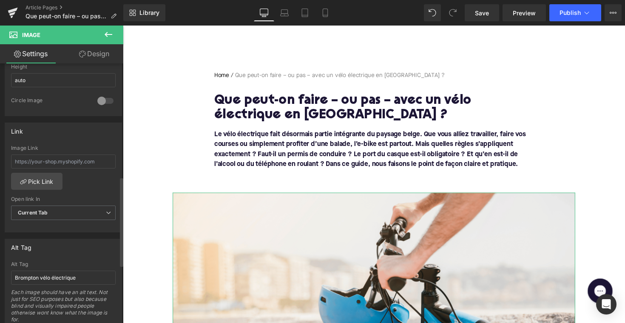
scroll to position [327, 0]
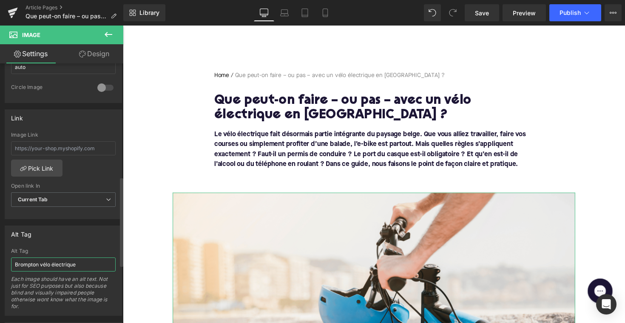
click at [69, 266] on input "Brompton vélo électrique" at bounding box center [63, 264] width 105 height 14
click at [34, 260] on input "Brompton vélo électrique" at bounding box center [63, 264] width 105 height 14
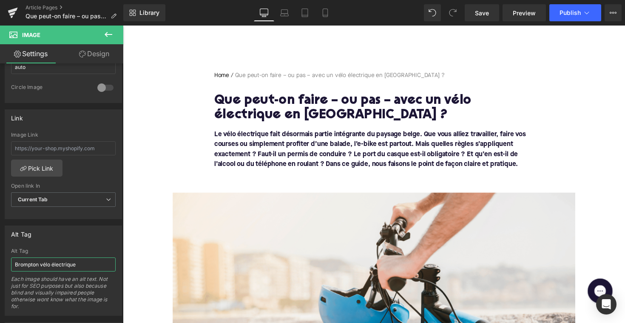
drag, startPoint x: 40, startPoint y: 265, endPoint x: -8, endPoint y: 265, distance: 48.0
click at [0, 265] on html "Text Block You are previewing how the will restyle your page. You can not edit …" at bounding box center [312, 161] width 625 height 323
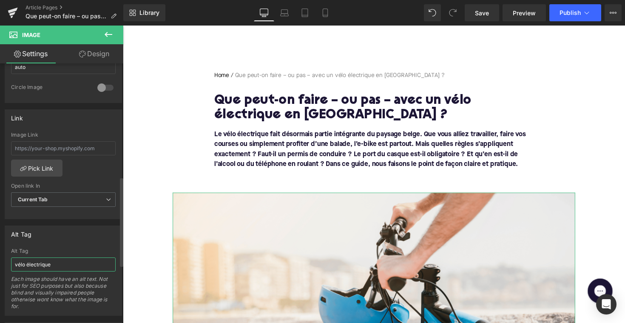
click at [61, 261] on input "vélo électrique" at bounding box center [63, 264] width 105 height 14
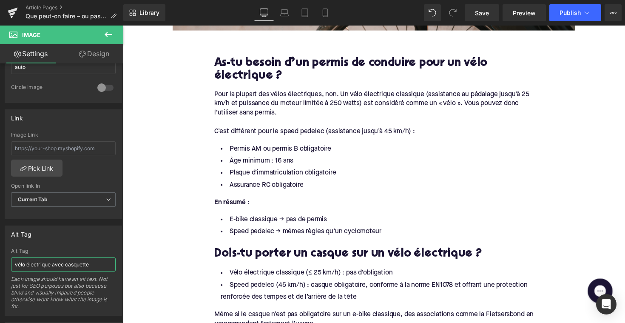
scroll to position [390, 0]
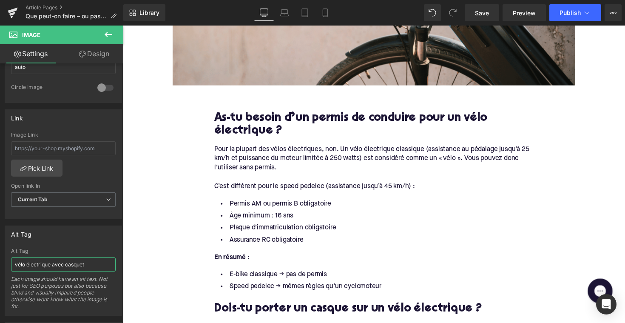
type input "vélo électrique avec casque"
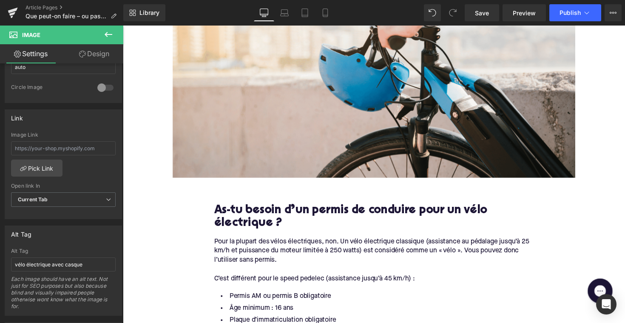
scroll to position [332, 0]
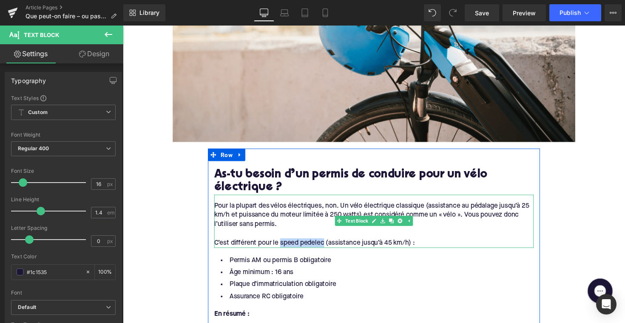
drag, startPoint x: 282, startPoint y: 247, endPoint x: 328, endPoint y: 246, distance: 45.9
click at [328, 246] on div "C’est différent pour le speed pedelec (assistance jusqu’à 45 km/h) :" at bounding box center [379, 247] width 327 height 9
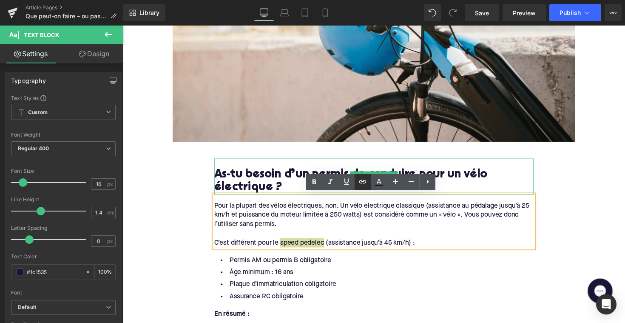
click at [363, 185] on icon at bounding box center [362, 181] width 10 height 10
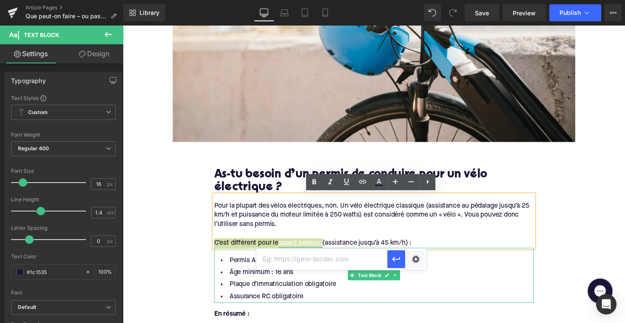
click at [354, 250] on input "text" at bounding box center [321, 258] width 131 height 21
paste input "[URL][DOMAIN_NAME]"
type input "[URL][DOMAIN_NAME]"
click at [394, 259] on icon "button" at bounding box center [396, 258] width 8 height 5
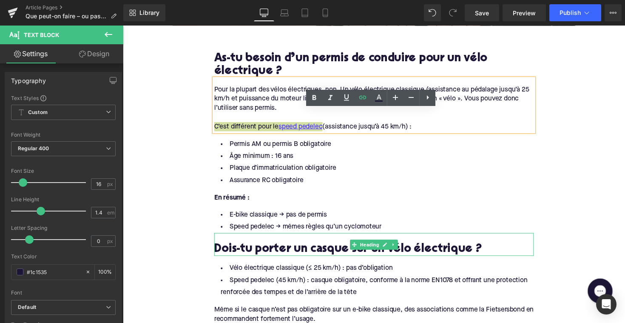
scroll to position [473, 0]
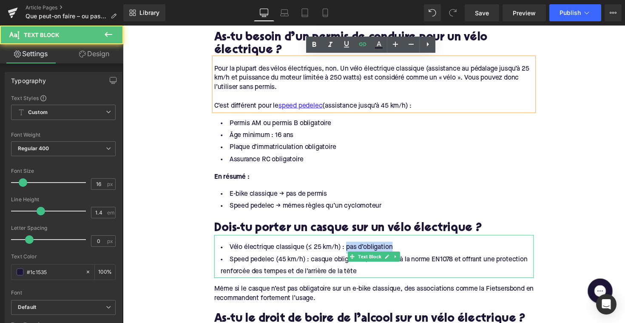
drag, startPoint x: 348, startPoint y: 252, endPoint x: 397, endPoint y: 252, distance: 48.9
click at [397, 252] on li "Vélo électrique classique (≤ 25 km/h) : pas d’obligation" at bounding box center [379, 253] width 327 height 12
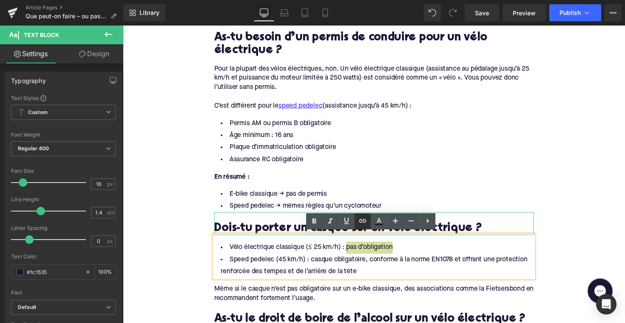
drag, startPoint x: 366, startPoint y: 220, endPoint x: 247, endPoint y: 218, distance: 119.0
click at [366, 220] on icon at bounding box center [362, 220] width 7 height 3
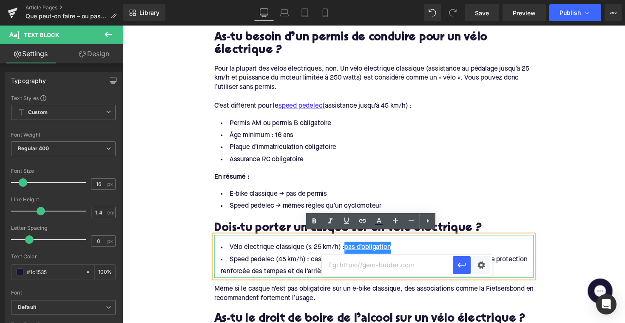
click at [353, 264] on input "text" at bounding box center [387, 264] width 131 height 21
paste input "[URL][DOMAIN_NAME]"
click at [462, 264] on icon "button" at bounding box center [461, 265] width 10 height 10
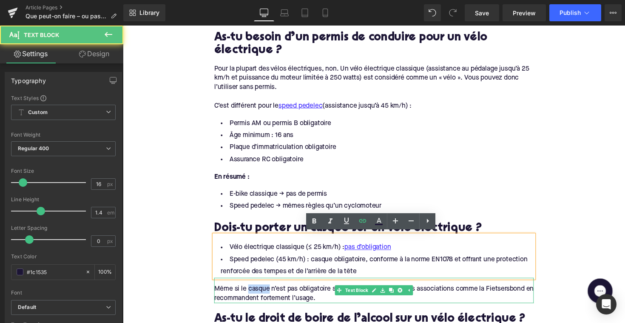
drag, startPoint x: 249, startPoint y: 293, endPoint x: 270, endPoint y: 293, distance: 20.8
click at [270, 293] on div "Même si le casque n’est pas obligatoire sur un e-bike classique, des associatio…" at bounding box center [379, 299] width 327 height 19
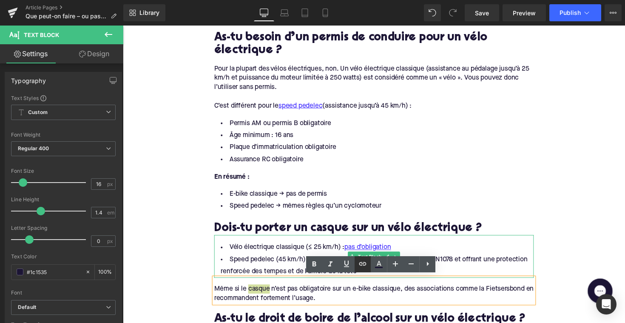
click at [362, 266] on icon at bounding box center [362, 263] width 10 height 10
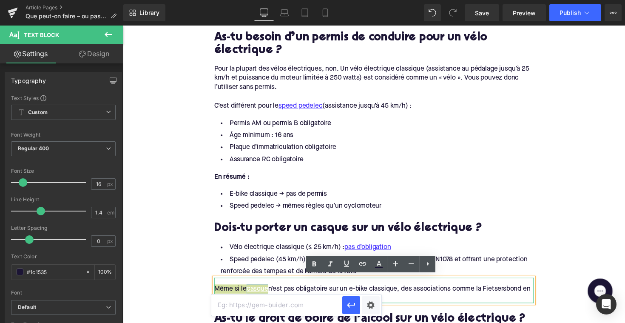
click at [289, 300] on input "text" at bounding box center [276, 304] width 131 height 21
paste input "[URL][DOMAIN_NAME]"
type input "[URL][DOMAIN_NAME]"
click at [360, 301] on button "button" at bounding box center [351, 305] width 18 height 18
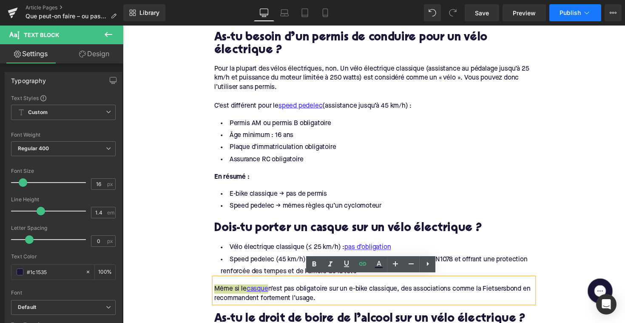
click at [575, 20] on button "Publish" at bounding box center [575, 12] width 52 height 17
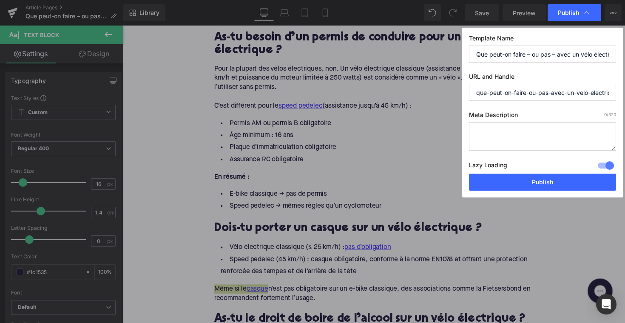
click at [575, 20] on div "Publish" at bounding box center [574, 12] width 54 height 17
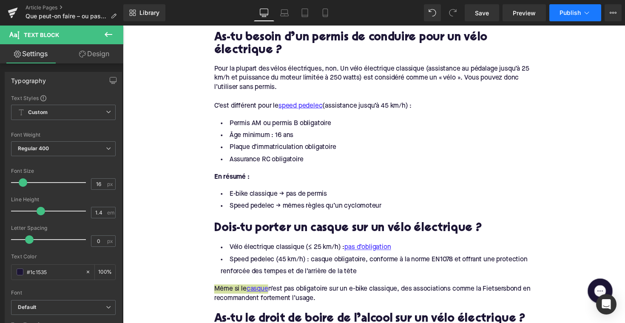
click at [559, 20] on button "Publish" at bounding box center [575, 12] width 52 height 17
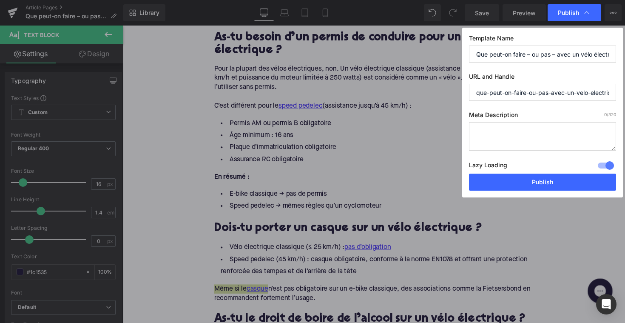
click at [525, 130] on textarea at bounding box center [542, 136] width 147 height 28
paste textarea "Quelles règles pour l’e-bike en [GEOGRAPHIC_DATA] ? Permis, casque, alcool, GSM…"
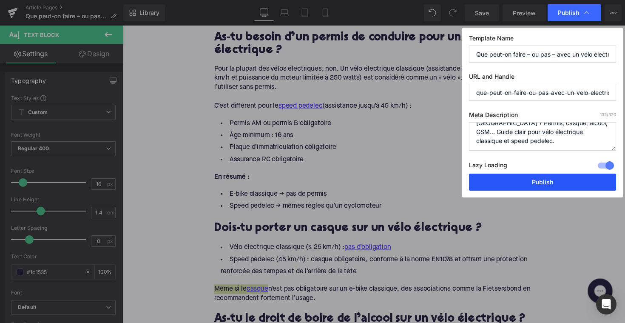
type textarea "Quelles règles pour l’e-bike en [GEOGRAPHIC_DATA] ? Permis, casque, alcool, GSM…"
click at [537, 183] on button "Publish" at bounding box center [542, 181] width 147 height 17
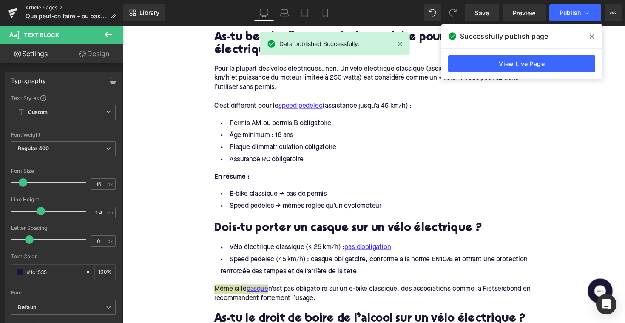
click at [40, 5] on link "Article Pages" at bounding box center [75, 7] width 98 height 7
